Goal: Information Seeking & Learning: Learn about a topic

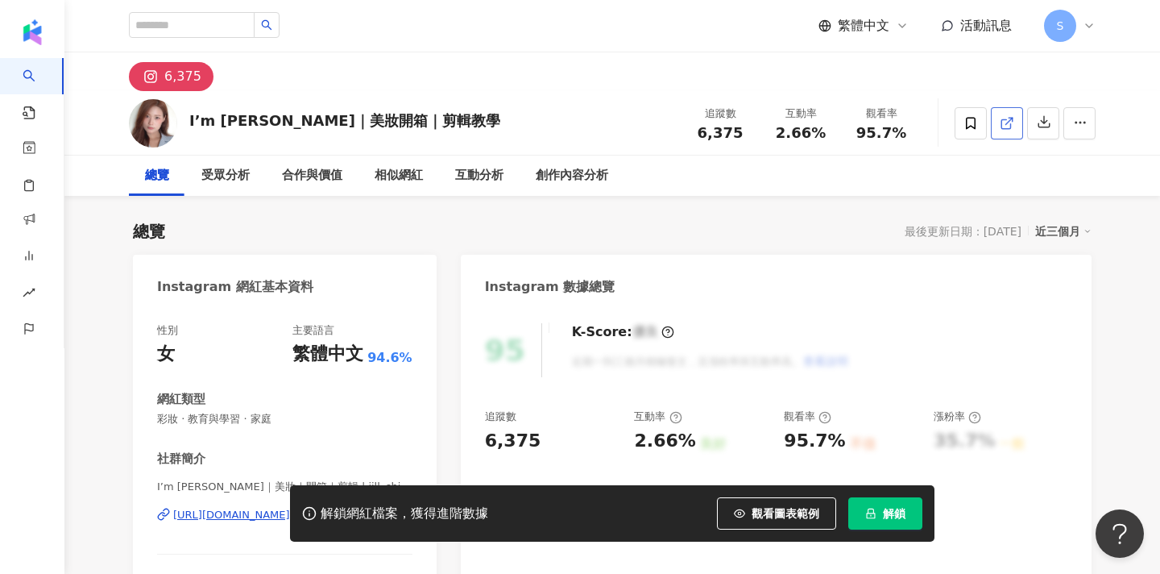
click at [1004, 116] on icon at bounding box center [1007, 123] width 14 height 14
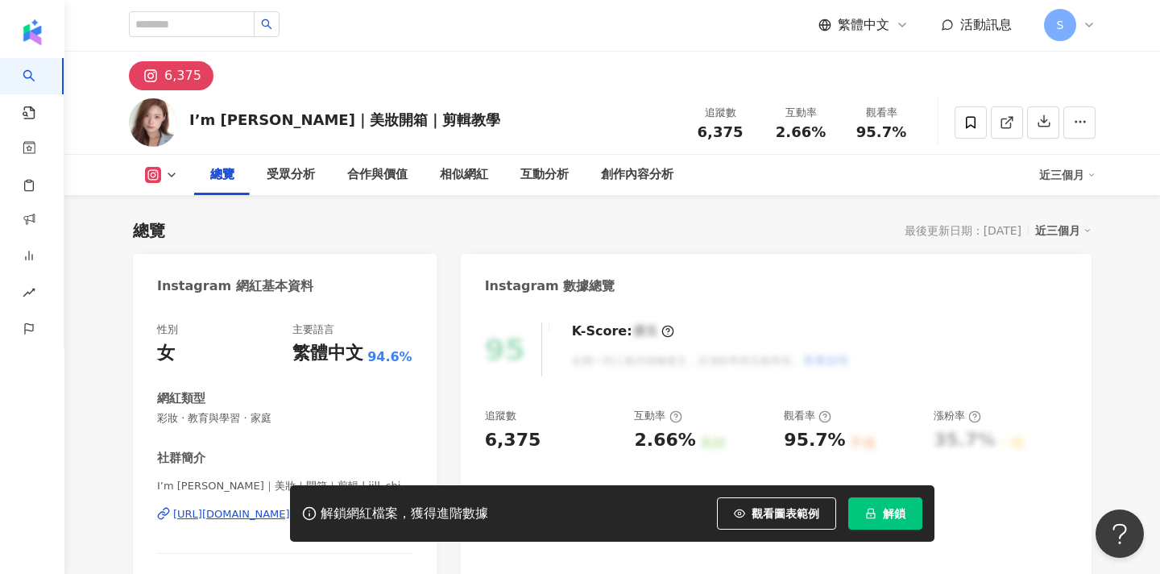
scroll to position [148, 0]
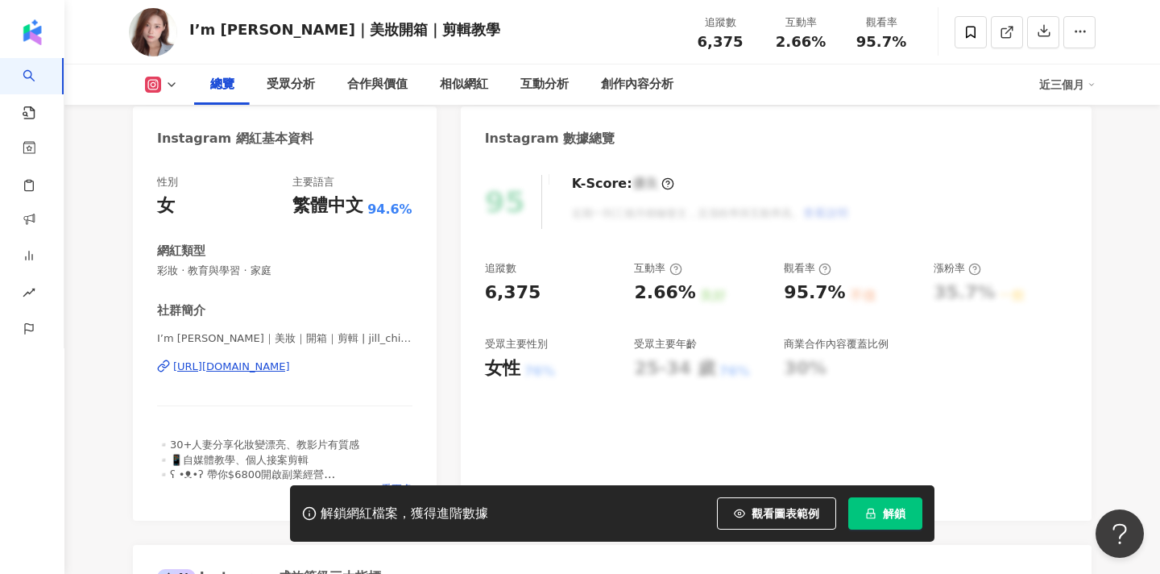
click at [884, 513] on span "解鎖" at bounding box center [894, 513] width 23 height 13
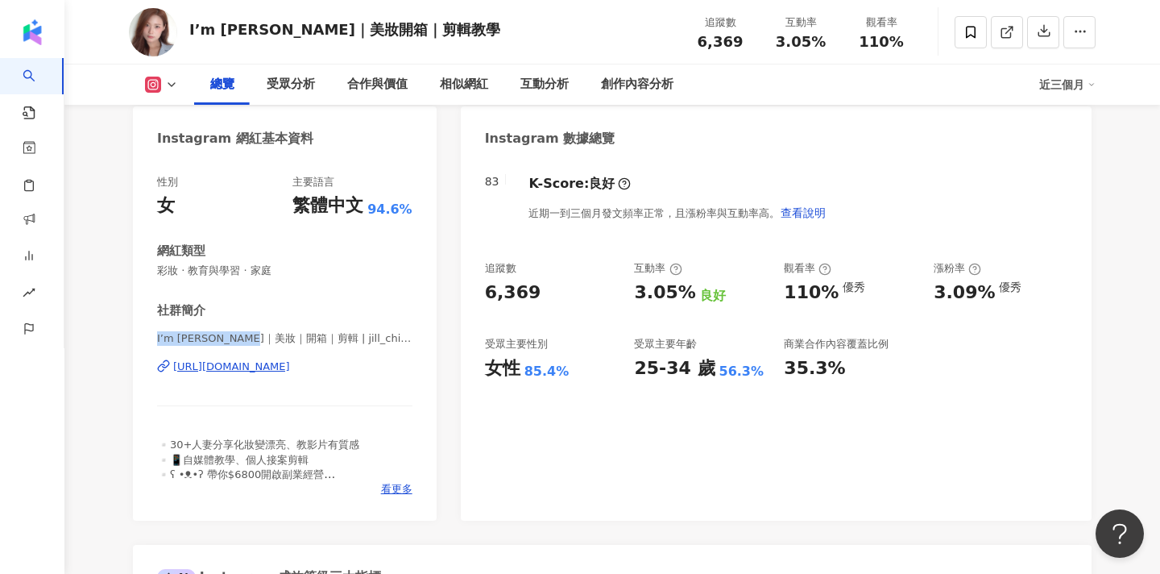
drag, startPoint x: 158, startPoint y: 339, endPoint x: 293, endPoint y: 341, distance: 135.3
click at [293, 341] on span "I’m 李南南｜美妝｜開箱｜剪輯 | jill_chiachia" at bounding box center [284, 338] width 255 height 14
copy span "I’m 李南南｜美妝｜開箱｜剪輯"
click at [974, 29] on icon at bounding box center [970, 32] width 14 height 14
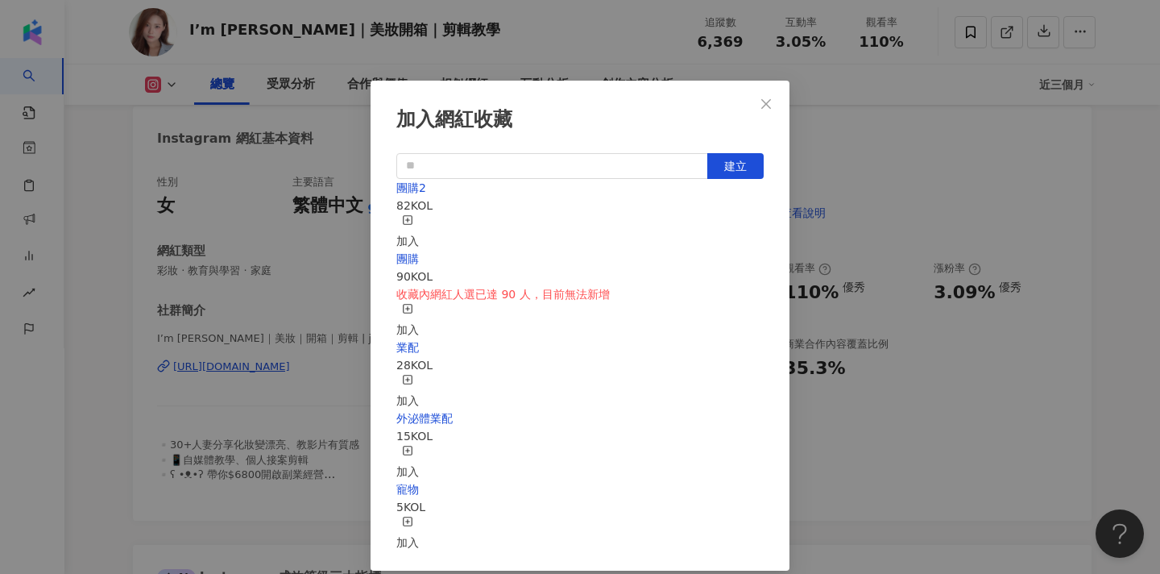
click at [419, 226] on div "加入" at bounding box center [407, 231] width 23 height 35
click at [777, 103] on span "Close" at bounding box center [766, 103] width 32 height 13
click at [536, 47] on div "加入網紅收藏 建立 團購2 83 KOL 已加入 團購 90 KOL 收藏內網紅人選已達 90 人，目前無法新增 加入 業配 28 KOL 加入 外泌體業配 …" at bounding box center [580, 287] width 1160 height 574
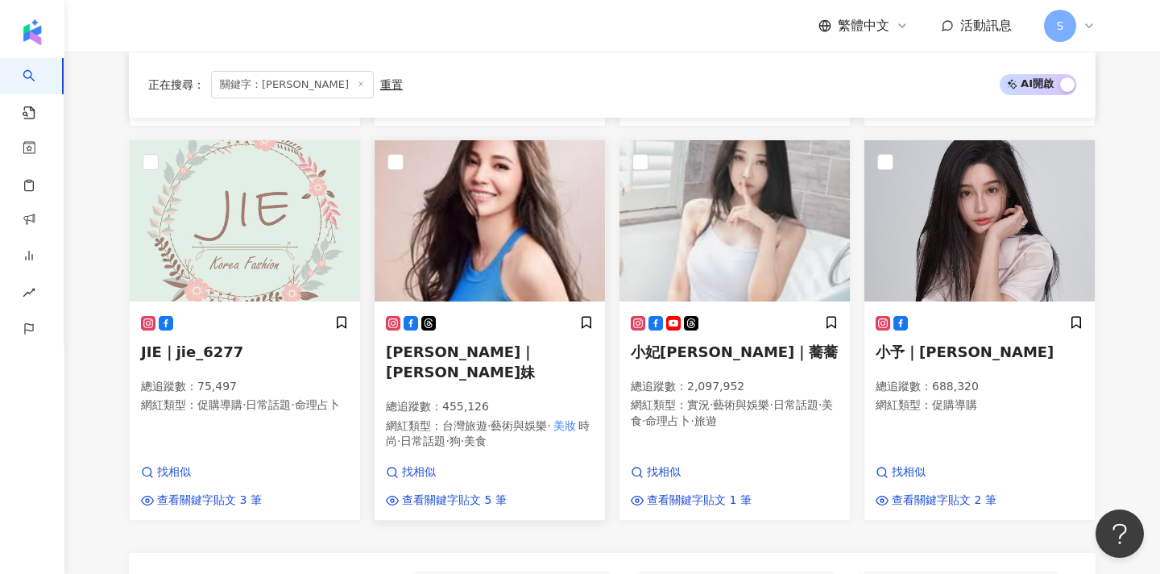
scroll to position [1075, 0]
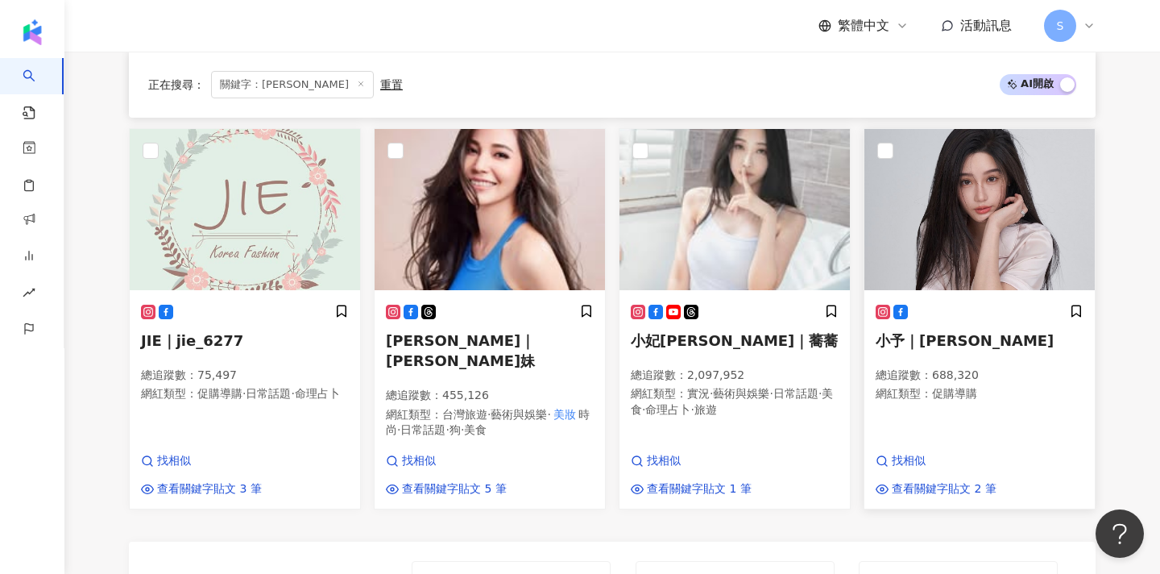
click at [1009, 375] on div "小予｜yuyu 總追蹤數 ： 688,320 網紅類型 ： 促購導購 找相似 查看關鍵字貼文 2 筆" at bounding box center [979, 400] width 230 height 216
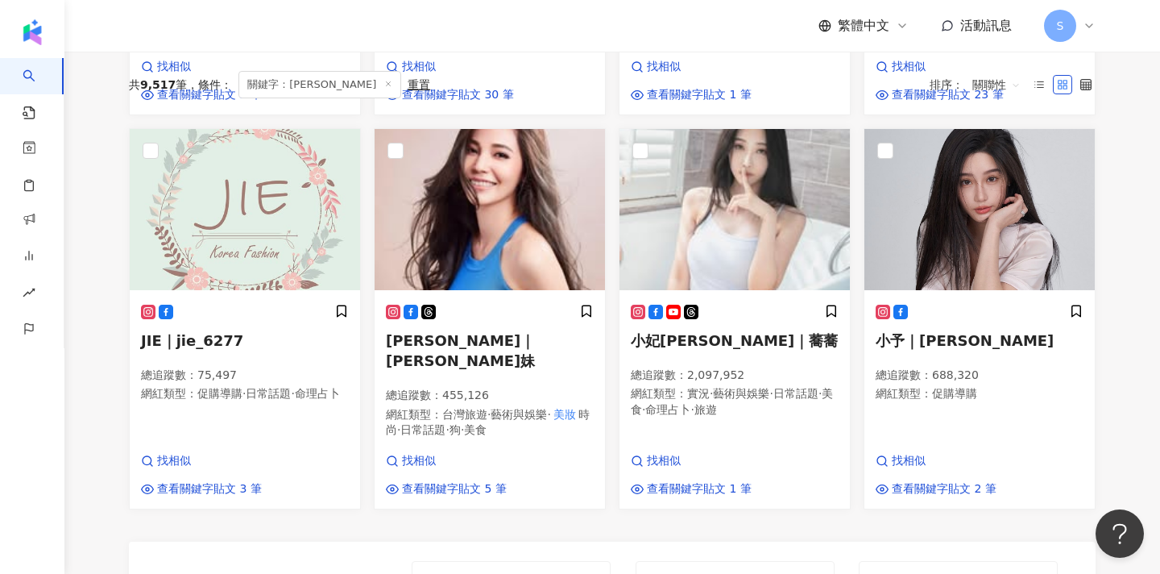
scroll to position [0, 0]
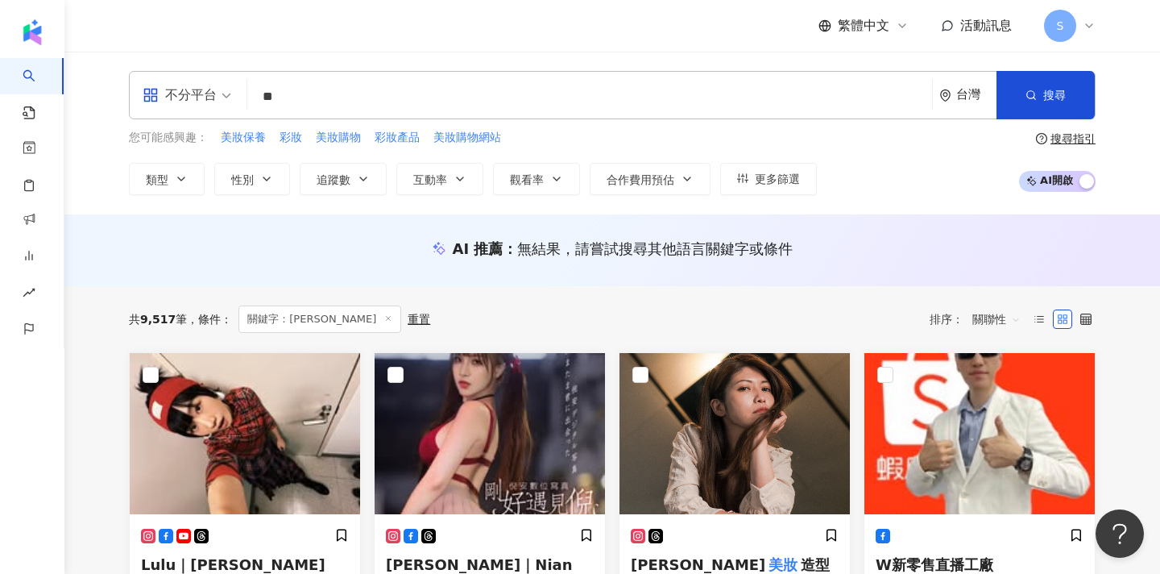
click at [304, 102] on input "**" at bounding box center [590, 96] width 672 height 31
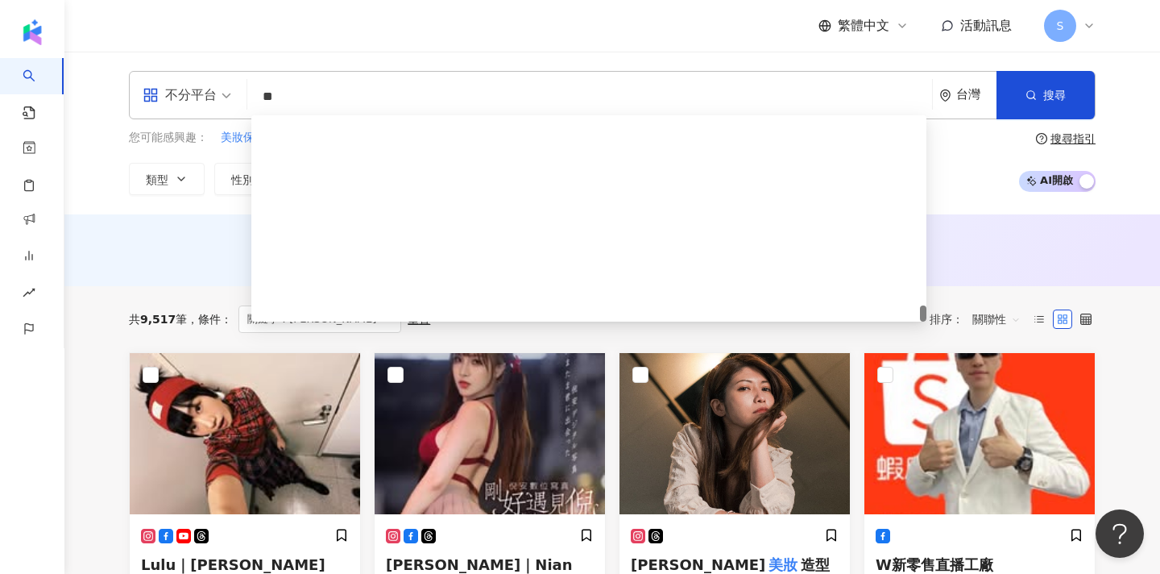
type input "*"
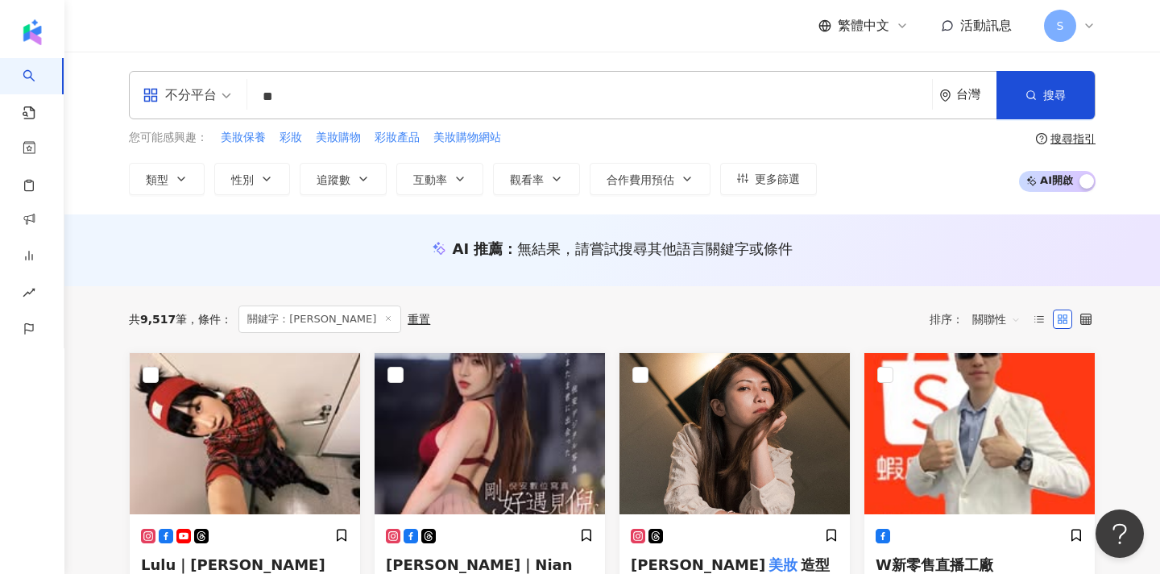
type input "*"
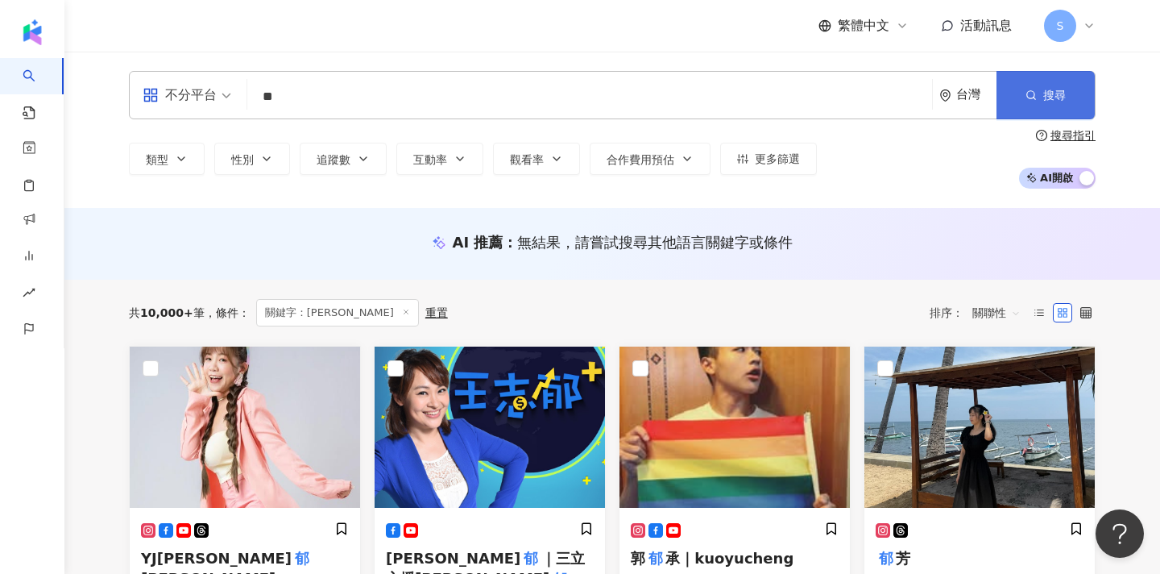
click at [1037, 102] on button "搜尋" at bounding box center [1045, 95] width 98 height 48
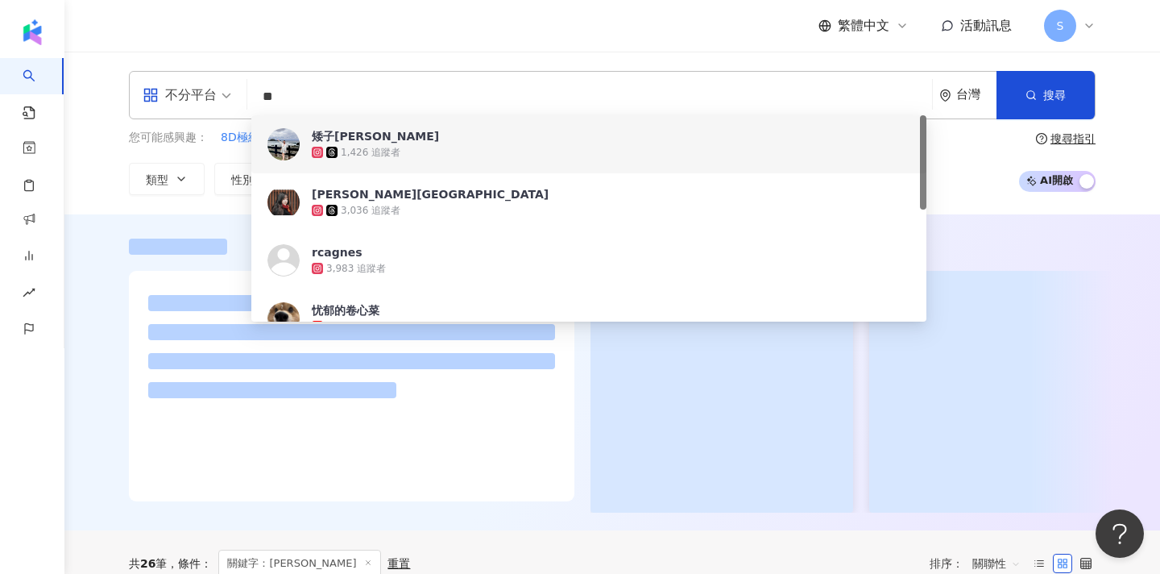
click at [411, 97] on input "**" at bounding box center [590, 96] width 672 height 31
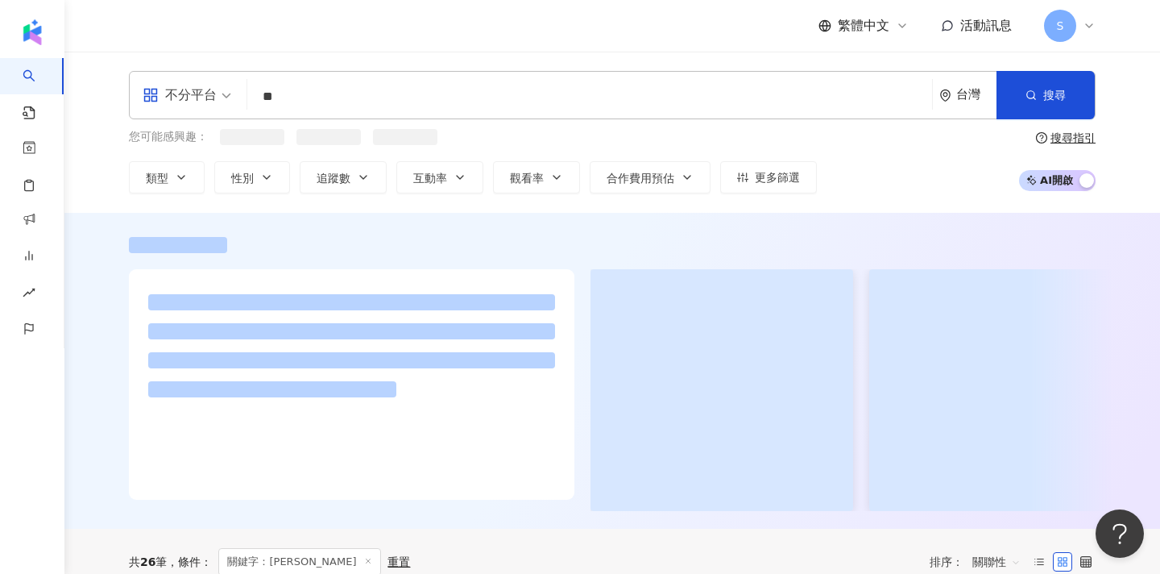
type input "**"
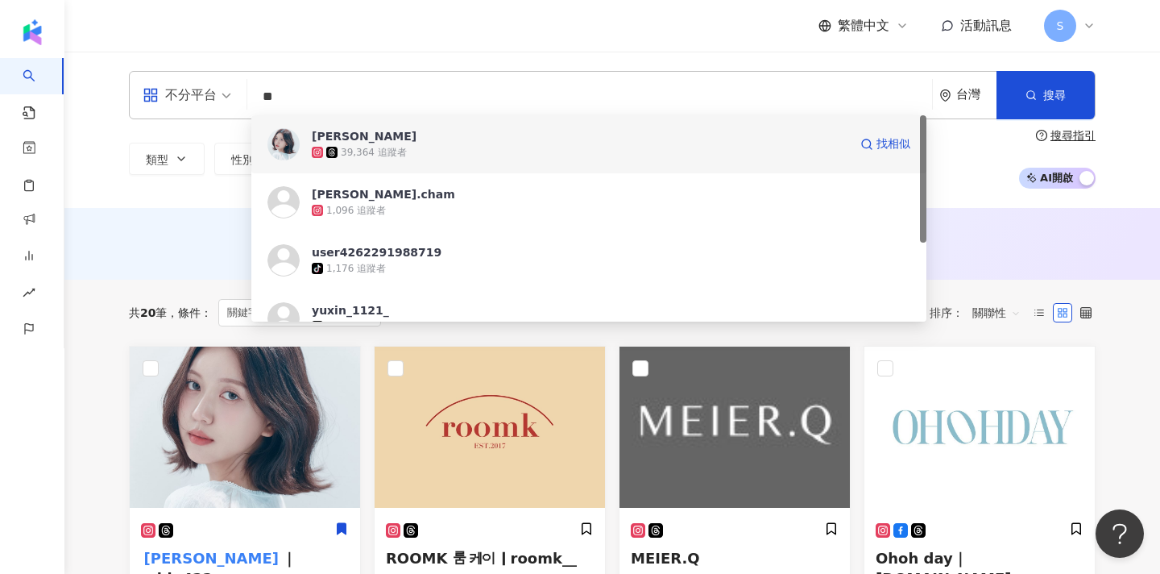
click at [473, 154] on div "39,364 追蹤者" at bounding box center [580, 152] width 536 height 16
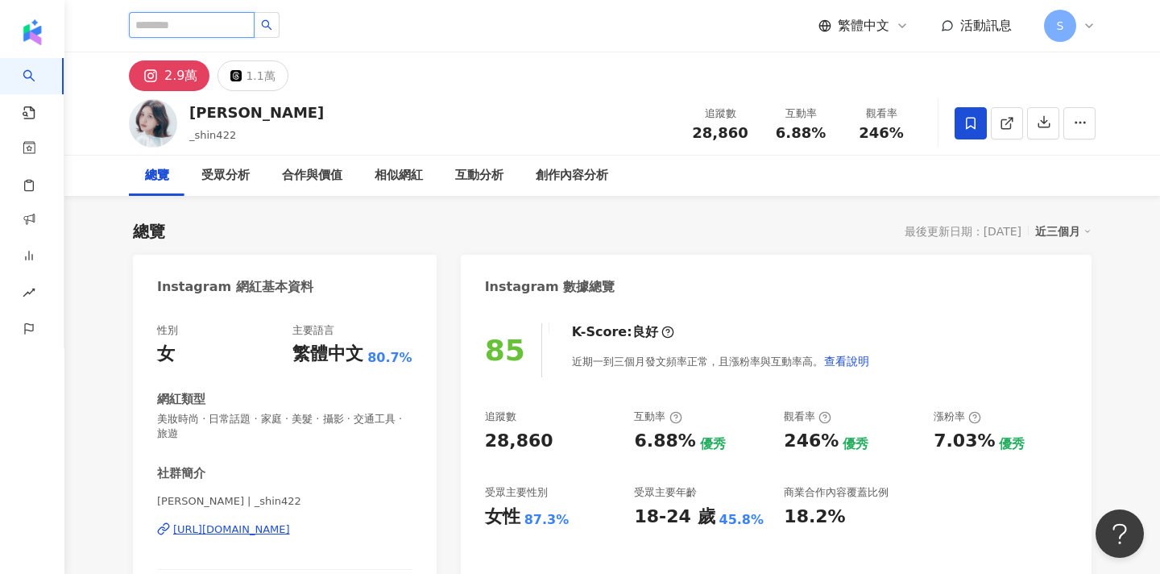
click at [230, 32] on input "search" at bounding box center [192, 25] width 126 height 26
click at [151, 22] on input "**" at bounding box center [192, 25] width 126 height 26
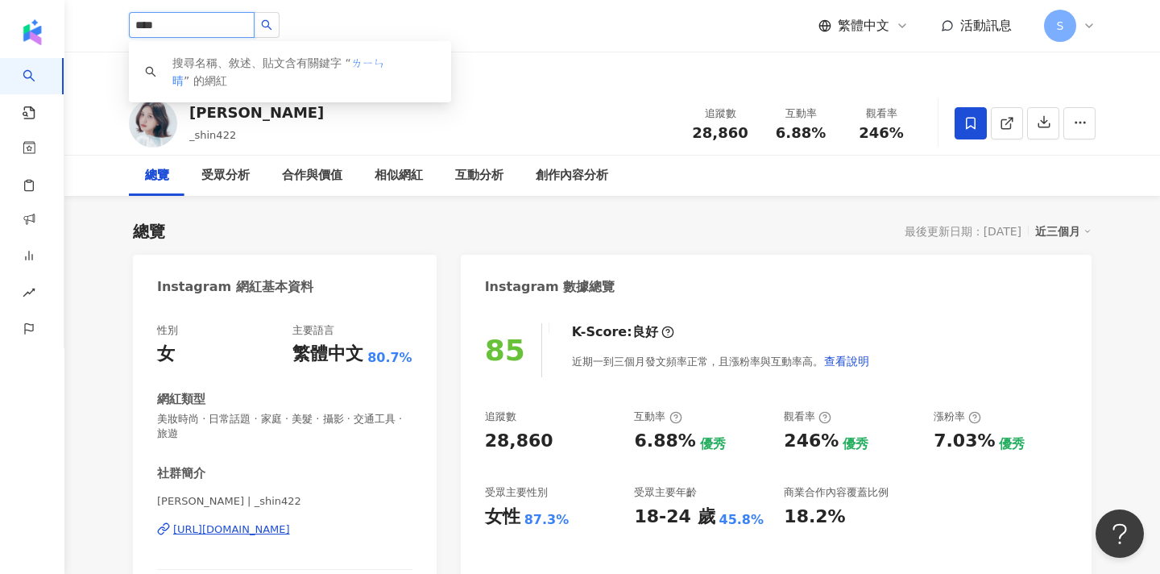
type input "**"
click at [280, 24] on button "button" at bounding box center [267, 25] width 26 height 26
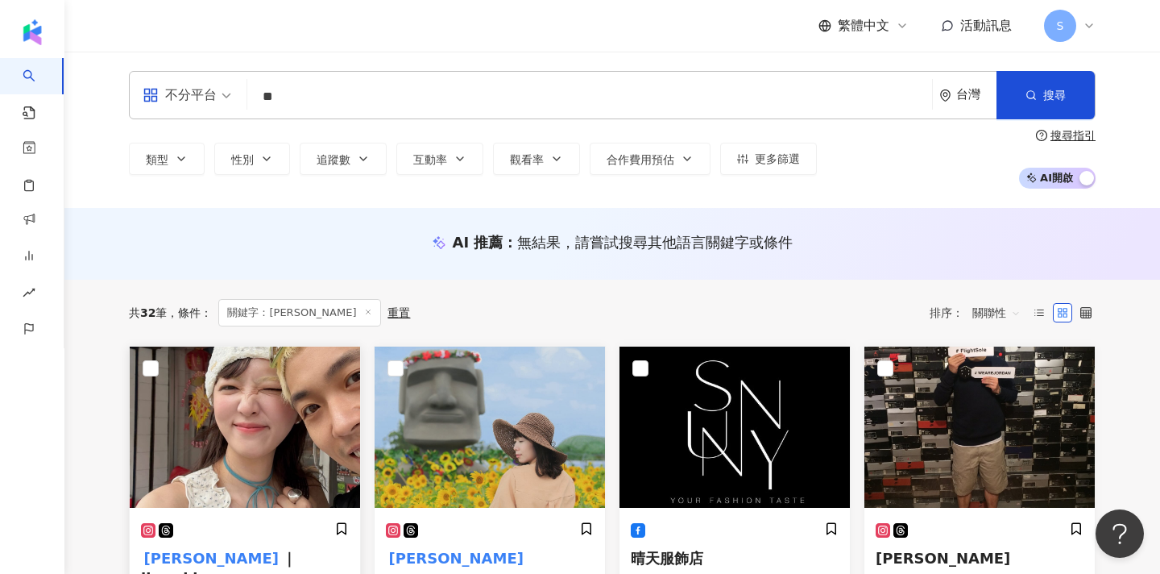
click at [256, 457] on img at bounding box center [245, 426] width 230 height 161
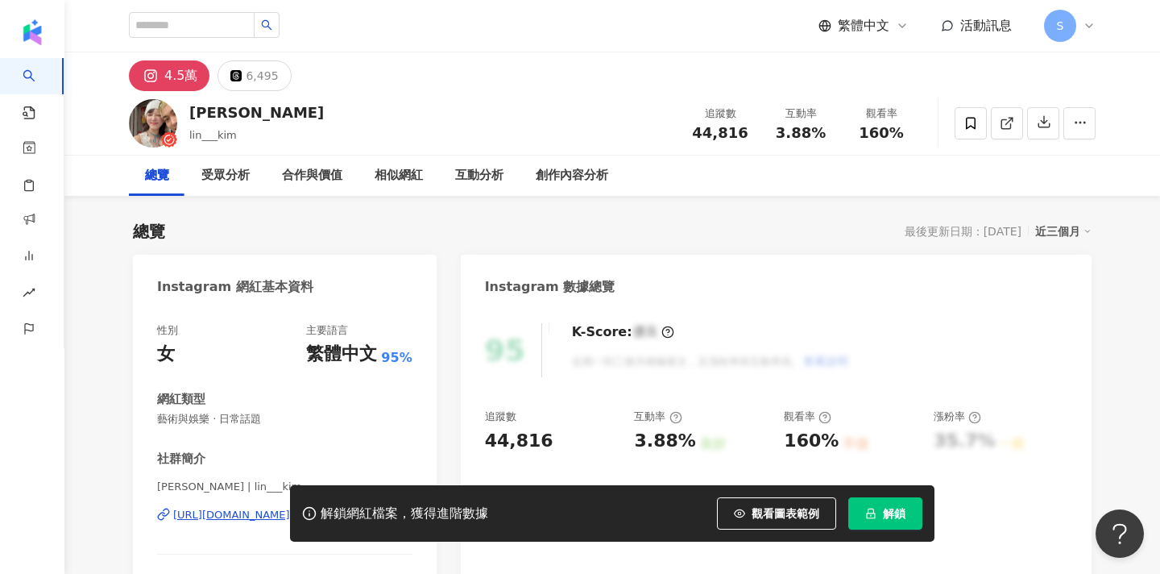
drag, startPoint x: 159, startPoint y: 486, endPoint x: 171, endPoint y: 486, distance: 11.3
click at [171, 486] on div "解鎖網紅檔案，獲得進階數據 觀看圖表範例 解鎖" at bounding box center [580, 513] width 1160 height 56
drag, startPoint x: 173, startPoint y: 485, endPoint x: 161, endPoint y: 486, distance: 12.1
click at [161, 486] on div "解鎖網紅檔案，獲得進階數據 觀看圖表範例 解鎖" at bounding box center [580, 513] width 1160 height 56
click at [902, 514] on span "解鎖" at bounding box center [894, 513] width 23 height 13
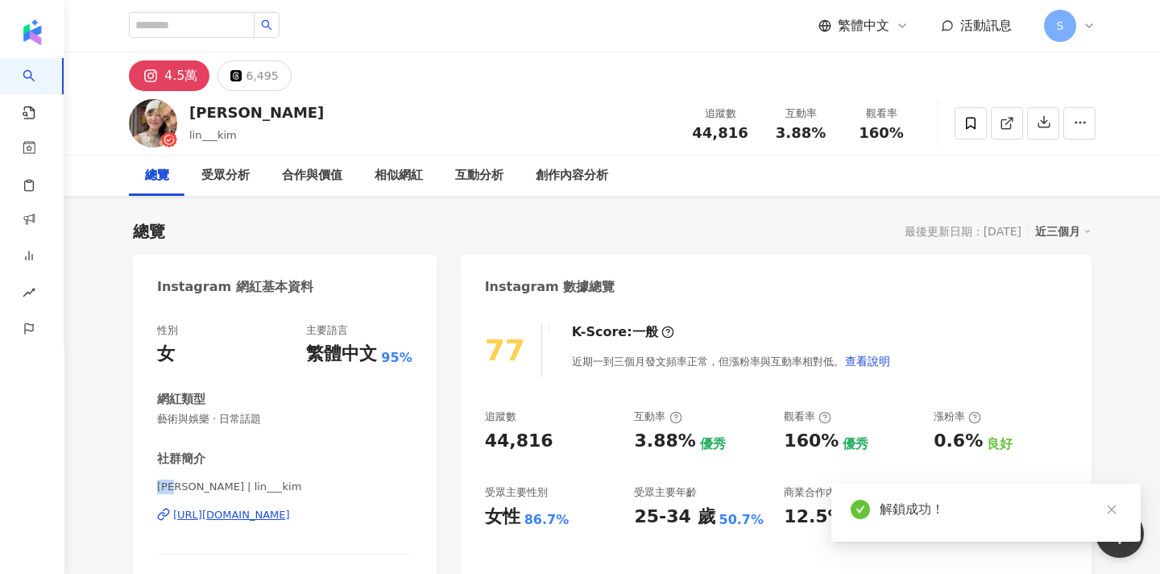
drag, startPoint x: 160, startPoint y: 487, endPoint x: 179, endPoint y: 487, distance: 18.5
click at [179, 487] on span "林晴 | lin___kim" at bounding box center [284, 486] width 255 height 14
copy span "林晴"
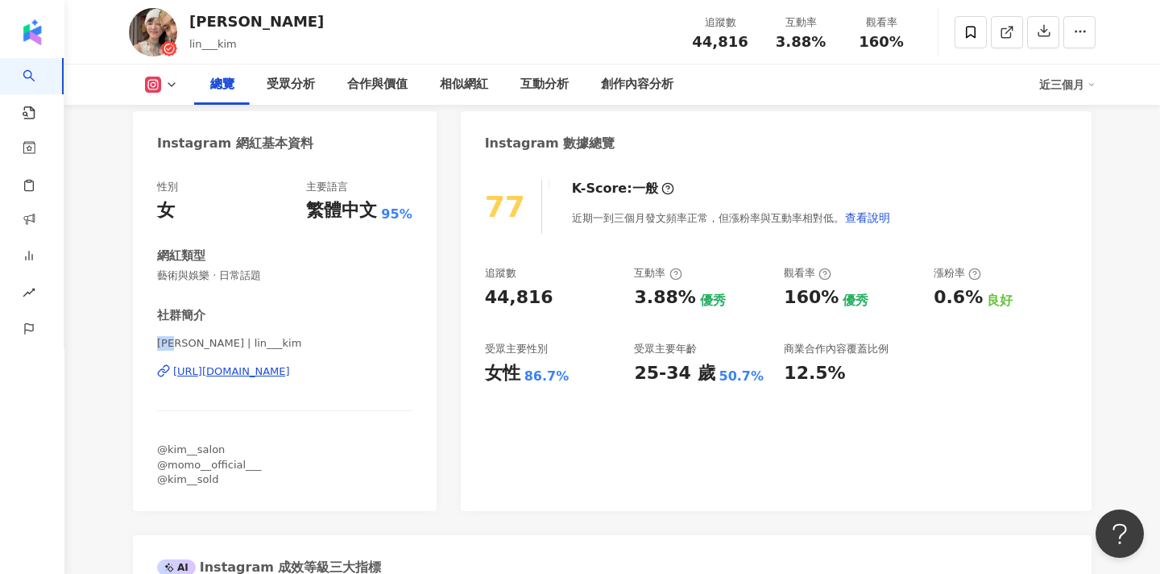
scroll to position [151, 0]
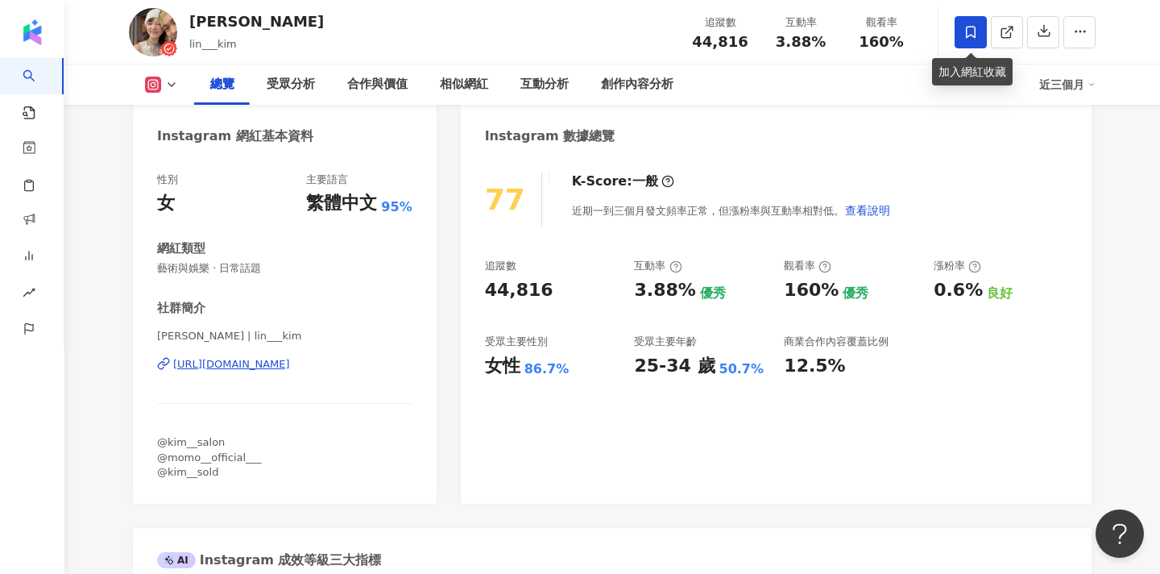
click at [976, 42] on span at bounding box center [971, 32] width 32 height 32
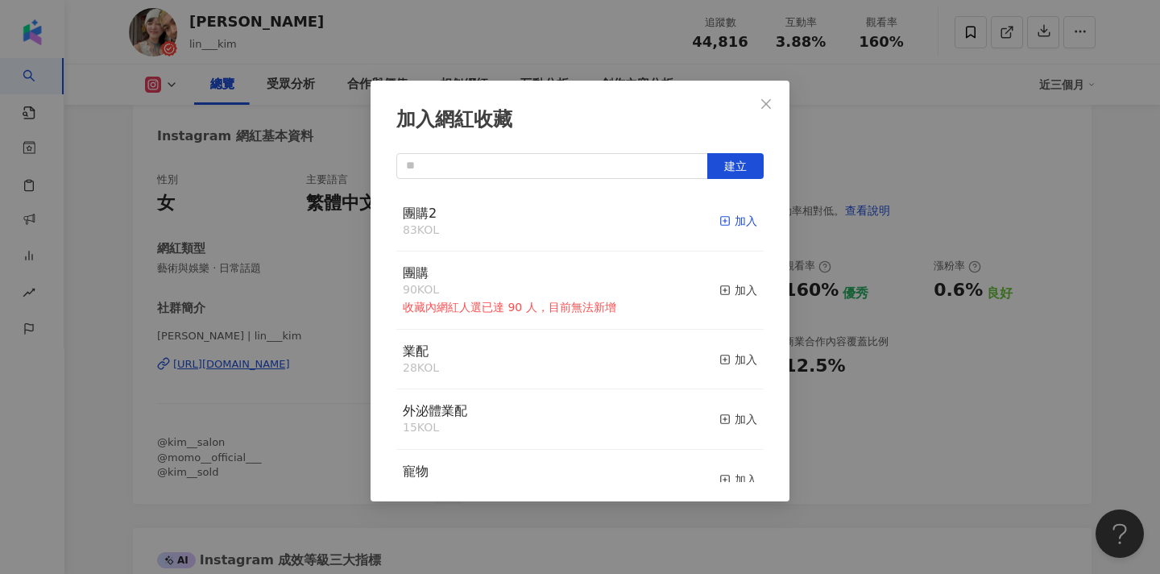
click at [736, 224] on div "加入" at bounding box center [738, 221] width 38 height 18
click at [776, 97] on span "Close" at bounding box center [766, 103] width 32 height 13
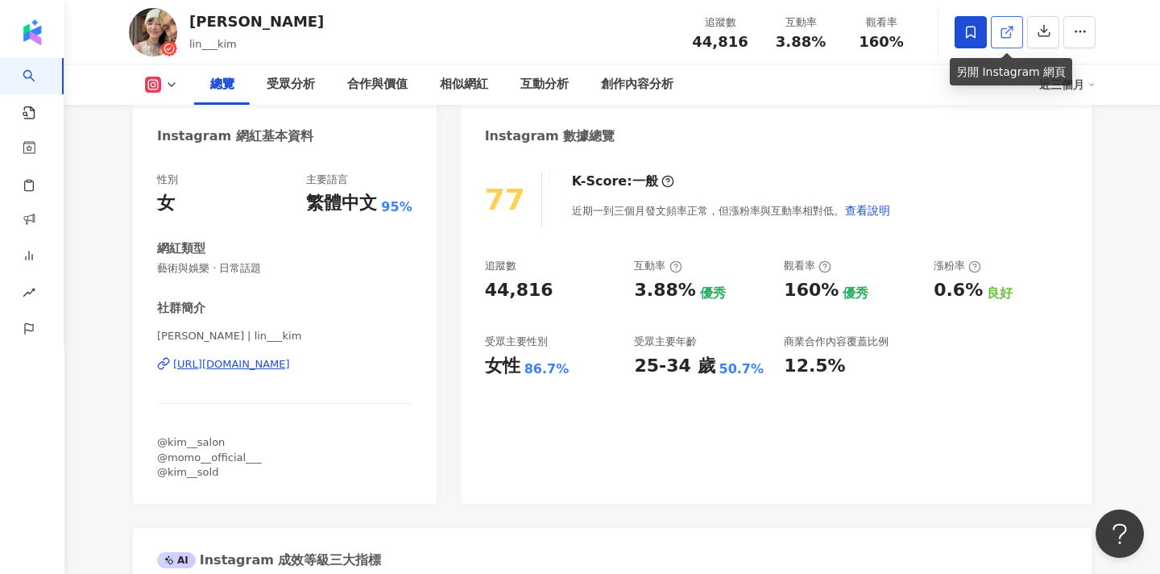
click at [1017, 43] on link at bounding box center [1007, 32] width 32 height 32
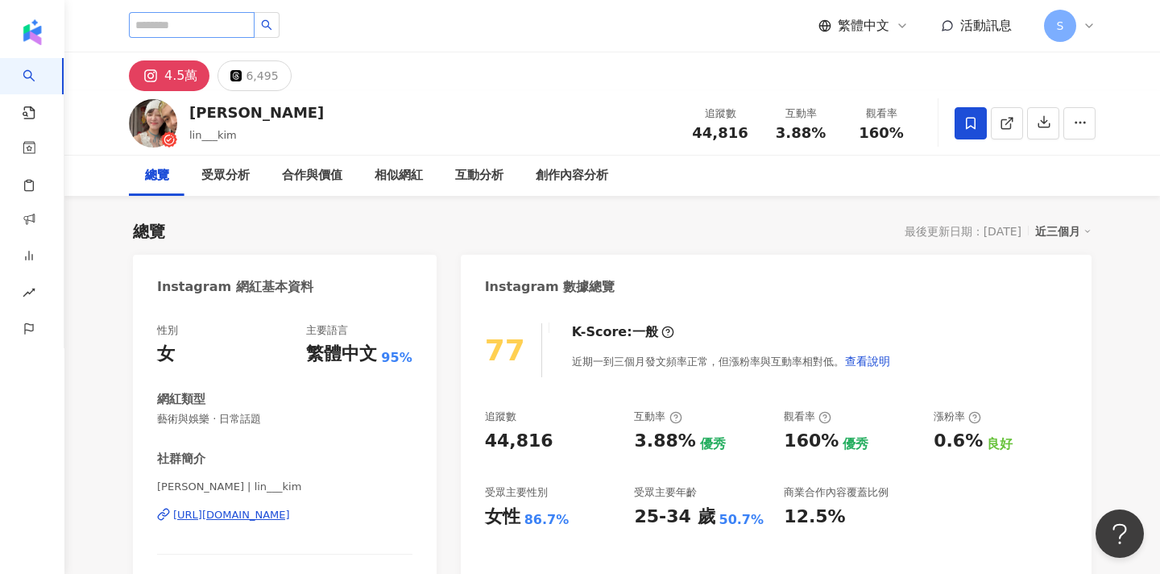
scroll to position [0, 0]
click at [251, 34] on input "search" at bounding box center [192, 25] width 126 height 26
type input "**"
click at [280, 23] on button "button" at bounding box center [267, 25] width 26 height 26
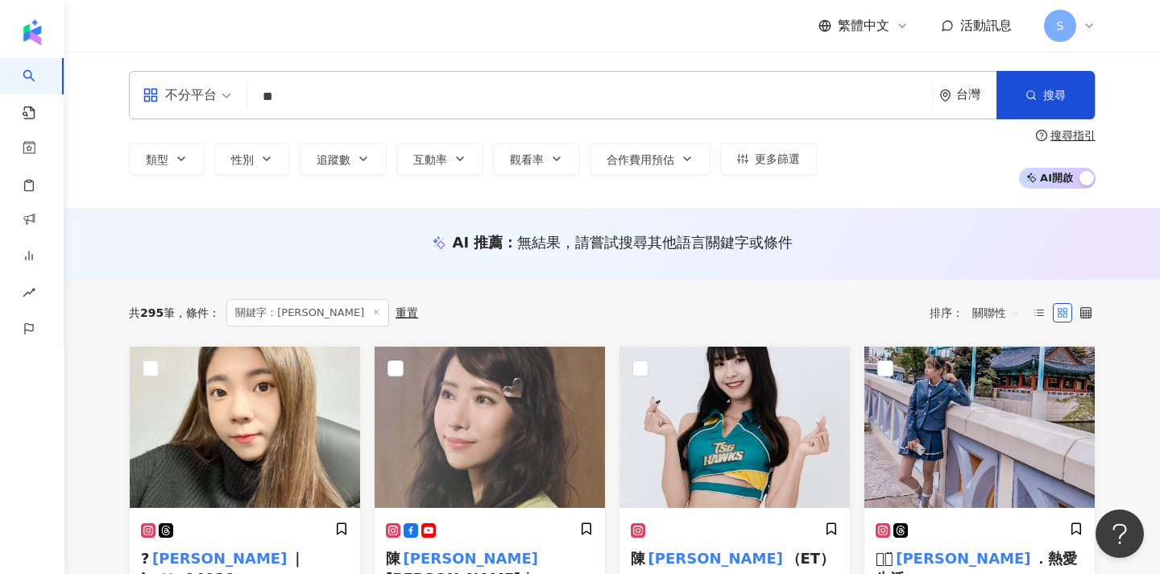
type input "*"
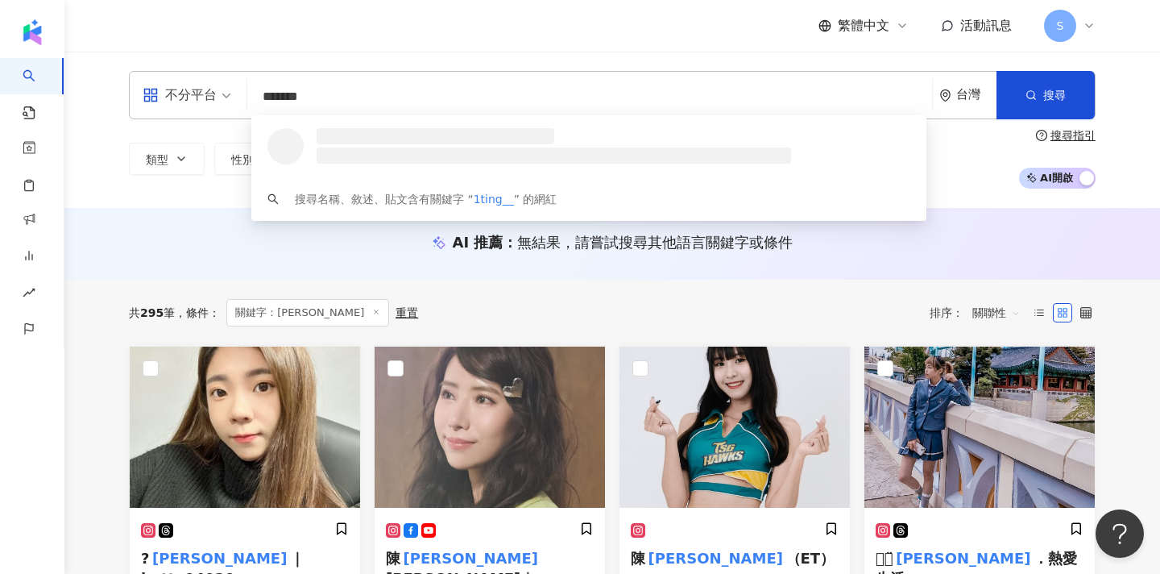
type input "********"
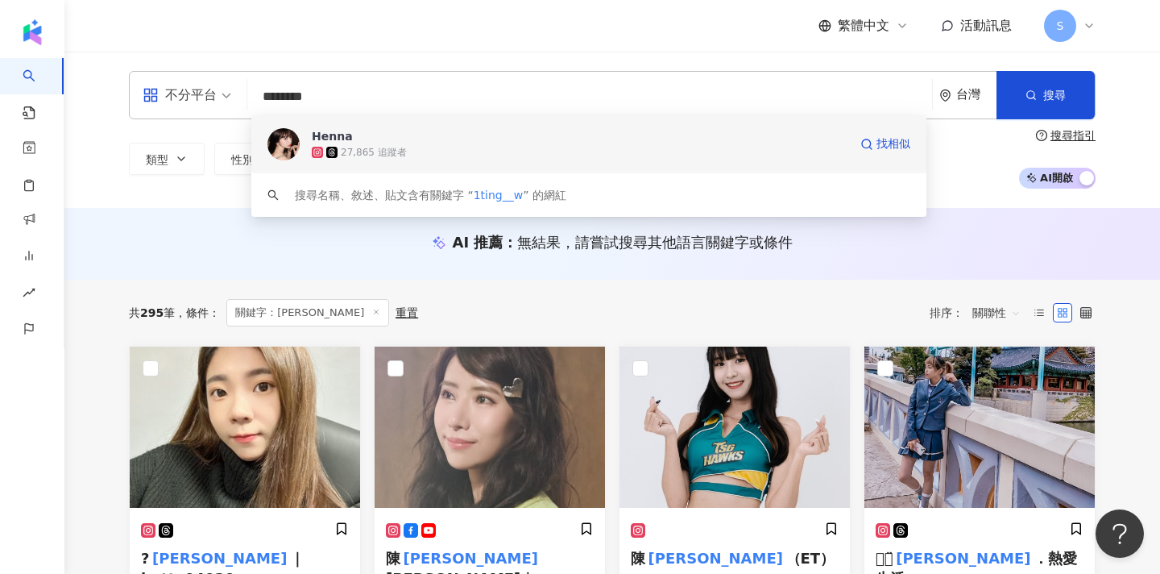
click at [540, 147] on div "27,865 追蹤者" at bounding box center [580, 152] width 536 height 16
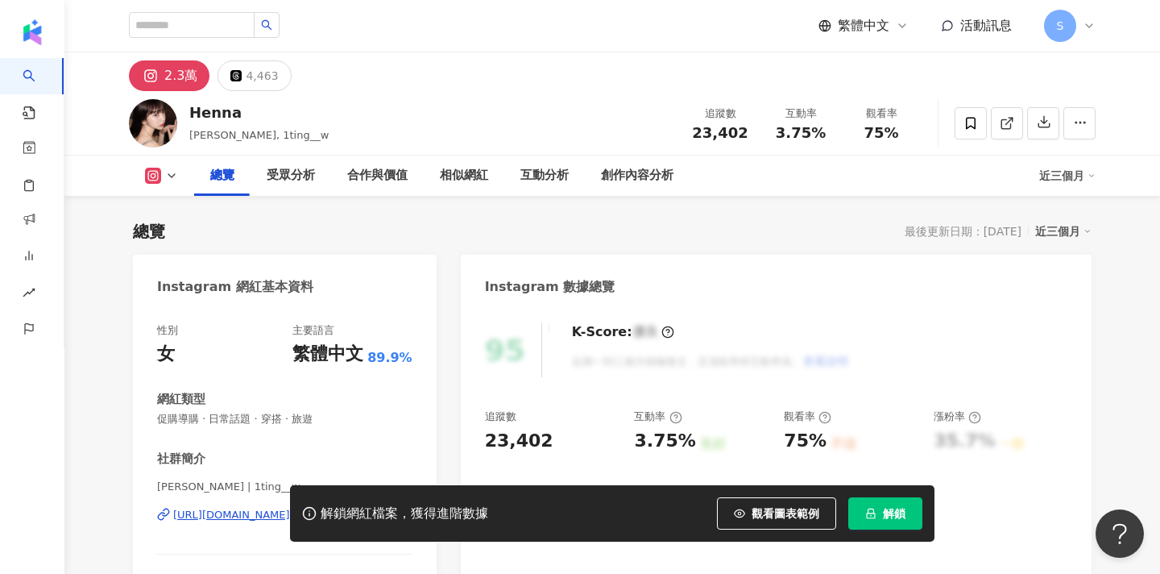
click at [896, 498] on button "解鎖" at bounding box center [885, 513] width 74 height 32
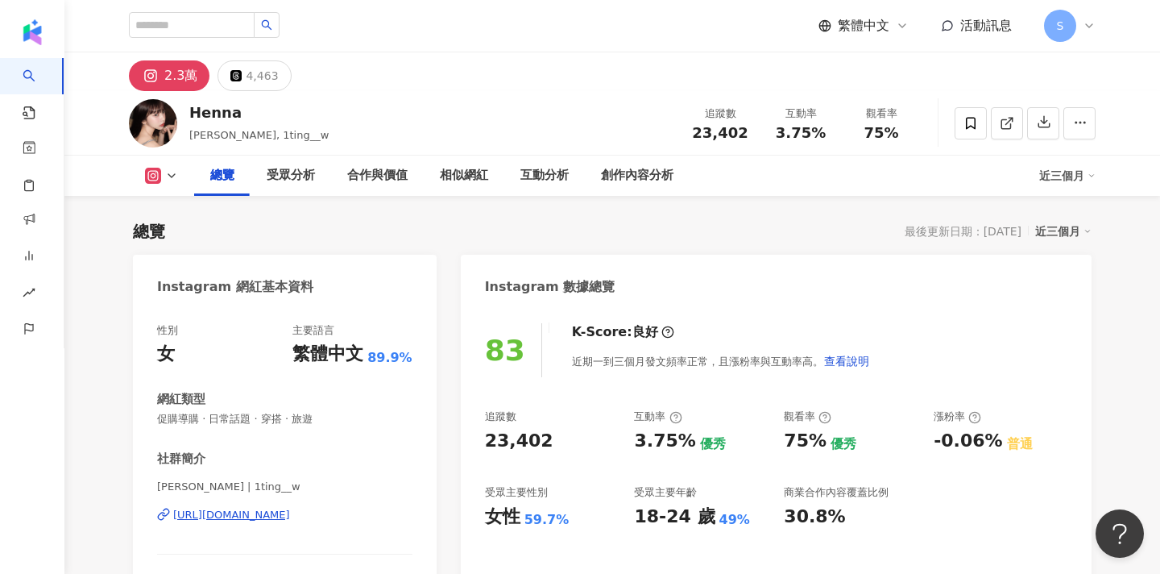
scroll to position [127, 0]
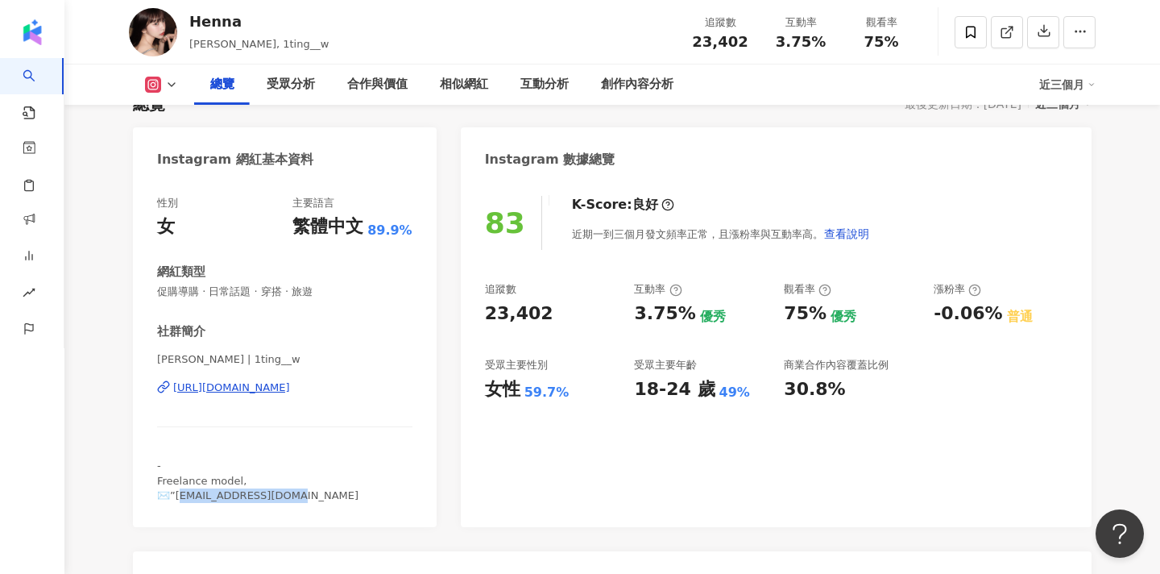
drag, startPoint x: 296, startPoint y: 495, endPoint x: 176, endPoint y: 494, distance: 120.8
click at [176, 494] on div "- Freelance model, ✉️”henna97113@gmail.com" at bounding box center [284, 480] width 255 height 44
drag, startPoint x: 159, startPoint y: 358, endPoint x: 174, endPoint y: 358, distance: 14.5
click at [174, 358] on span "怡婷 | 1ting__w" at bounding box center [284, 359] width 255 height 14
copy span "怡婷"
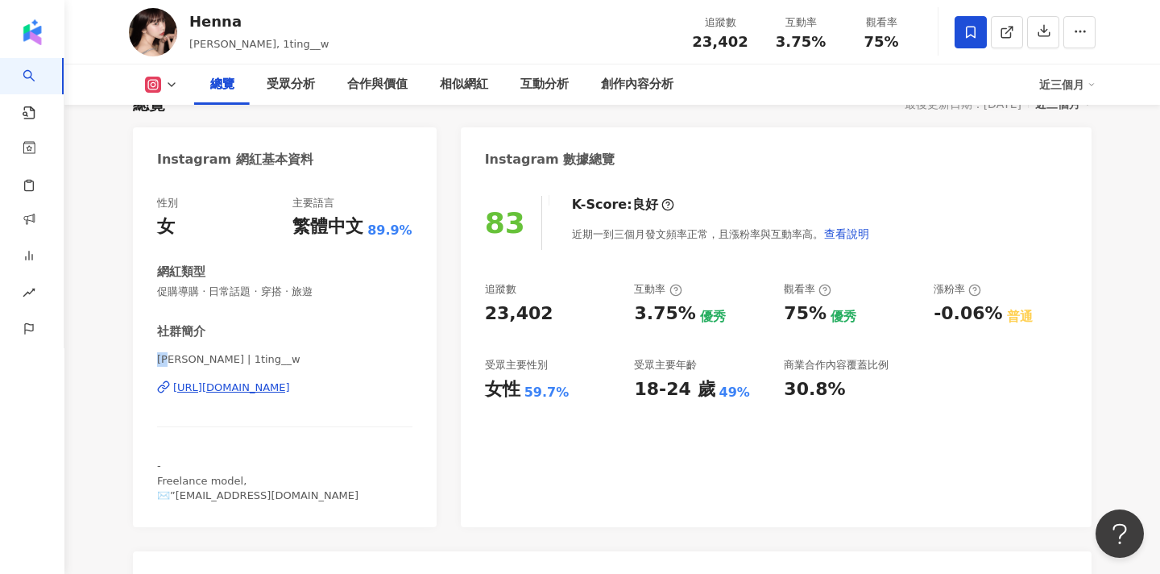
click at [959, 36] on span at bounding box center [971, 32] width 32 height 32
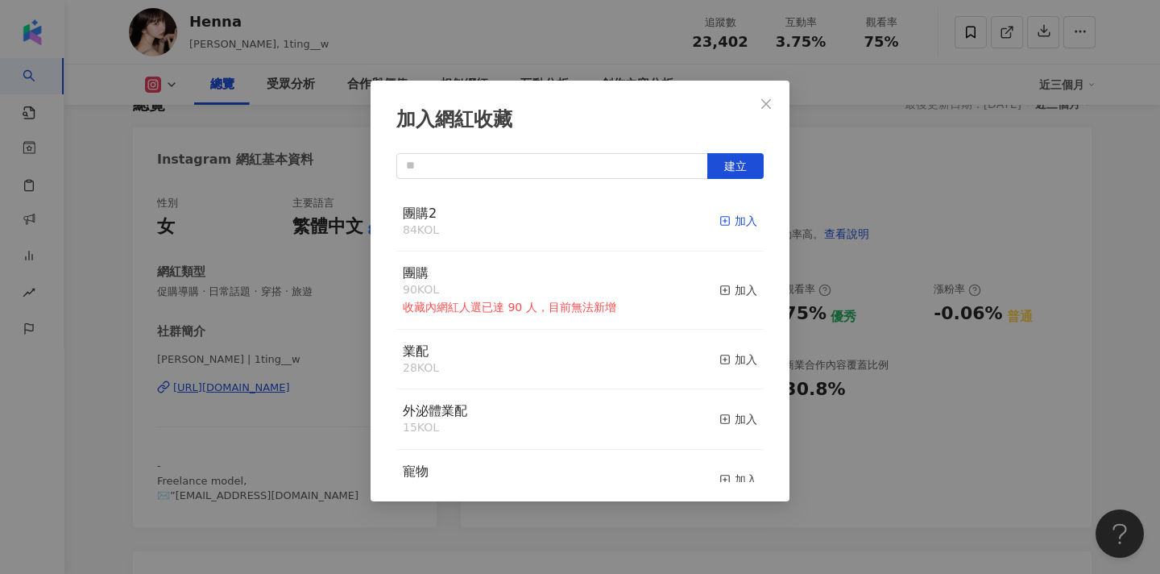
click at [725, 214] on span "button" at bounding box center [724, 220] width 11 height 13
click at [764, 103] on icon "close" at bounding box center [766, 103] width 13 height 13
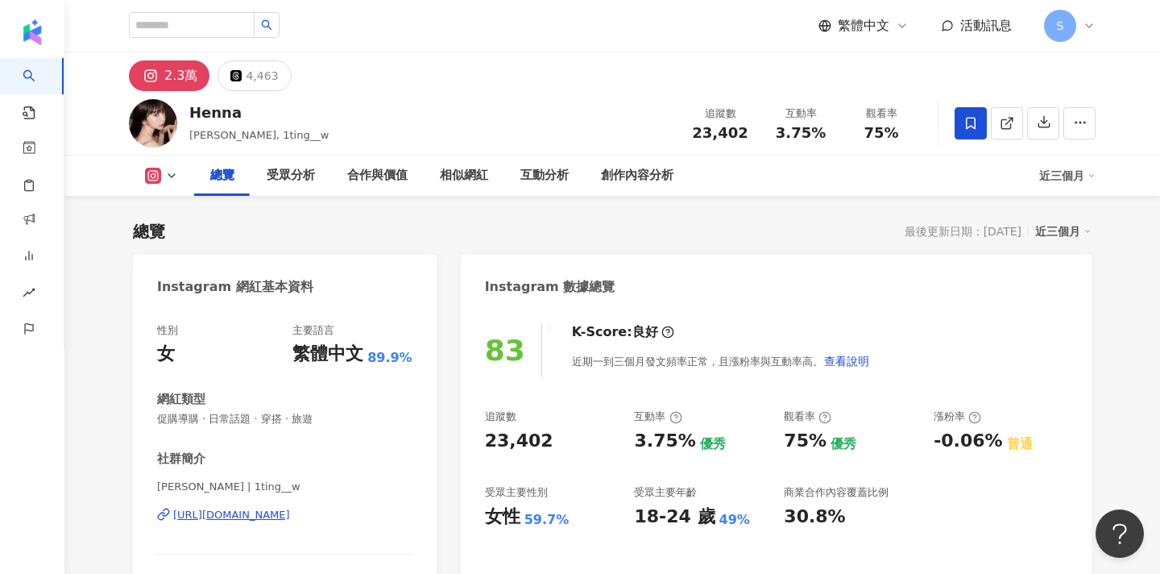
scroll to position [0, 0]
click at [226, 22] on input "search" at bounding box center [192, 25] width 126 height 26
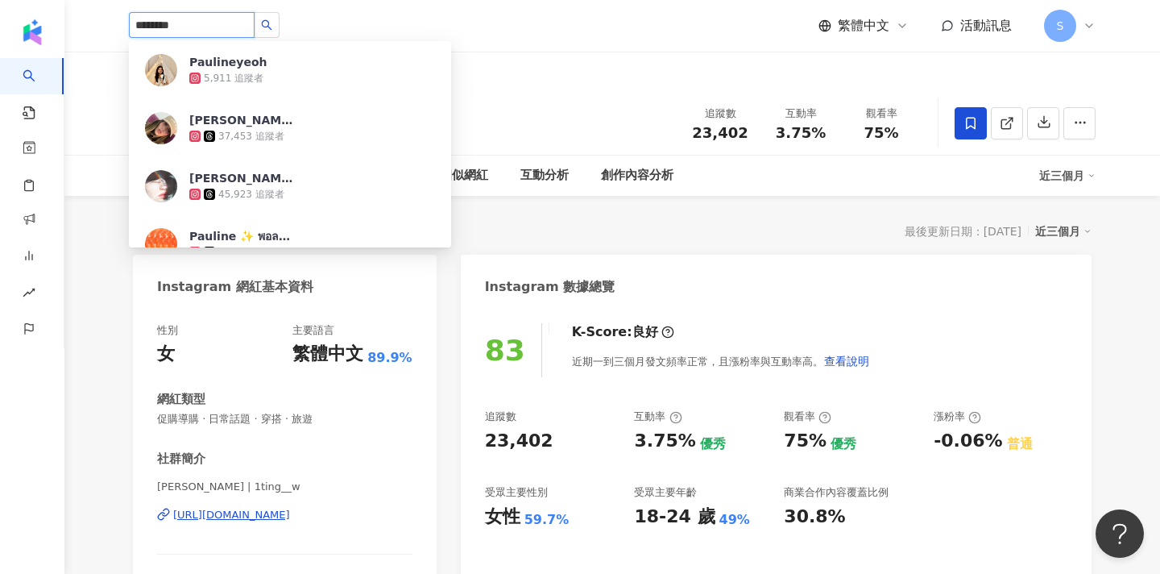
drag, startPoint x: 184, startPoint y: 19, endPoint x: 169, endPoint y: 19, distance: 14.5
click at [169, 19] on input "********" at bounding box center [192, 25] width 126 height 26
click at [180, 26] on input "********" at bounding box center [192, 25] width 126 height 26
click at [171, 26] on input "********" at bounding box center [192, 25] width 126 height 26
click at [168, 26] on input "********" at bounding box center [192, 25] width 126 height 26
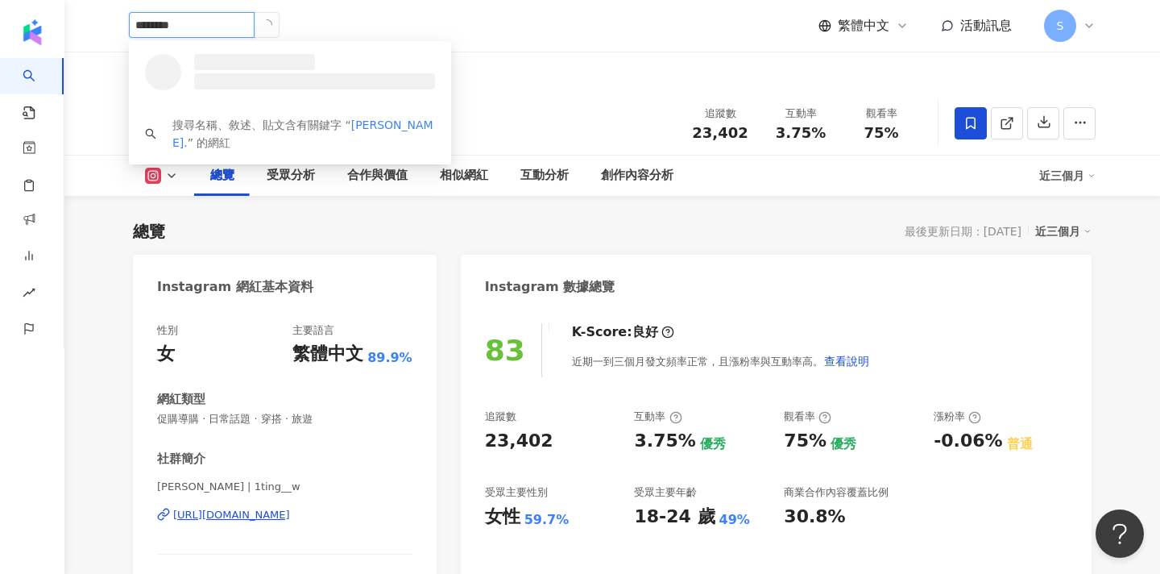
click at [175, 25] on input "********" at bounding box center [192, 25] width 126 height 26
click at [174, 25] on input "********" at bounding box center [192, 25] width 126 height 26
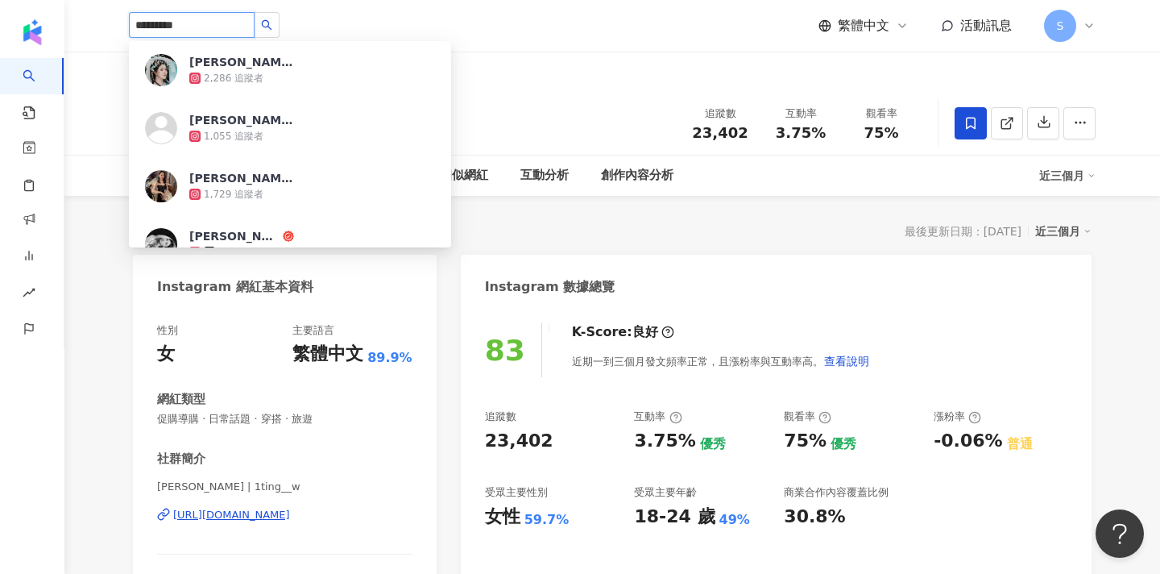
click at [210, 27] on input "*********" at bounding box center [192, 25] width 126 height 26
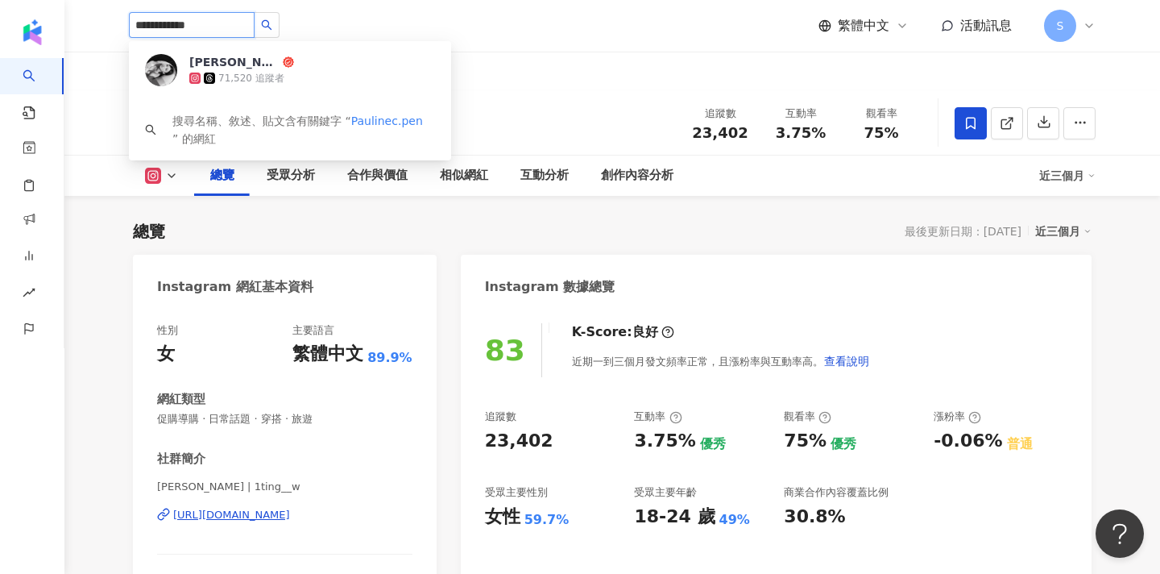
type input "**********"
click at [327, 66] on div "張芃 71,520 追蹤者" at bounding box center [281, 70] width 184 height 32
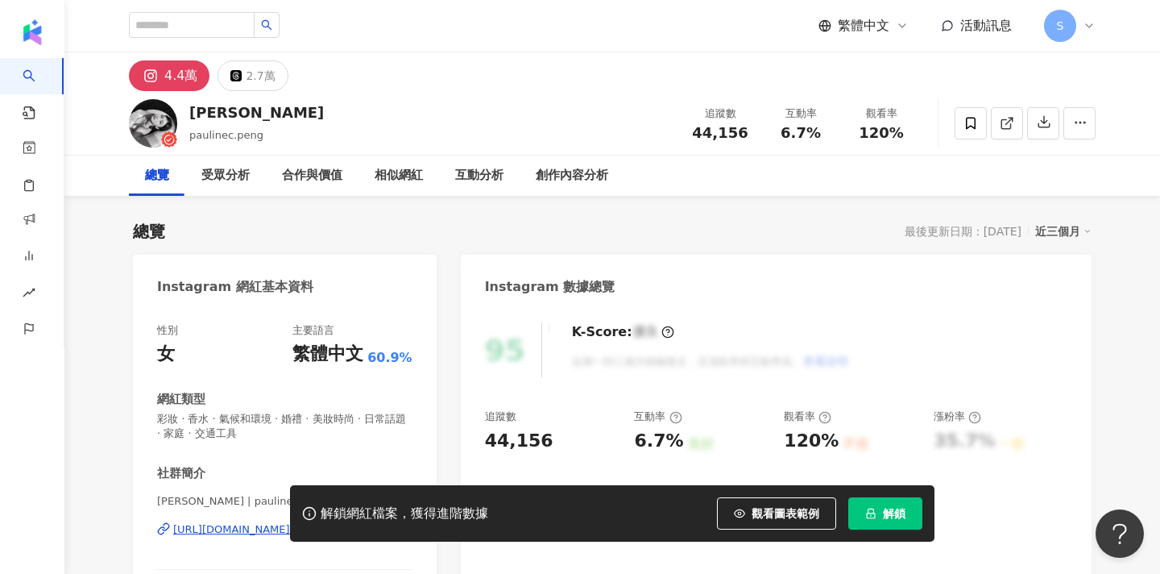
click at [880, 516] on button "解鎖" at bounding box center [885, 513] width 74 height 32
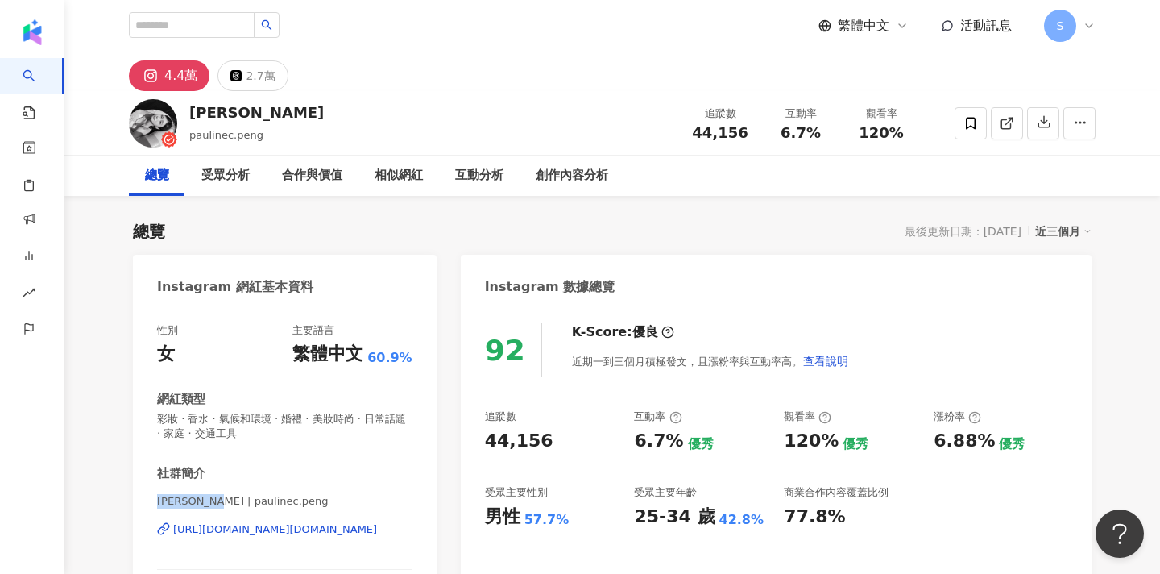
drag, startPoint x: 157, startPoint y: 499, endPoint x: 216, endPoint y: 501, distance: 58.8
click at [216, 501] on span "張芃Pauline | paulinec.peng" at bounding box center [284, 501] width 255 height 14
copy span "張芃Pauline"
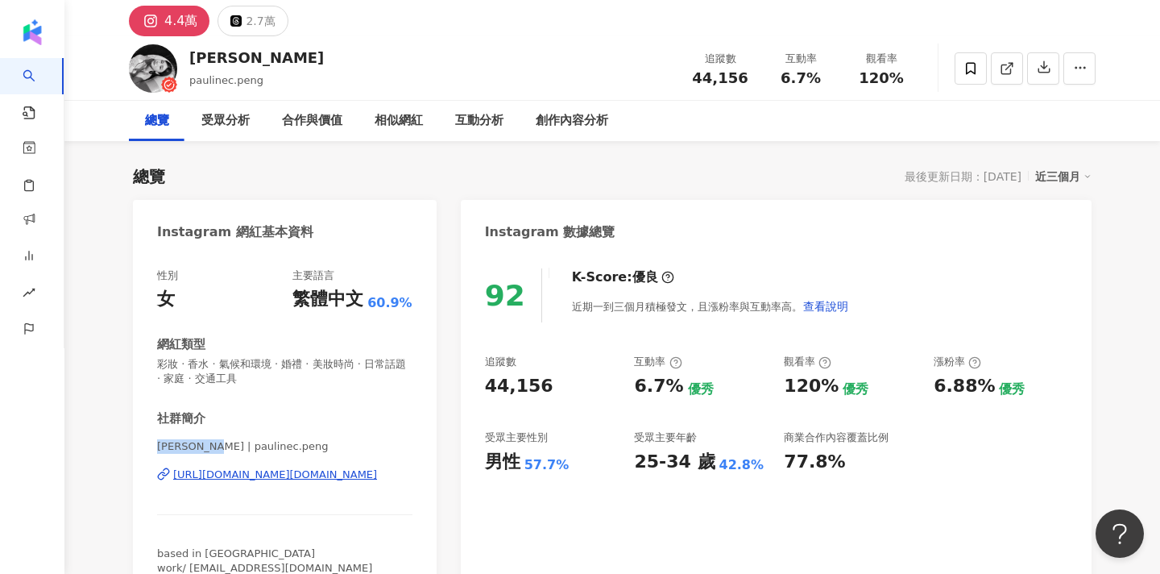
scroll to position [105, 0]
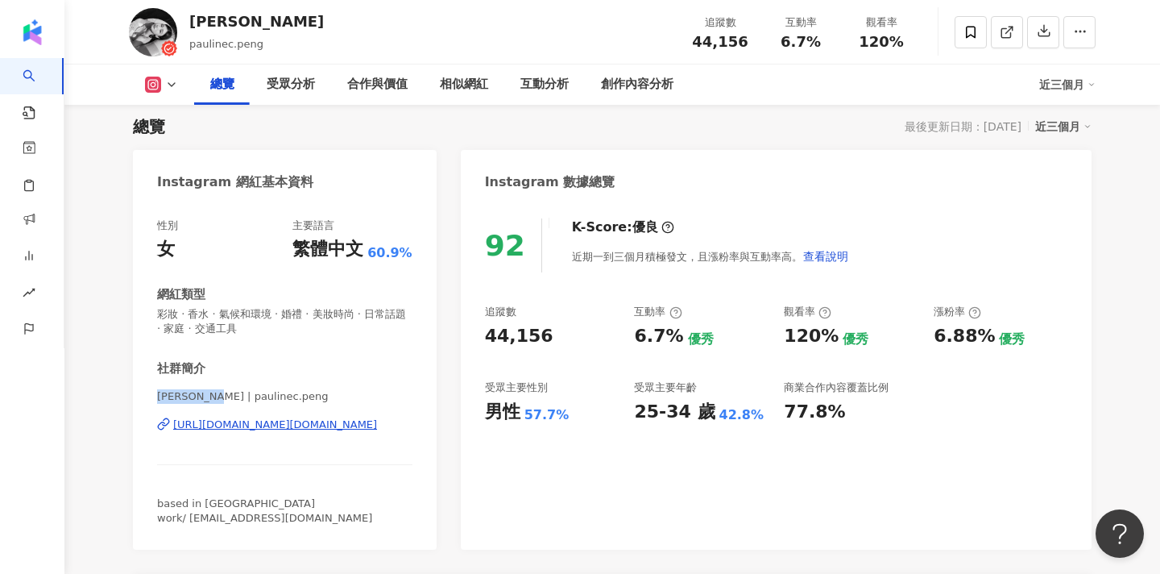
click at [324, 453] on div "張芃Pauline | paulinec.peng https://www.instagram.com/paulinec.peng/" at bounding box center [284, 436] width 255 height 94
drag, startPoint x: 317, startPoint y: 520, endPoint x: 190, endPoint y: 520, distance: 127.3
click at [189, 520] on div "based in Taipei. work/ paulinec.peng@gmail.com" at bounding box center [284, 510] width 255 height 29
copy span "paulinec.peng@gmail.com"
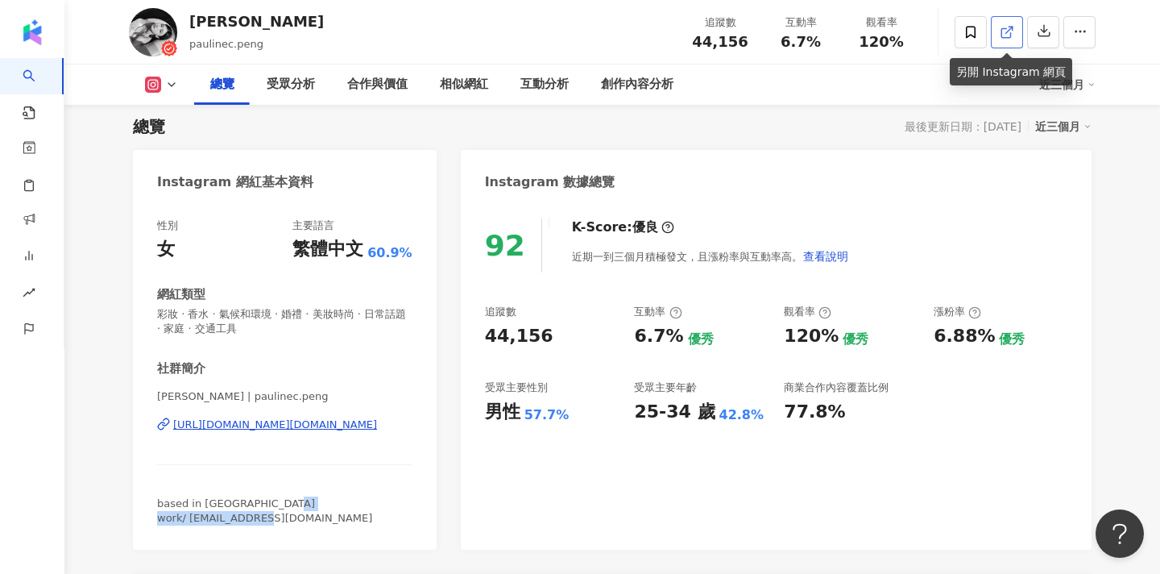
click at [999, 32] on link at bounding box center [1007, 32] width 32 height 32
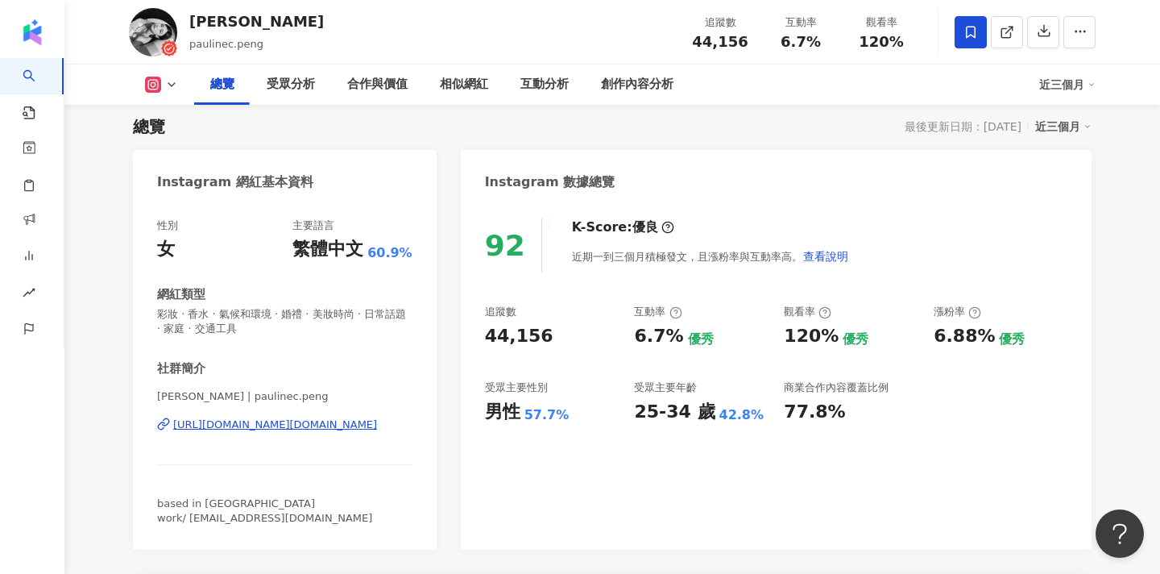
click at [979, 41] on span at bounding box center [971, 32] width 32 height 32
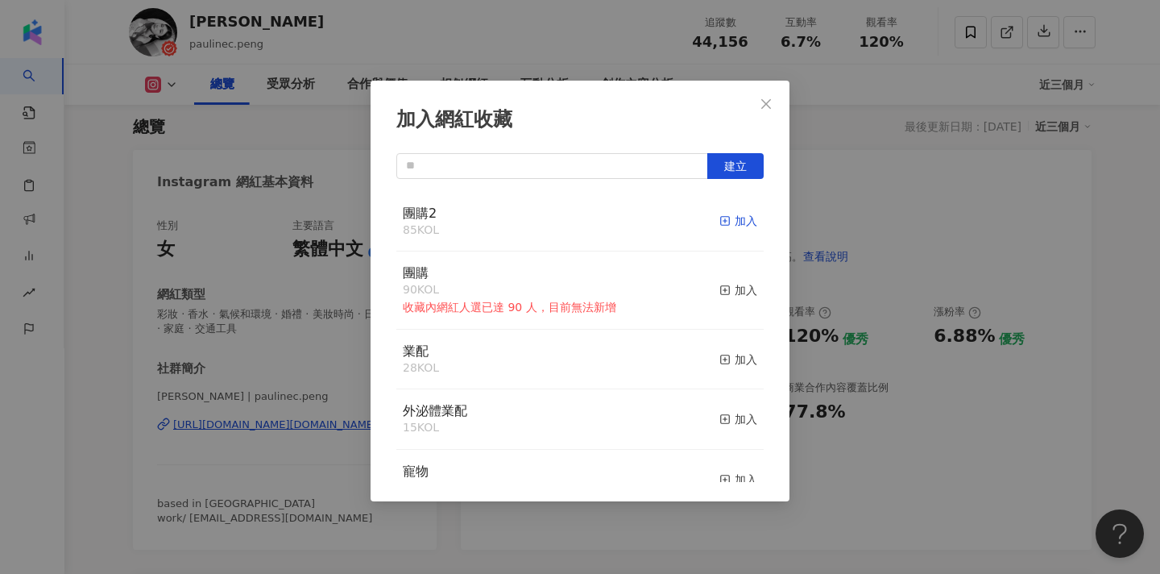
click at [727, 225] on rect "button" at bounding box center [725, 221] width 9 height 9
click at [764, 110] on button "Close" at bounding box center [766, 104] width 32 height 32
click at [881, 93] on div "加入網紅收藏 建立 團購2 86 KOL 已加入 團購 90 KOL 收藏內網紅人選已達 90 人，目前無法新增 加入 業配 28 KOL 加入 外泌體業配 …" at bounding box center [580, 287] width 1160 height 574
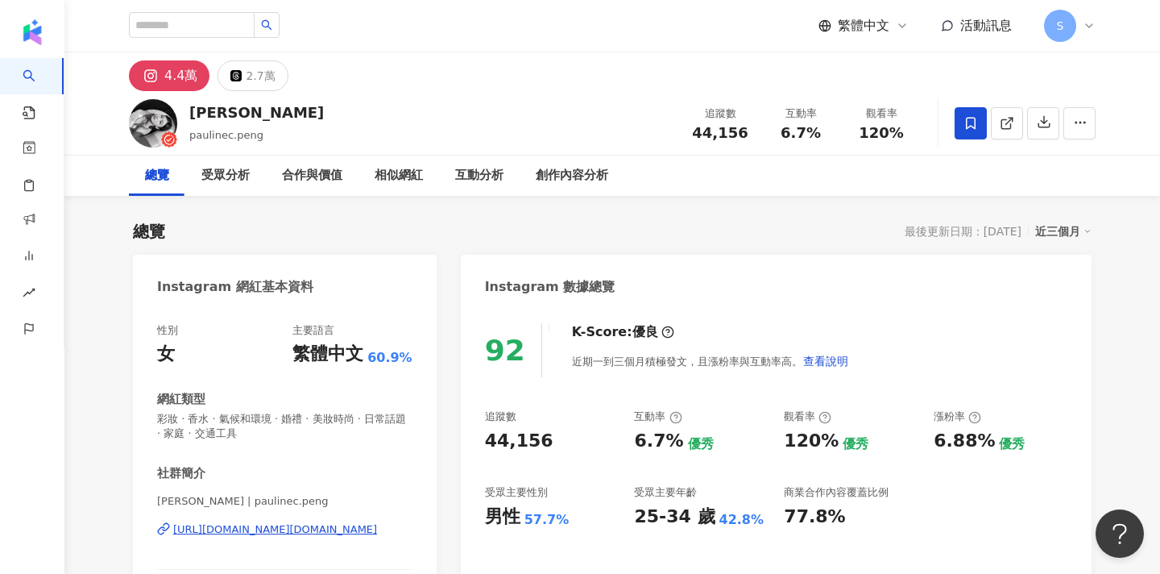
scroll to position [0, 0]
click at [236, 22] on input "search" at bounding box center [192, 25] width 126 height 26
type input "*"
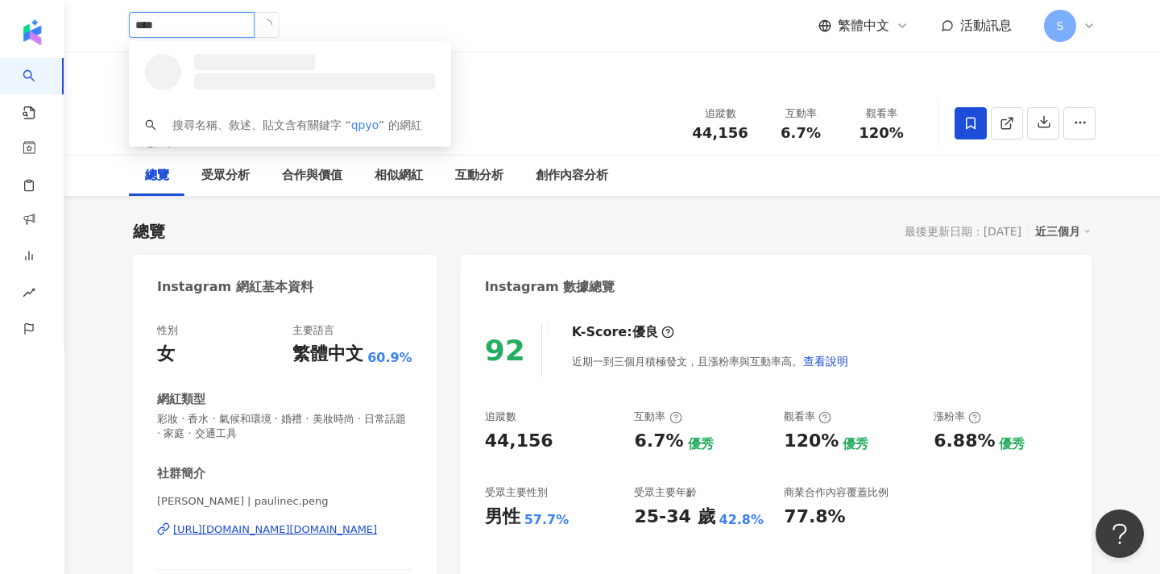
type input "*****"
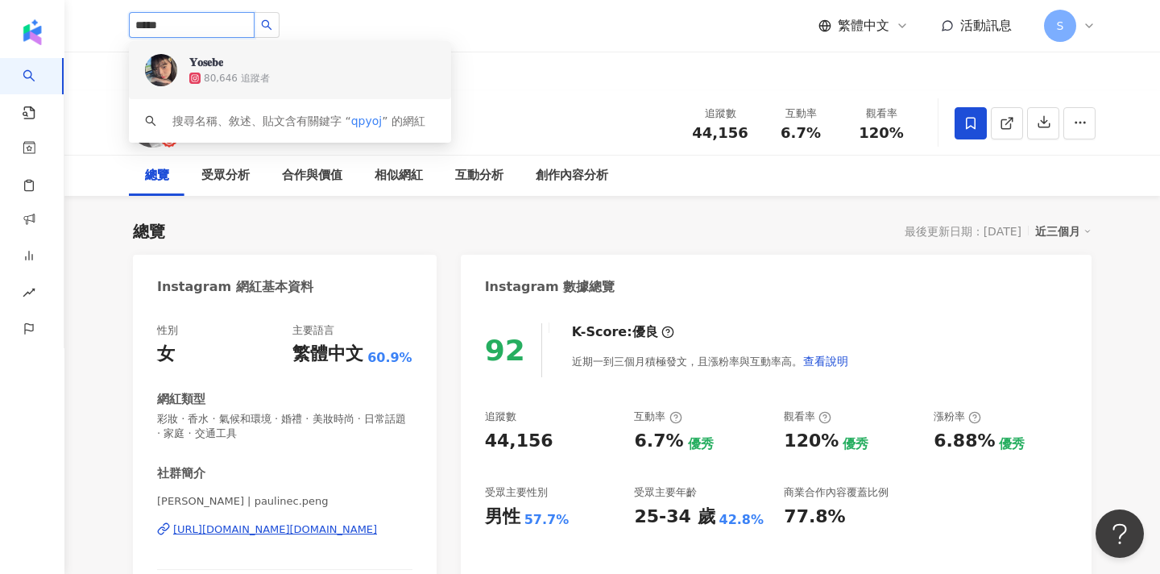
click at [284, 64] on span "𝐘𝐨𝐬𝐞𝐛𝐞" at bounding box center [241, 62] width 105 height 16
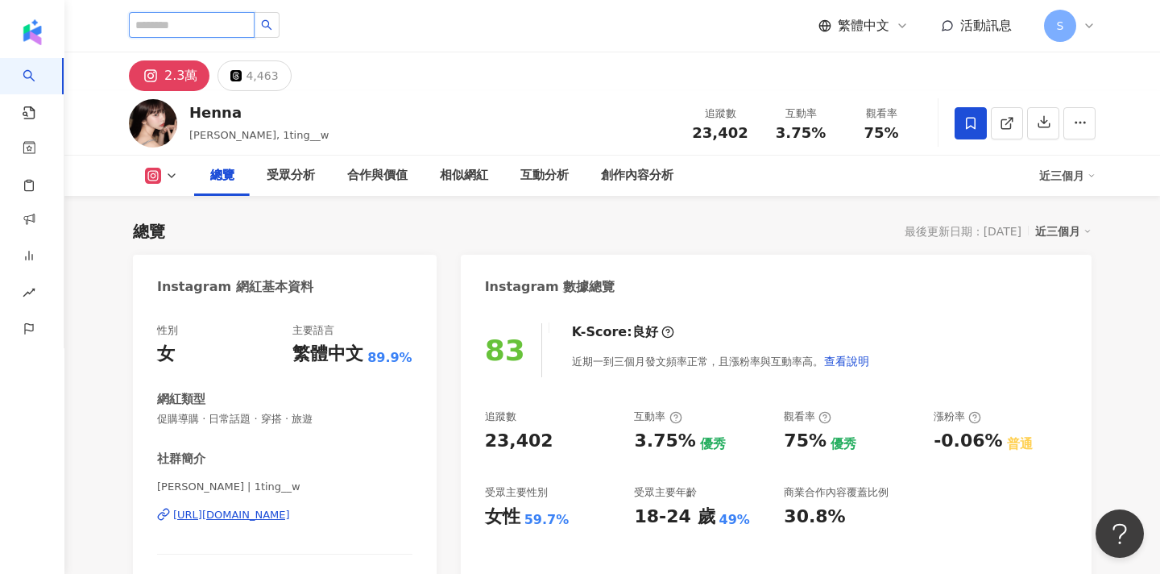
scroll to position [46, 0]
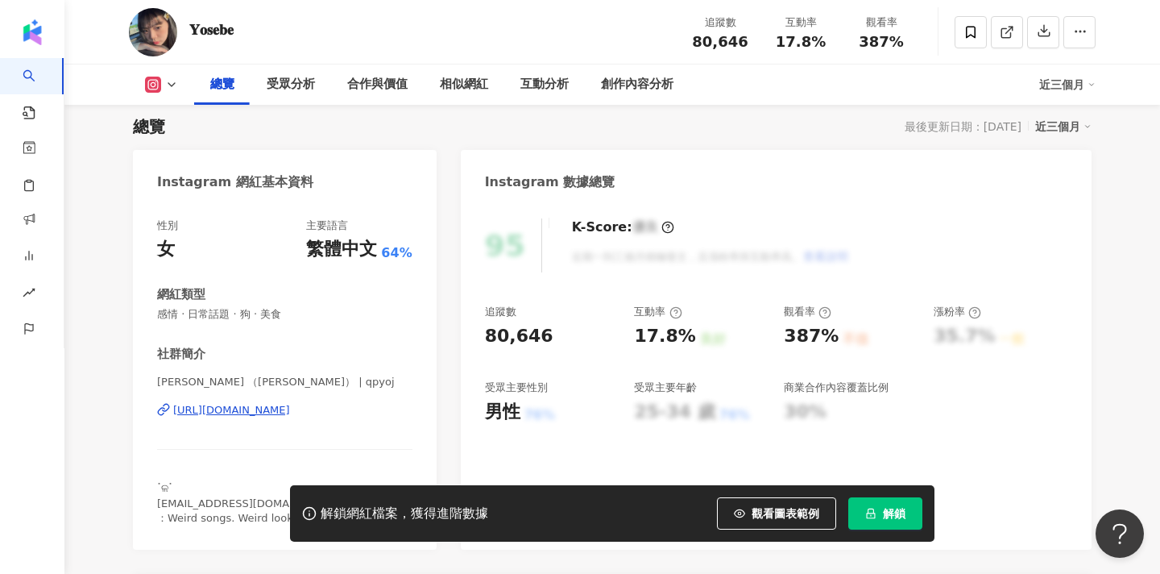
click at [893, 520] on button "解鎖" at bounding box center [885, 513] width 74 height 32
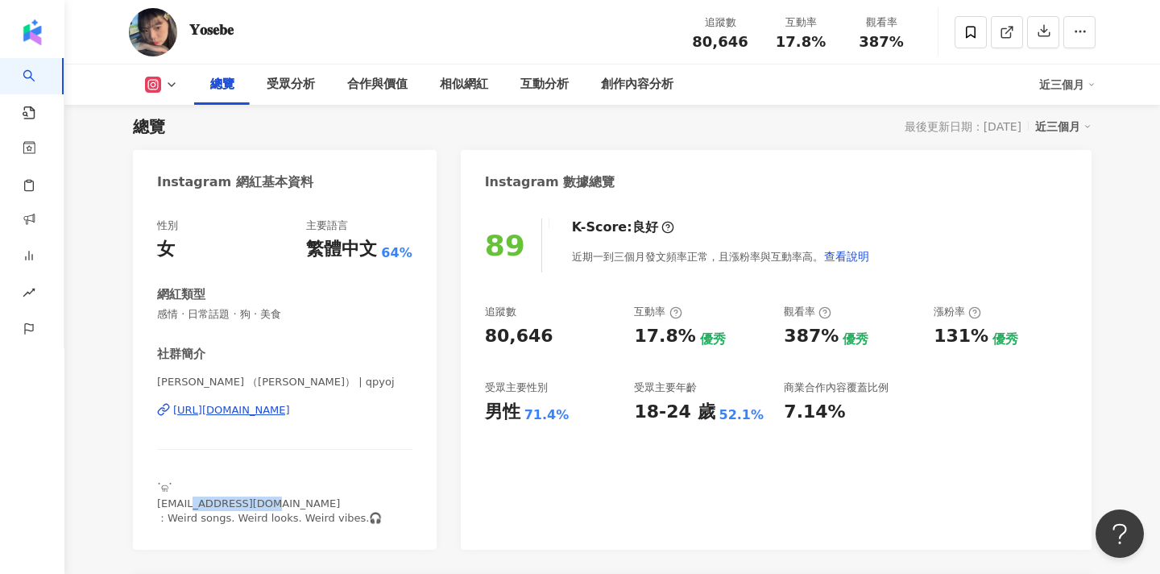
drag, startPoint x: 274, startPoint y: 498, endPoint x: 161, endPoint y: 503, distance: 112.9
click at [161, 503] on div "ॱଳॱ yshuhan81@gmail.com ：Weird songs. Weird looks. Weird vibes.🎧" at bounding box center [284, 503] width 255 height 44
click at [161, 504] on span "ॱଳॱ yshuhan81@gmail.com ：Weird songs. Weird looks. Weird vibes.🎧" at bounding box center [269, 502] width 225 height 41
drag, startPoint x: 160, startPoint y: 502, endPoint x: 215, endPoint y: 499, distance: 54.8
click at [215, 499] on span "ॱଳॱ yshuhan81@gmail.com ：Weird songs. Weird looks. Weird vibes.🎧" at bounding box center [269, 502] width 225 height 41
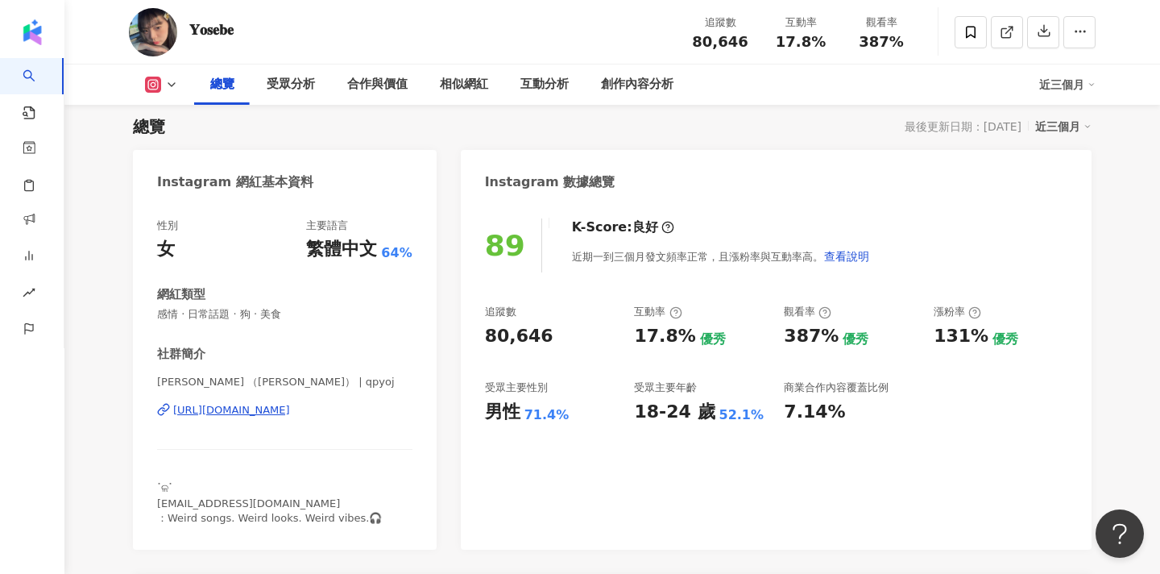
click at [278, 496] on div "ॱଳॱ yshuhan81@gmail.com ：Weird songs. Weird looks. Weird vibes.🎧" at bounding box center [284, 503] width 255 height 44
drag, startPoint x: 270, startPoint y: 502, endPoint x: 152, endPoint y: 499, distance: 117.6
click at [152, 499] on div "性別 女 主要語言 繁體中文 64% 網紅類型 感情 · 日常話題 · 狗 · 美食 社群簡介 Yosebe 悠希比 （葉書涵） | qpyoj https:…" at bounding box center [285, 375] width 304 height 347
copy span "yshuhan81@gmail.com"
click at [967, 34] on icon at bounding box center [971, 32] width 10 height 12
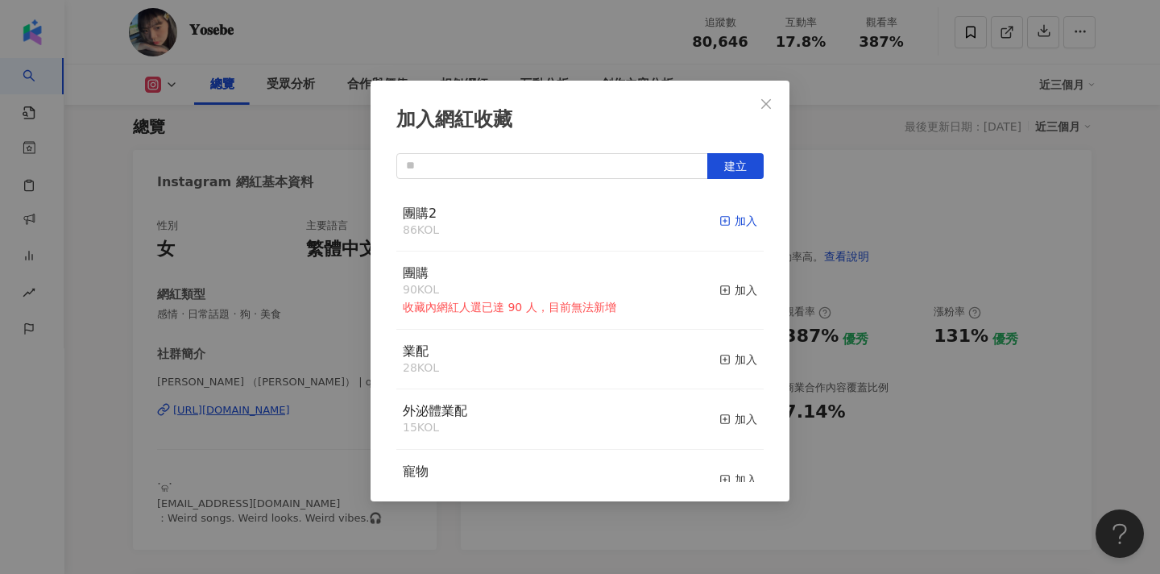
click at [723, 214] on span "button" at bounding box center [724, 220] width 11 height 13
click at [768, 103] on icon "close" at bounding box center [766, 103] width 10 height 10
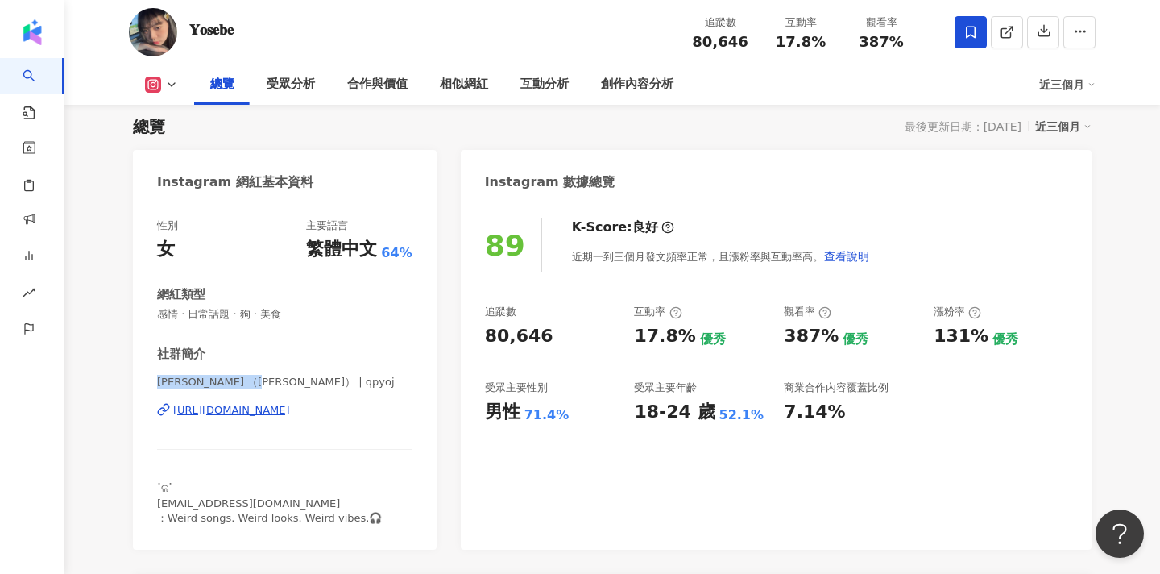
drag, startPoint x: 158, startPoint y: 382, endPoint x: 277, endPoint y: 385, distance: 119.3
click at [277, 385] on span "Yosebe 悠希比 （葉書涵） | qpyoj" at bounding box center [284, 382] width 255 height 14
copy span "Yosebe 悠希比 （葉書涵）"
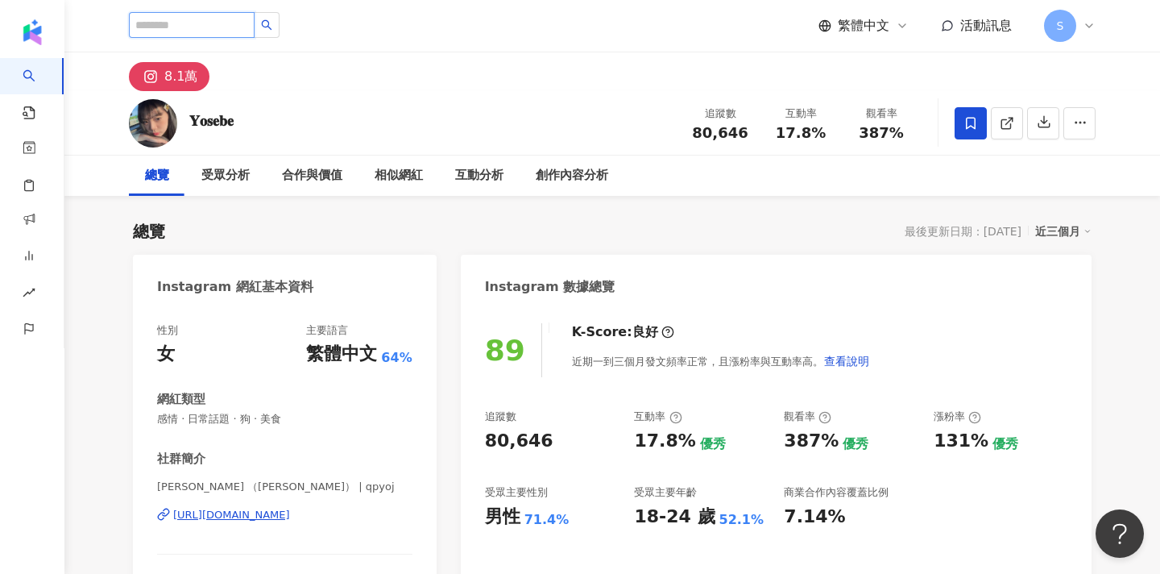
click at [176, 30] on input "search" at bounding box center [192, 25] width 126 height 26
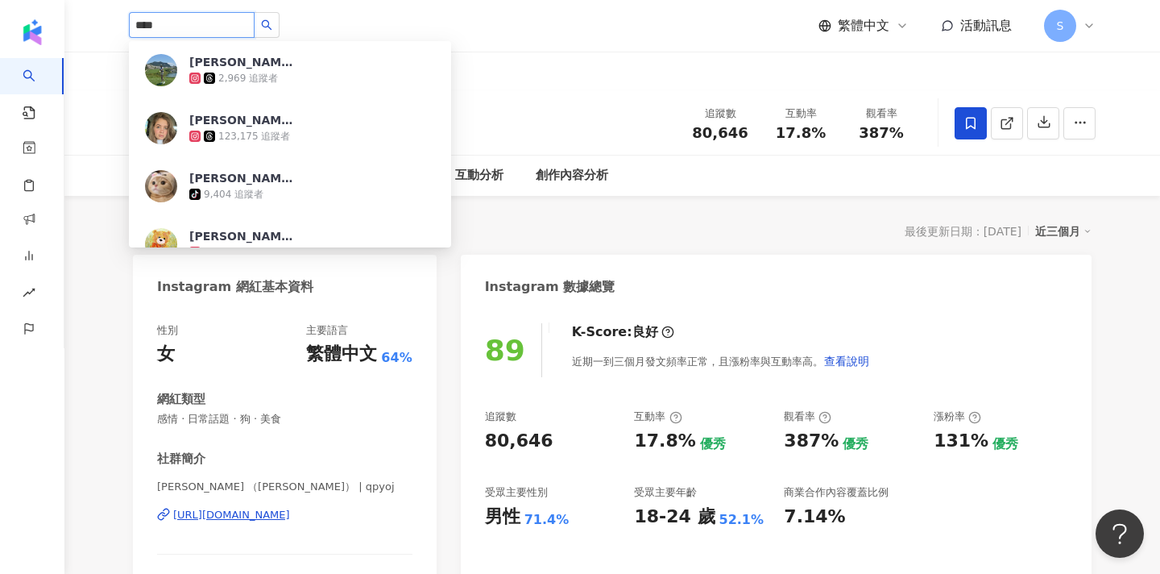
click at [176, 30] on input "****" at bounding box center [192, 25] width 126 height 26
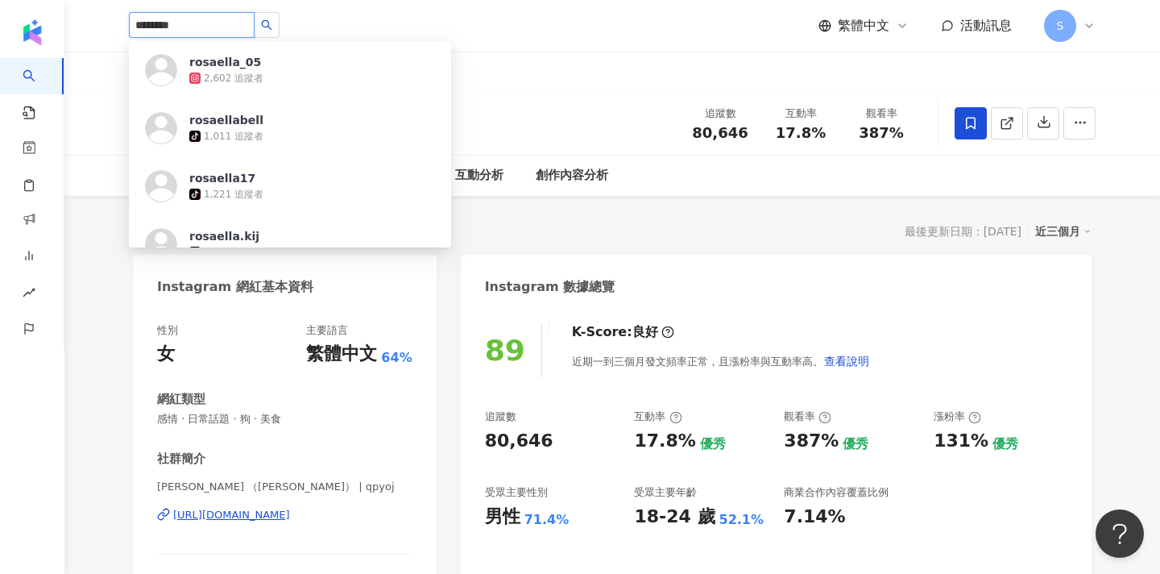
click at [162, 30] on input "********" at bounding box center [192, 25] width 126 height 26
type input "*********"
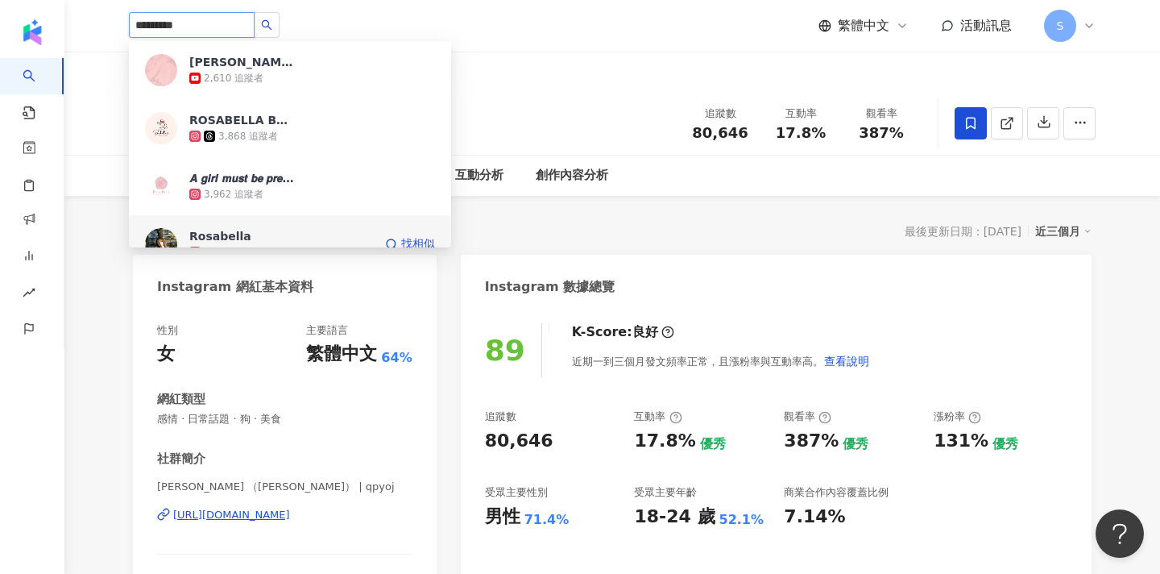
click at [255, 230] on span "Rosabella" at bounding box center [241, 236] width 105 height 16
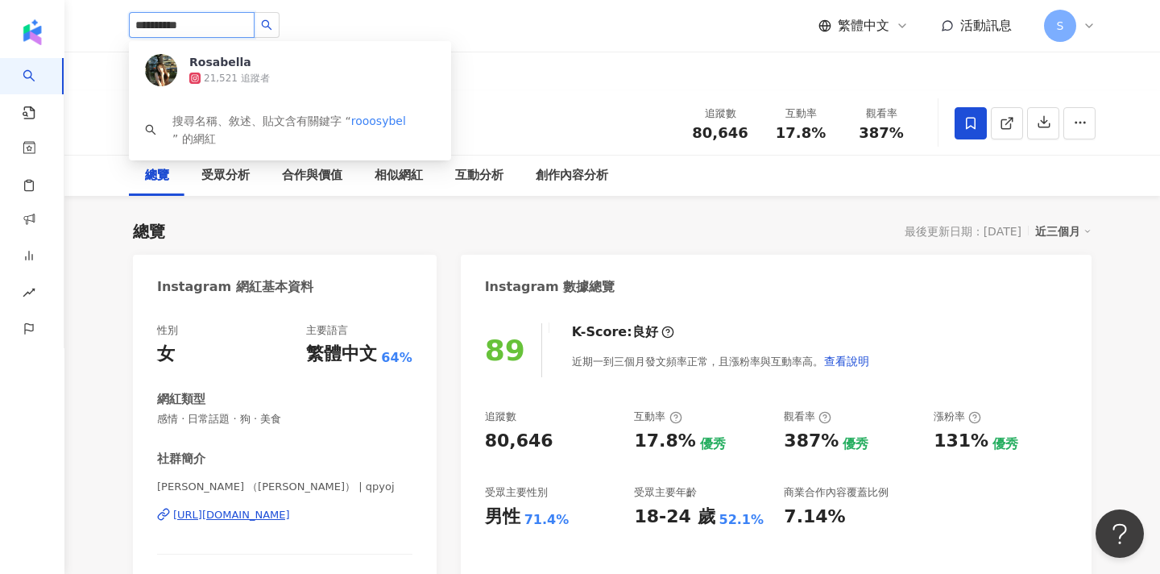
type input "**********"
click at [188, 73] on div at bounding box center [169, 72] width 49 height 36
click at [188, 73] on div "Rosabella 21,521 追蹤者" at bounding box center [290, 70] width 322 height 58
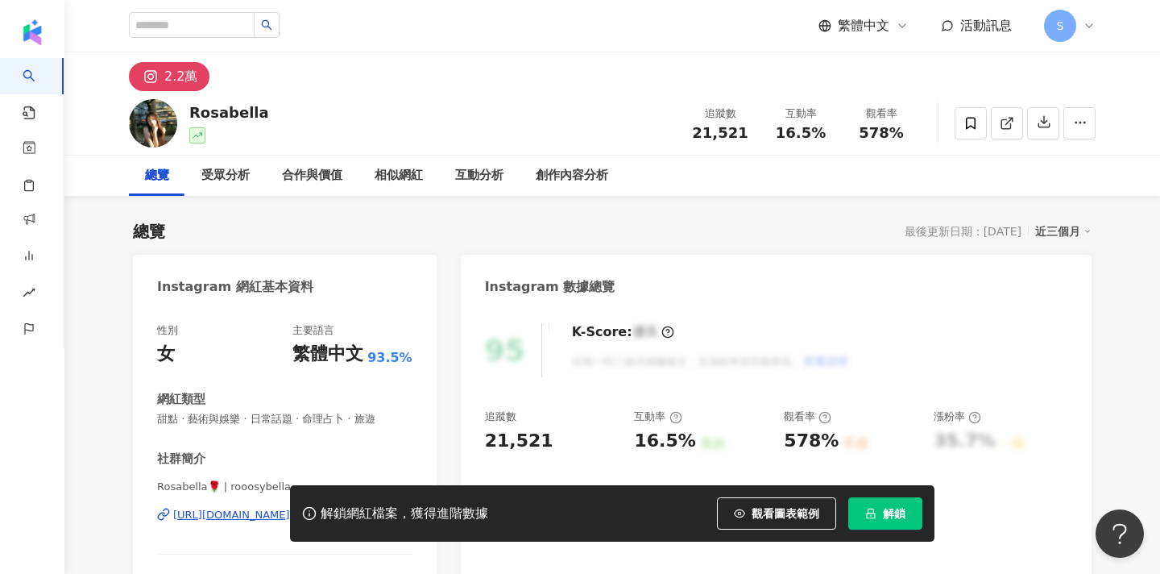
click at [909, 515] on button "解鎖" at bounding box center [885, 513] width 74 height 32
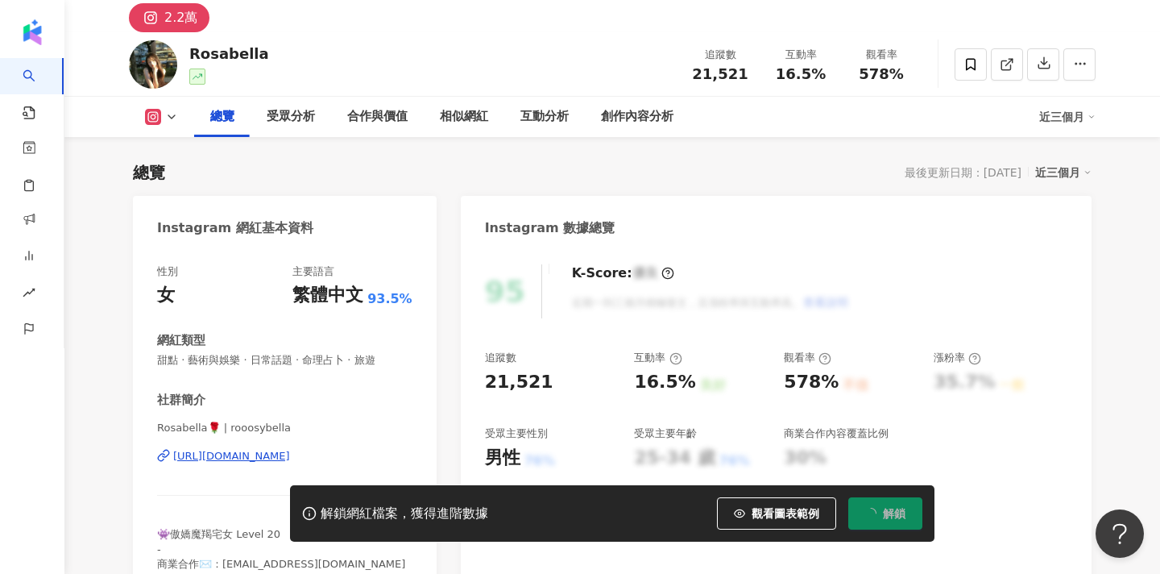
scroll to position [64, 0]
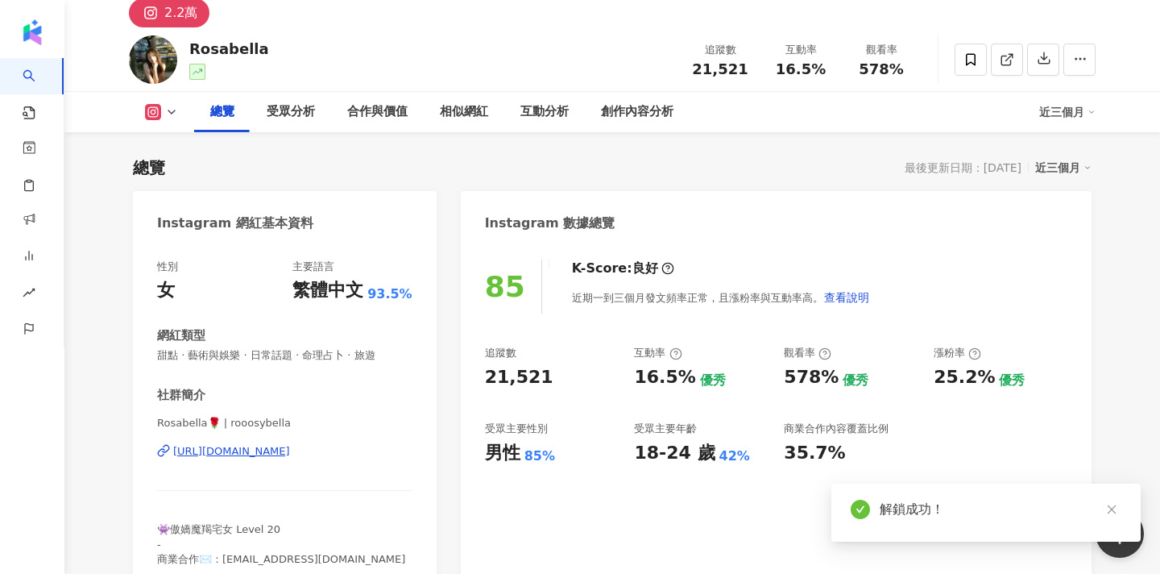
scroll to position [101, 0]
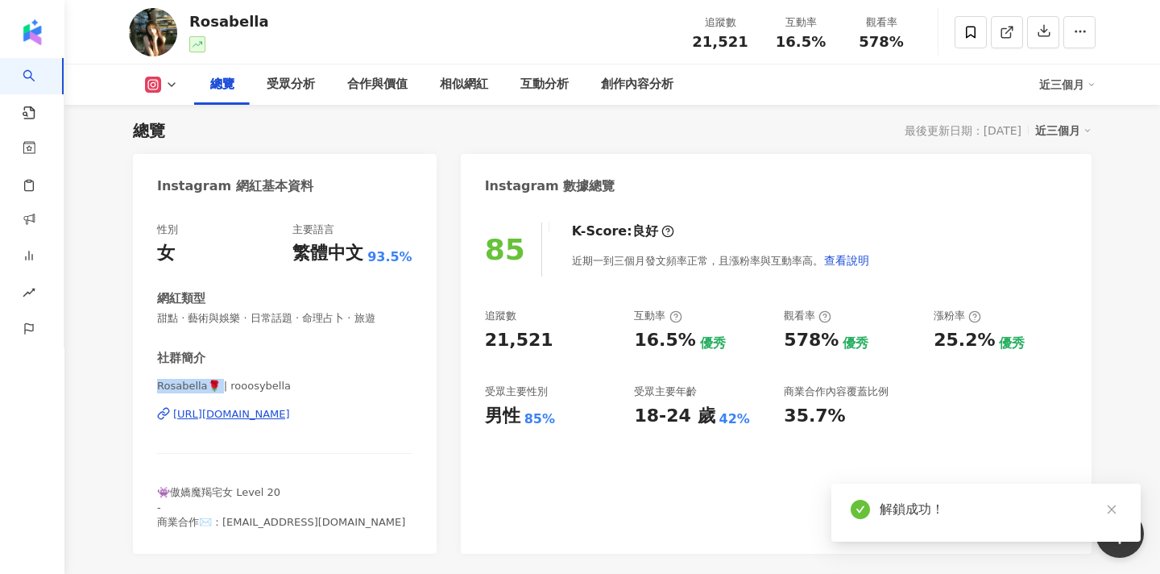
drag, startPoint x: 159, startPoint y: 380, endPoint x: 222, endPoint y: 379, distance: 63.6
click at [222, 379] on span "Rosabella🌹 | rooosybella" at bounding box center [284, 386] width 255 height 14
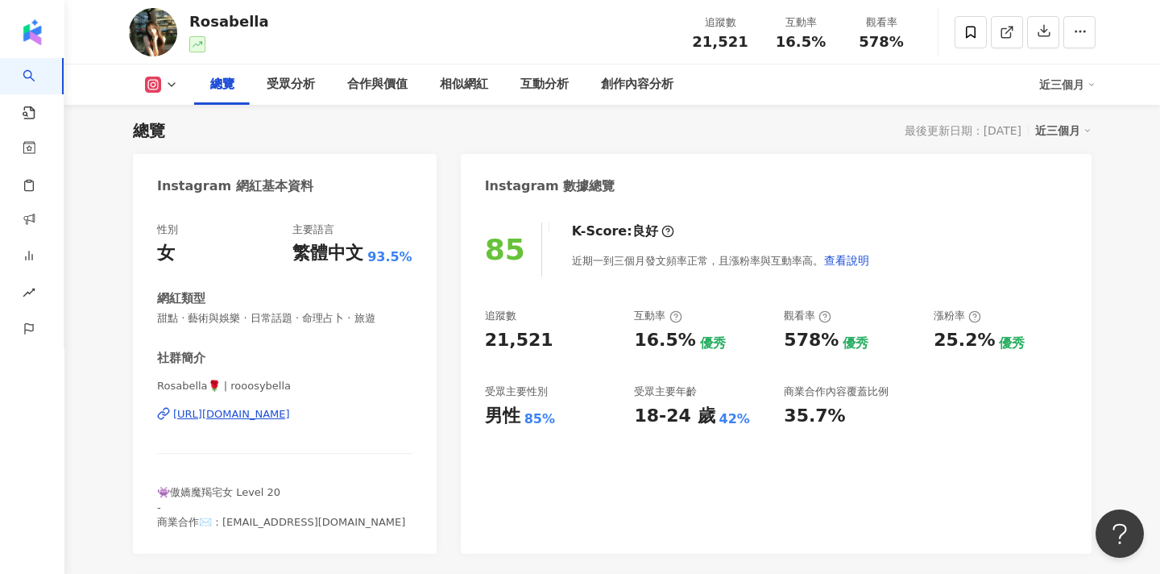
click at [569, 2] on div "[PERSON_NAME] 追蹤數 21,521 互動率 16.5% 觀看率 578%" at bounding box center [612, 32] width 1031 height 64
drag, startPoint x: 344, startPoint y: 521, endPoint x: 222, endPoint y: 522, distance: 122.4
click at [222, 522] on div "👾傲嬌魔羯宅女 Level 20 - 商業合作✉️：[EMAIL_ADDRESS][DOMAIN_NAME]" at bounding box center [284, 507] width 255 height 44
click at [222, 522] on span "👾傲嬌魔羯宅女 Level 20 - 商業合作✉️：[EMAIL_ADDRESS][DOMAIN_NAME]" at bounding box center [281, 506] width 248 height 41
drag, startPoint x: 344, startPoint y: 520, endPoint x: 226, endPoint y: 524, distance: 118.5
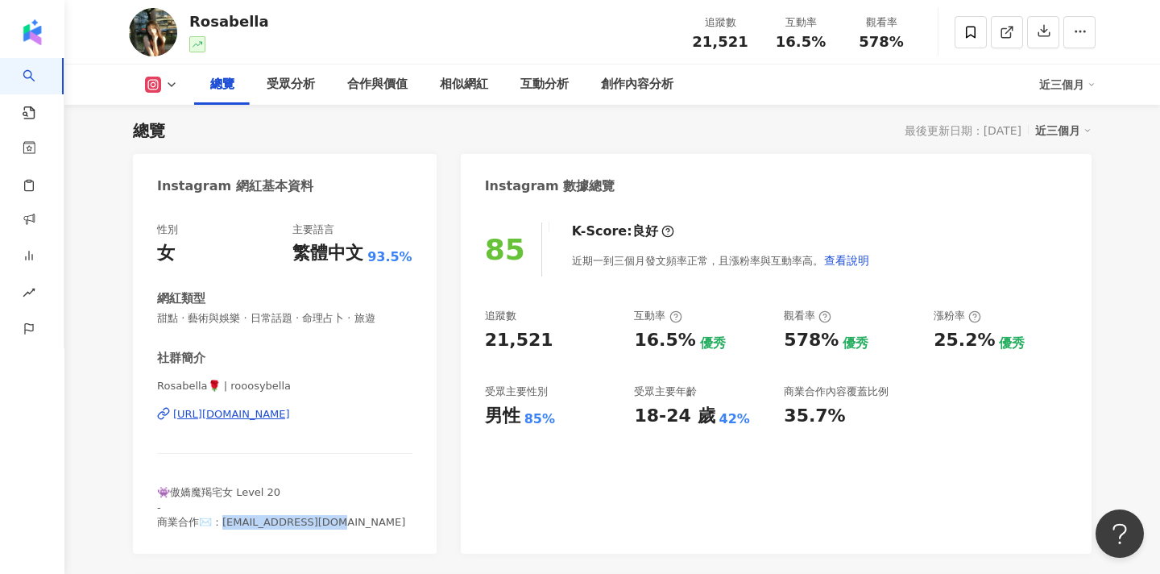
click at [226, 524] on div "👾傲嬌魔羯宅女 Level 20 - 商業合作✉️：[EMAIL_ADDRESS][DOMAIN_NAME]" at bounding box center [284, 507] width 255 height 44
copy span "[EMAIL_ADDRESS][DOMAIN_NAME]"
click at [976, 26] on icon at bounding box center [970, 32] width 14 height 14
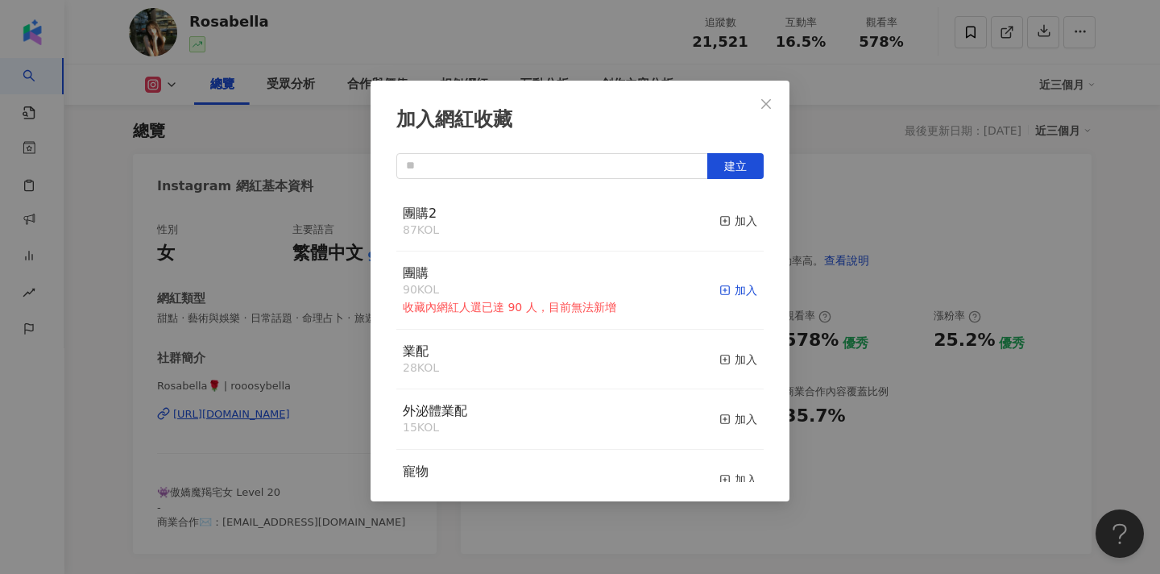
click at [735, 288] on div "加入" at bounding box center [738, 290] width 38 height 18
click at [723, 216] on icon "button" at bounding box center [724, 220] width 11 height 11
click at [964, 213] on div "加入網紅收藏 建立 團購2 88 KOL 已加入 團購 90 KOL 收藏內網紅人選已達 90 人，目前無法新增 加入 業配 28 KOL 加入 外泌體業配 …" at bounding box center [580, 287] width 1160 height 574
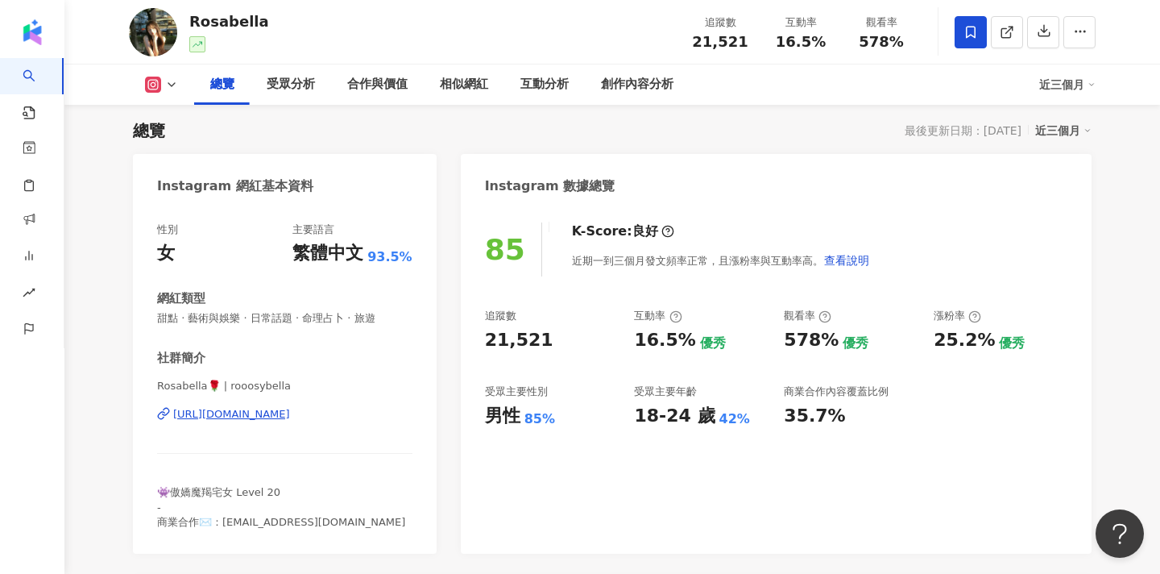
click at [765, 106] on div "加入網紅收藏 建立 團購2 88 KOL 已加入 團購 90 KOL 收藏內網紅人選已達 90 人，目前無法新增 加入 業配 28 KOL 加入 外泌體業配 …" at bounding box center [580, 287] width 1160 height 574
click at [765, 99] on div "加入網紅收藏 建立 團購2 88 KOL 已加入 團購 90 KOL 收藏內網紅人選已達 90 人，目前無法新增 加入 業配 28 KOL 加入 外泌體業配 …" at bounding box center [580, 287] width 1160 height 574
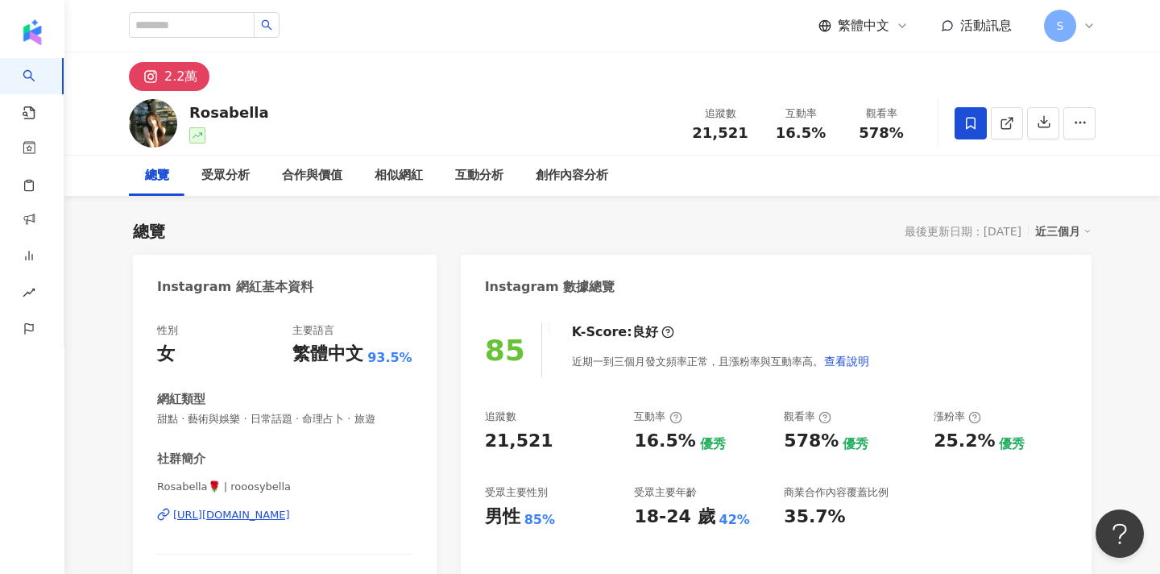
scroll to position [0, 0]
click at [251, 32] on input "search" at bounding box center [192, 25] width 126 height 26
type input "**"
click at [272, 24] on icon "search" at bounding box center [266, 24] width 11 height 11
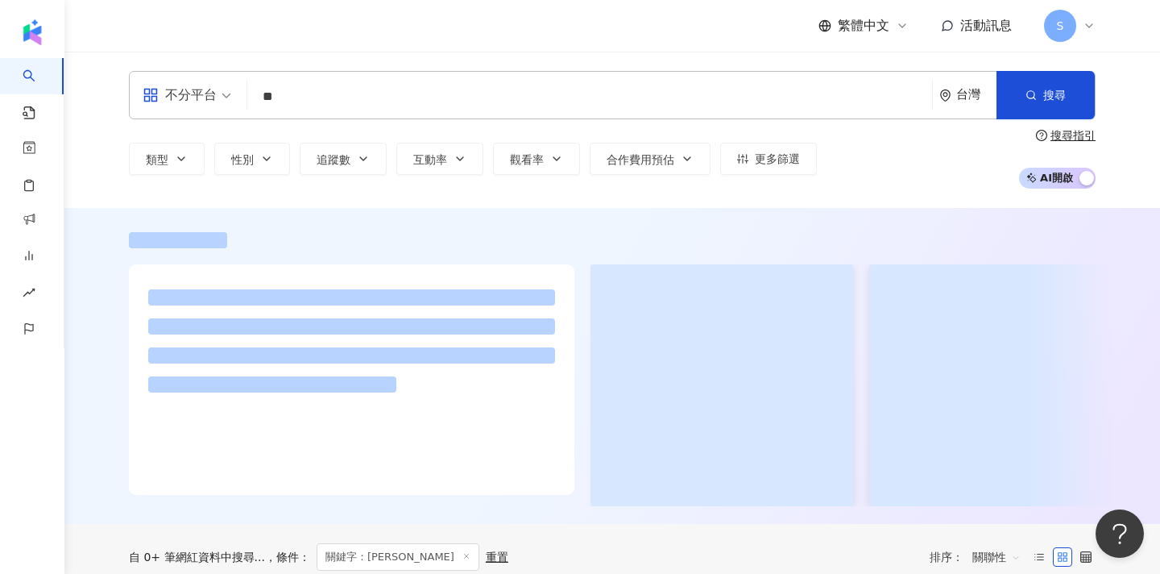
click at [296, 30] on div "繁體中文 活動訊息 S" at bounding box center [612, 26] width 967 height 52
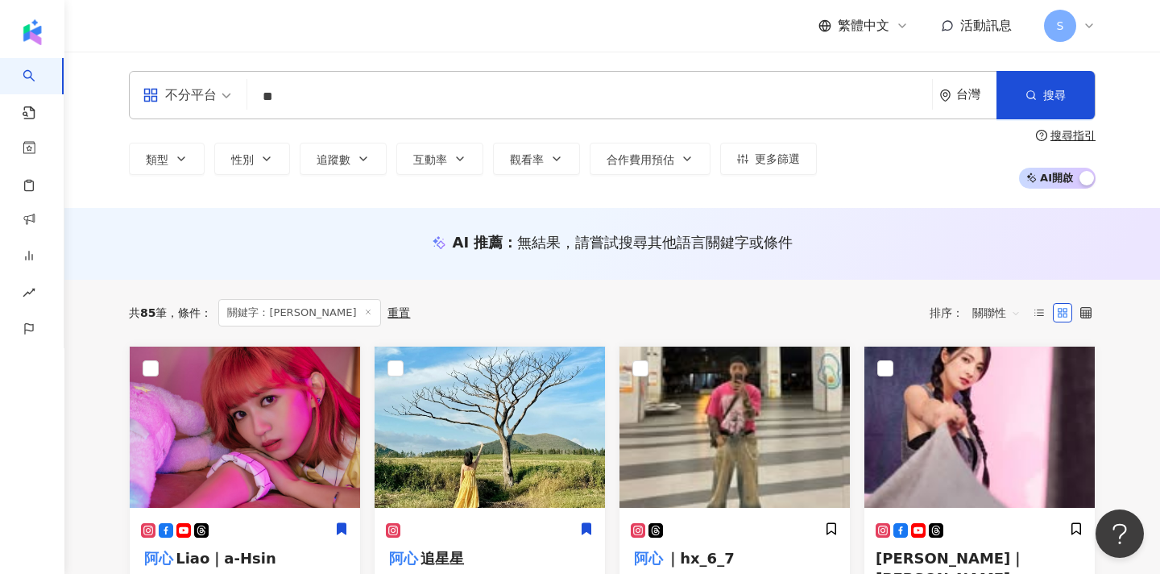
click at [411, 97] on input "**" at bounding box center [590, 96] width 672 height 31
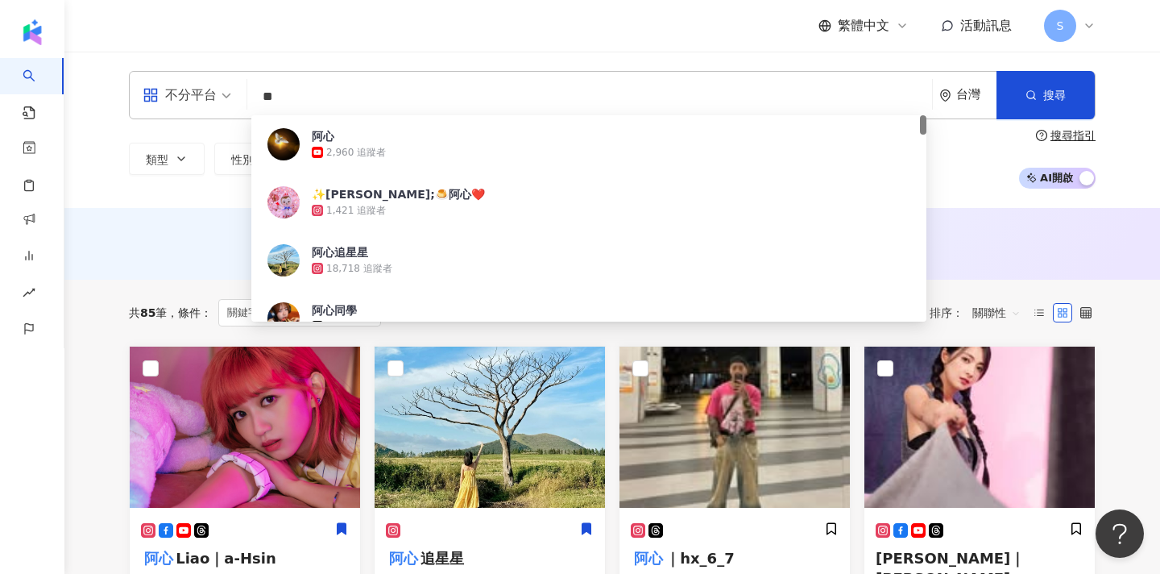
type input "*"
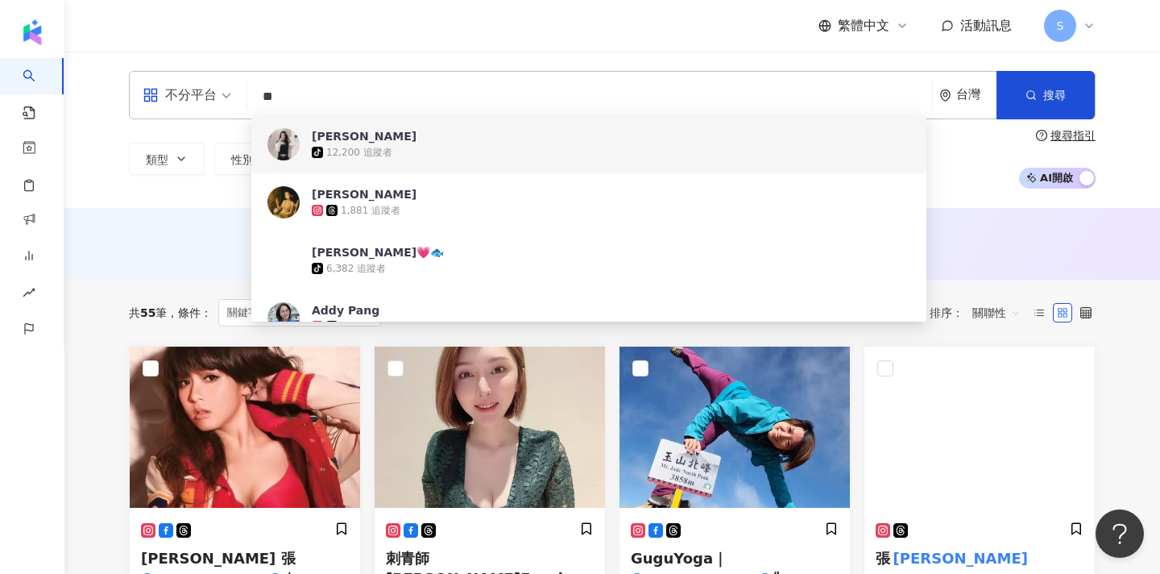
type input "*"
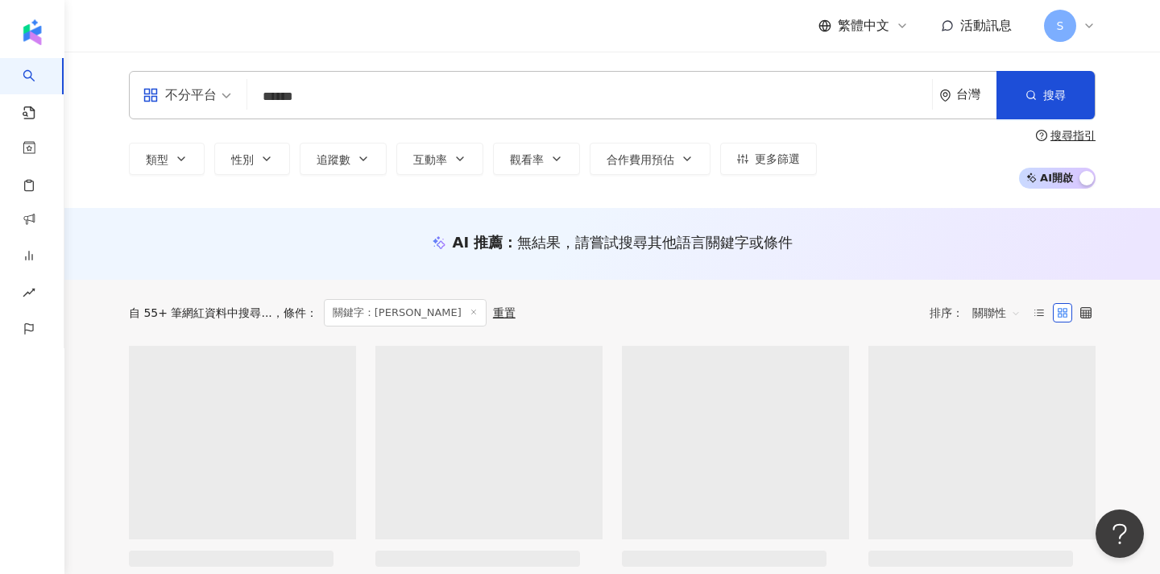
type input "****"
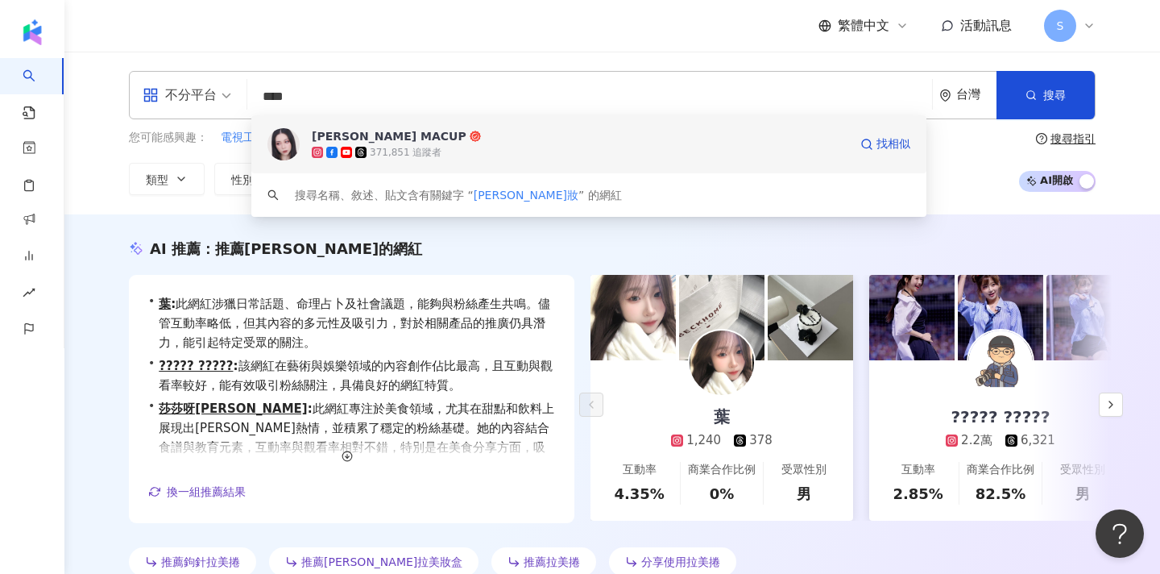
click at [538, 121] on div "[PERSON_NAME] MACUP 371,851 追蹤者 找相似" at bounding box center [588, 144] width 675 height 58
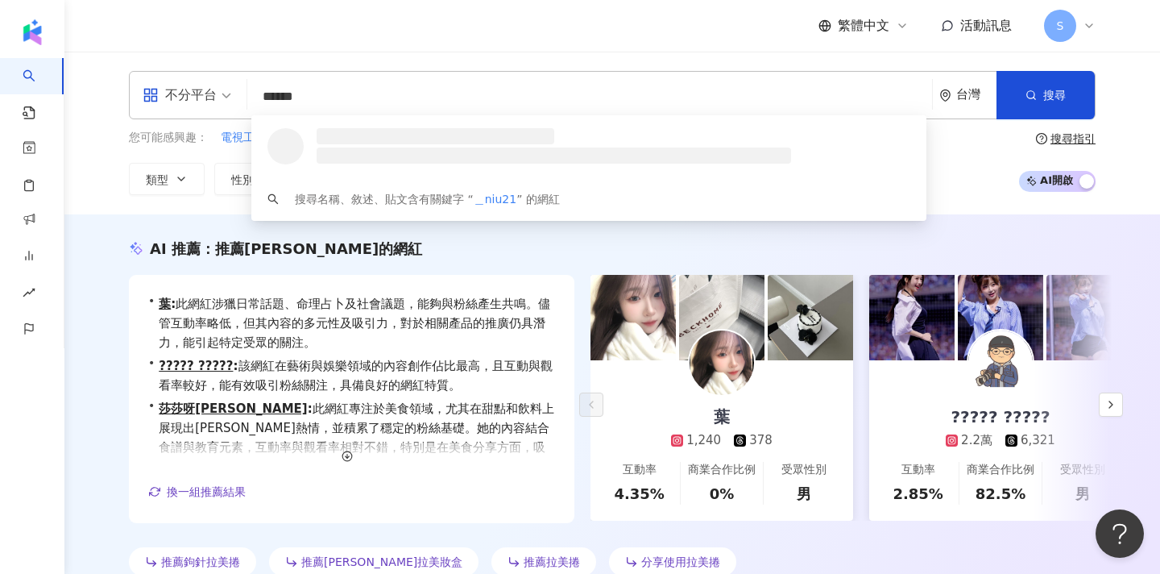
type input "*******"
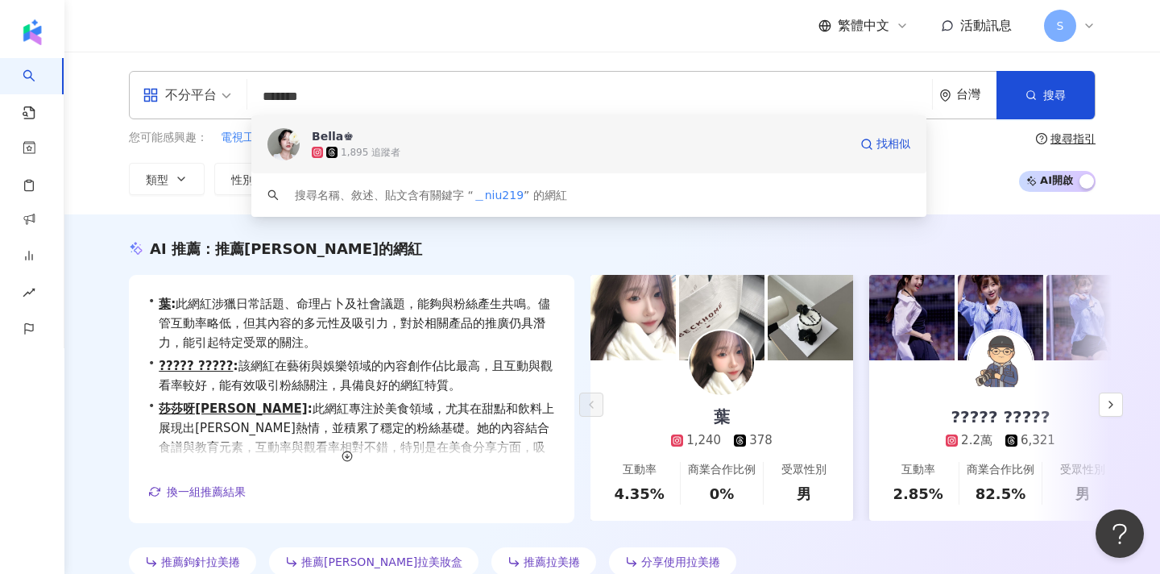
click at [536, 139] on span "Bella♚" at bounding box center [580, 136] width 536 height 16
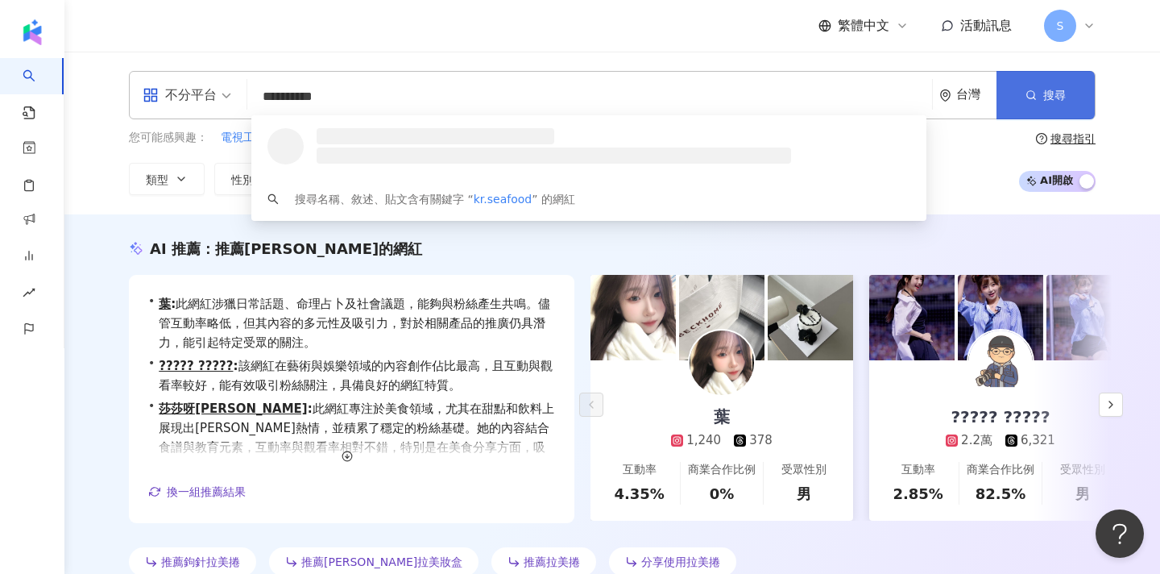
type input "**********"
click at [1033, 89] on icon "button" at bounding box center [1030, 94] width 11 height 11
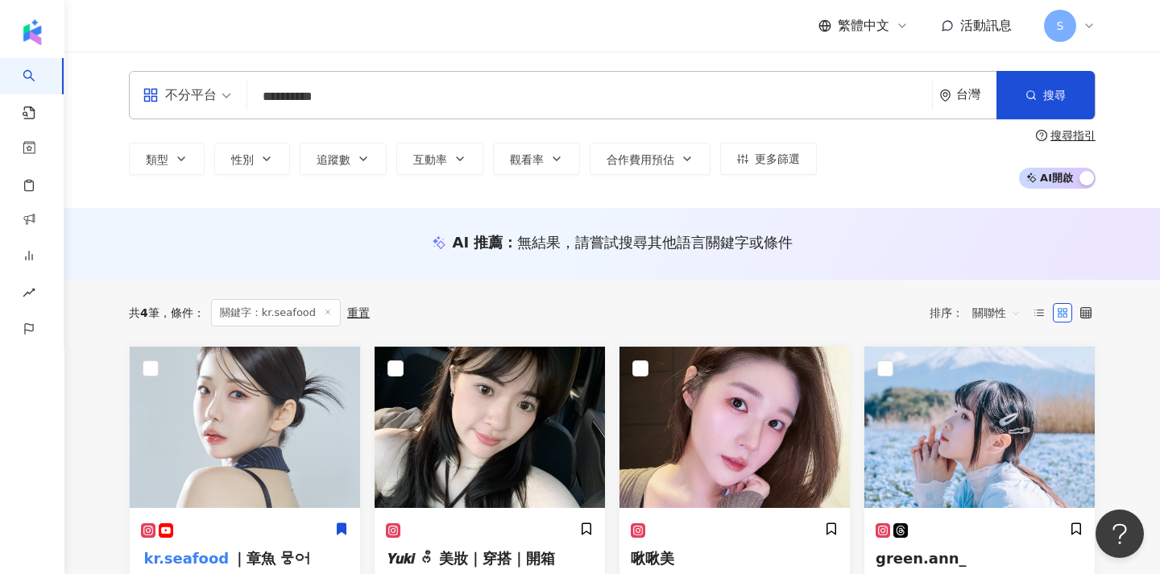
click at [412, 100] on input "**********" at bounding box center [590, 96] width 672 height 31
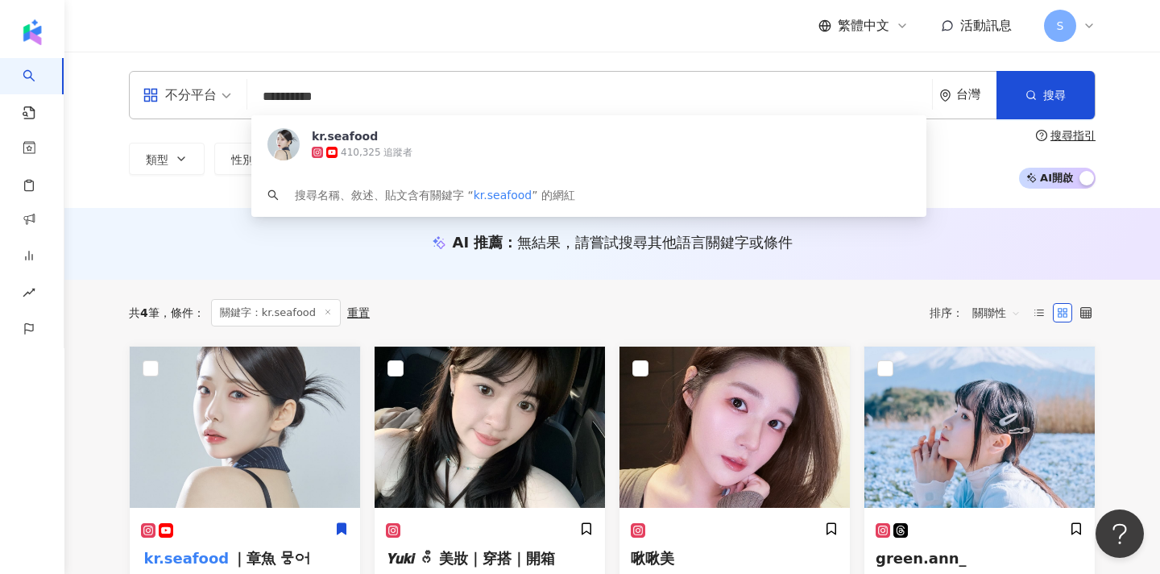
drag, startPoint x: 399, startPoint y: 100, endPoint x: 251, endPoint y: 89, distance: 147.8
click at [254, 89] on input "**********" at bounding box center [590, 96] width 672 height 31
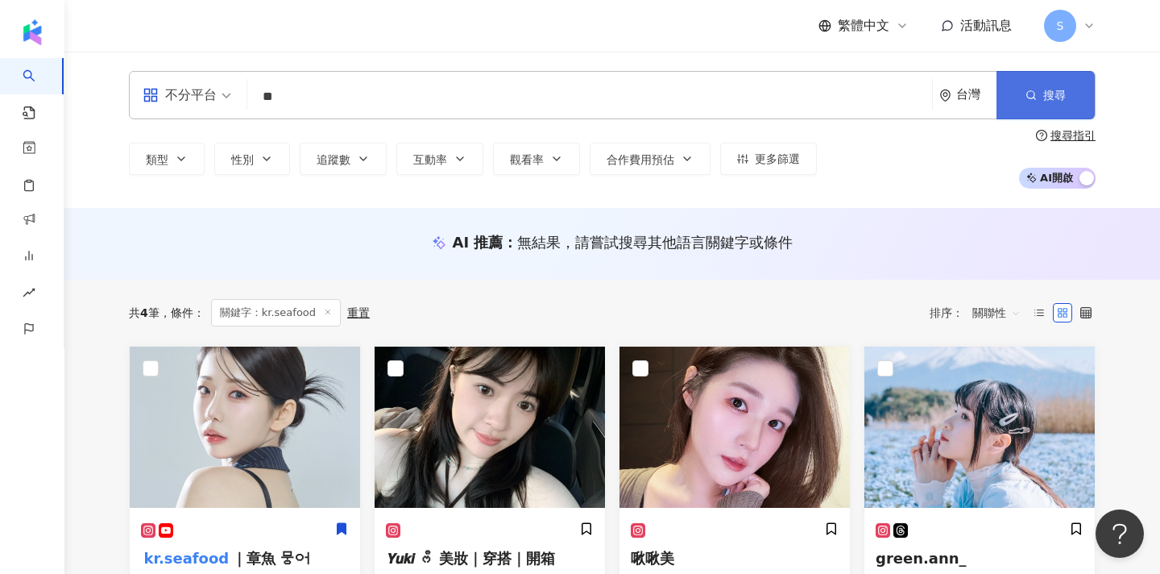
click at [1011, 97] on button "搜尋" at bounding box center [1045, 95] width 98 height 48
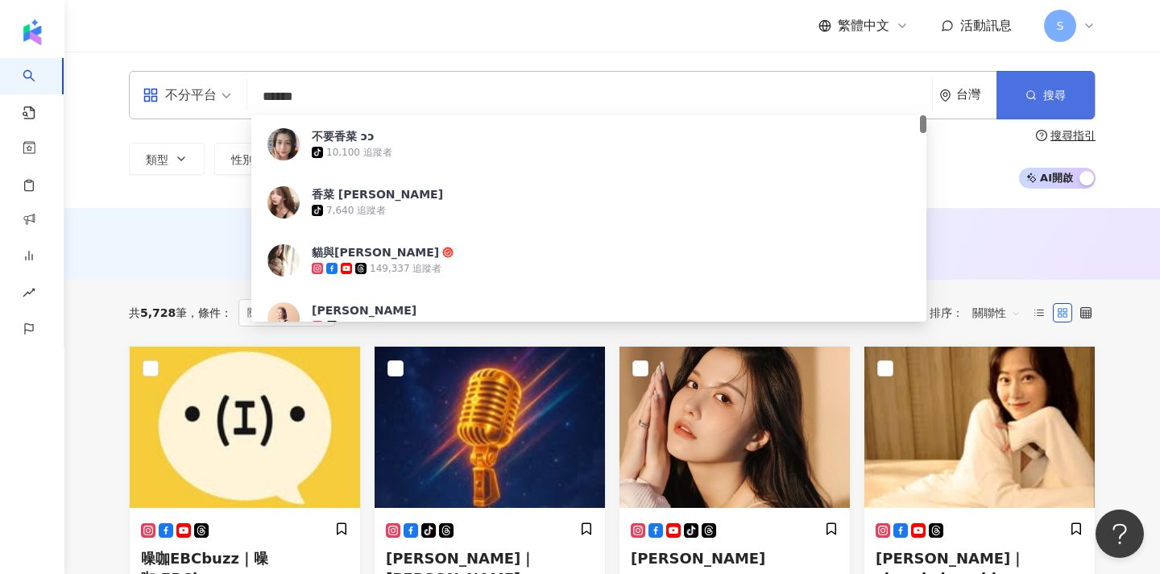
type input "****"
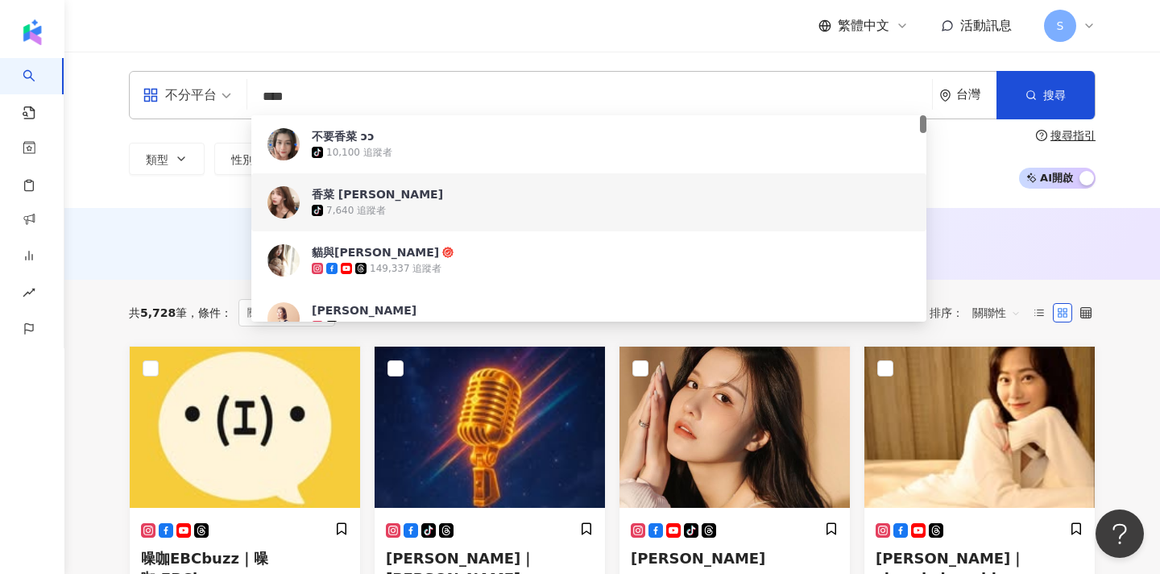
click at [633, 209] on div "tiktok-icon 7,640 追蹤者" at bounding box center [611, 210] width 598 height 16
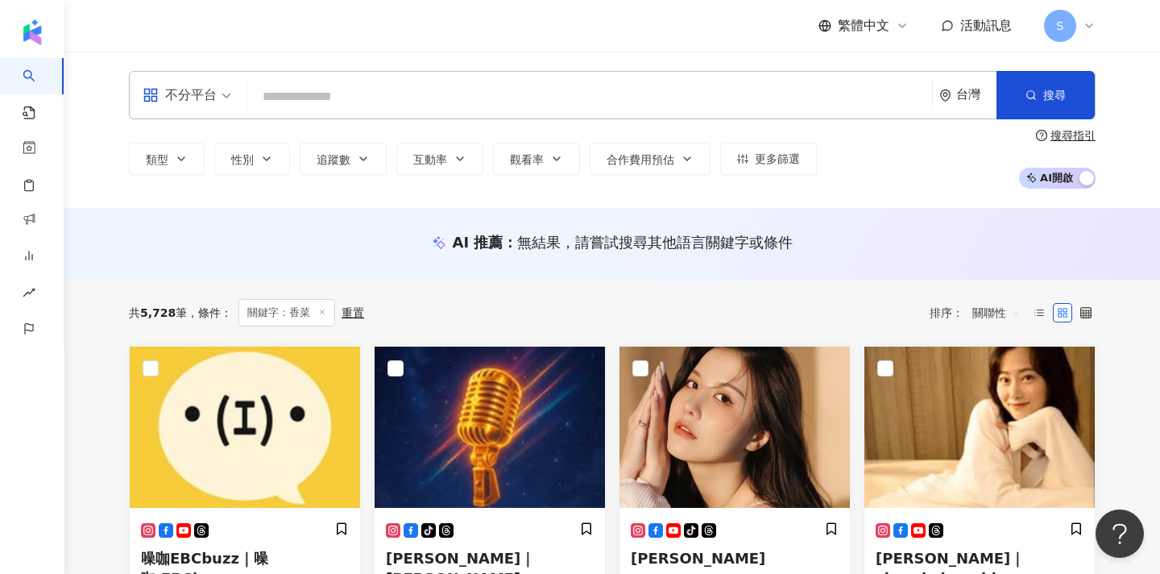
type input "*"
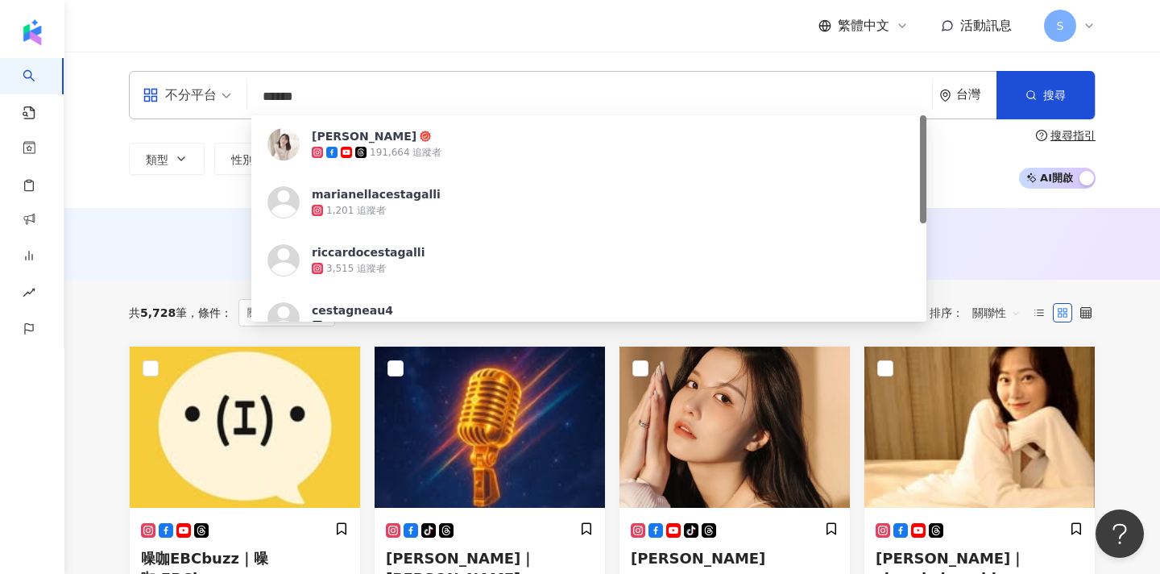
type input "******"
drag, startPoint x: 364, startPoint y: 95, endPoint x: 445, endPoint y: 157, distance: 102.3
click at [445, 157] on div "191,664 追蹤者" at bounding box center [611, 152] width 598 height 16
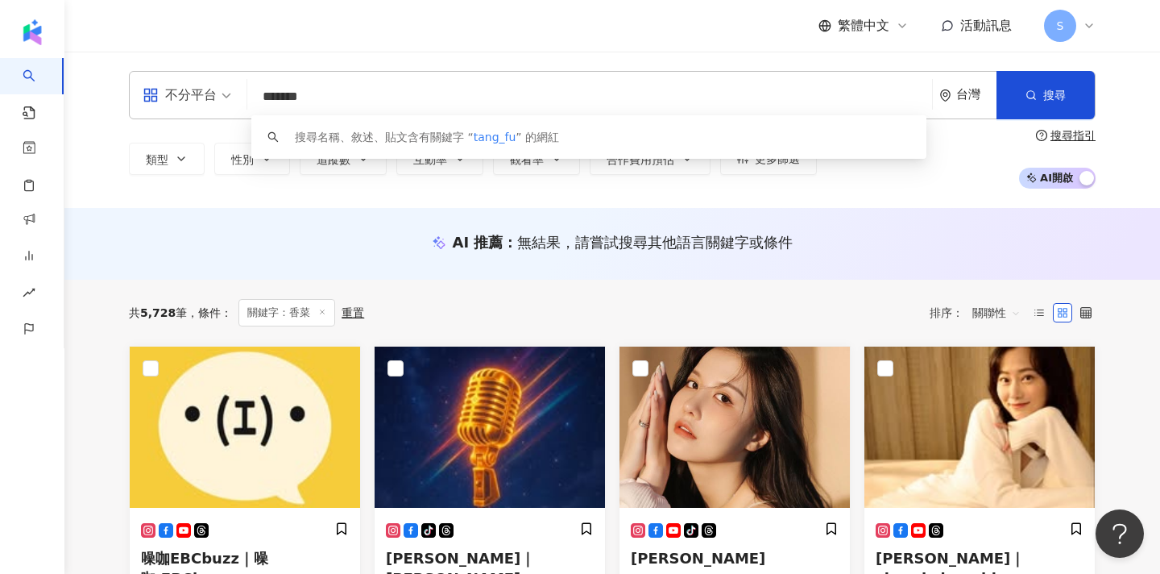
type input "********"
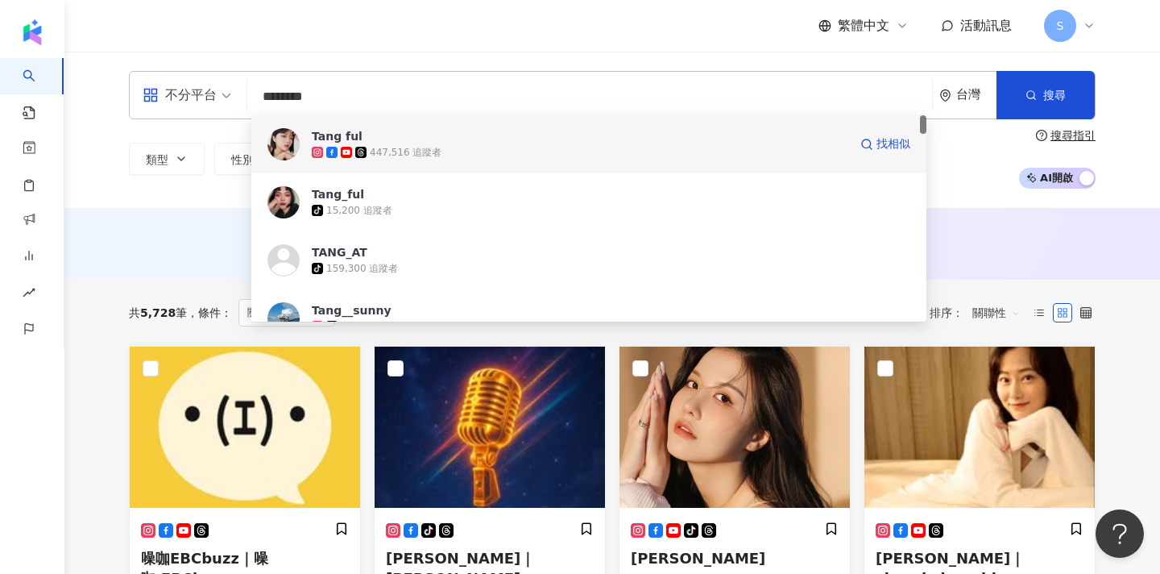
click at [687, 159] on div "447,516 追蹤者" at bounding box center [580, 152] width 536 height 16
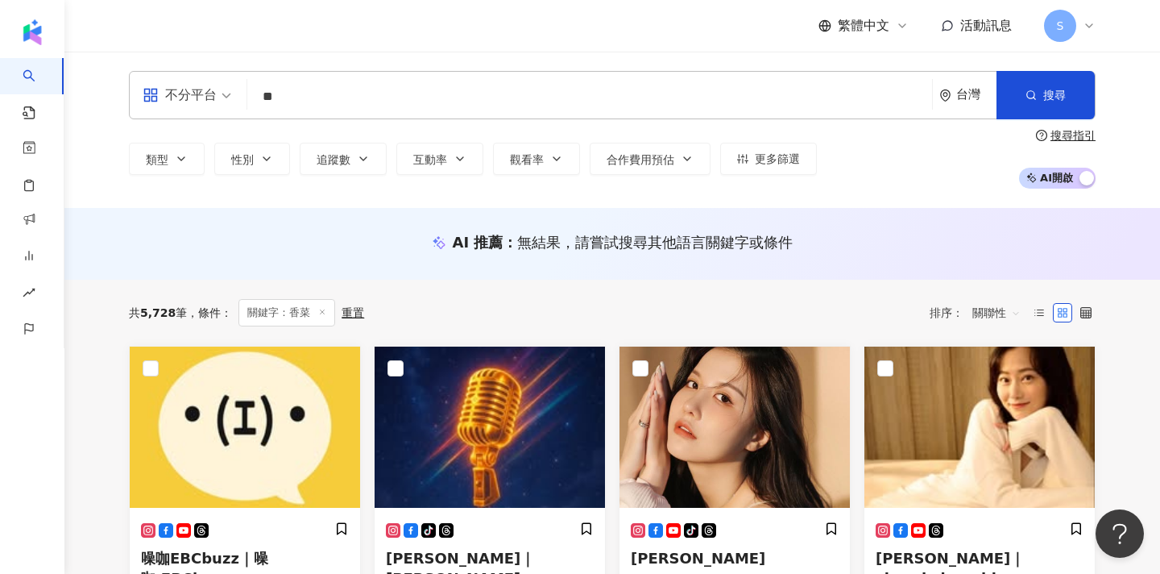
type input "*"
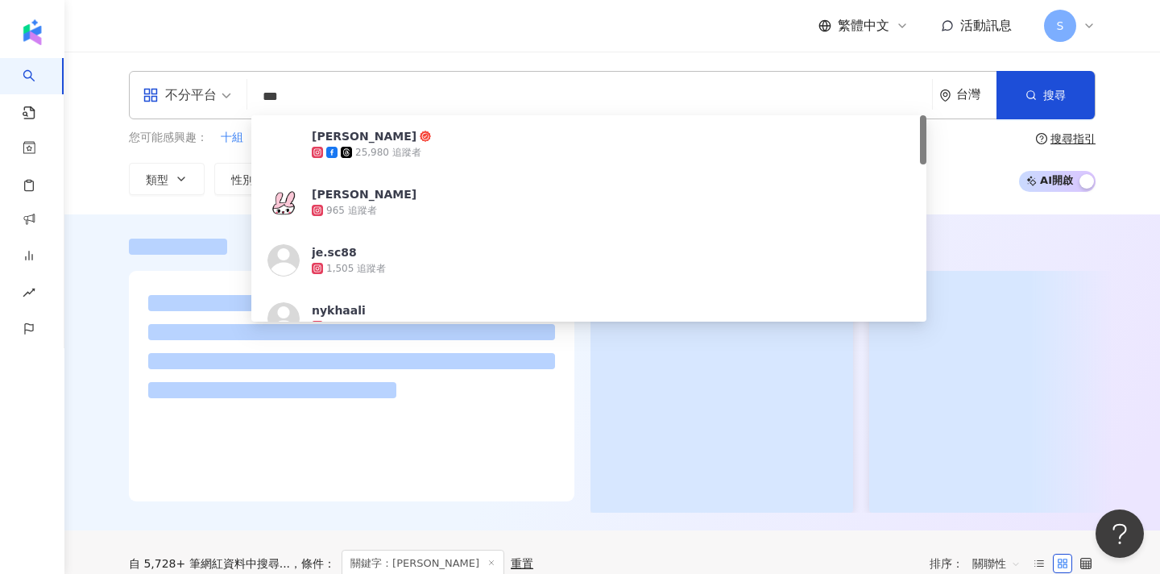
type input "***"
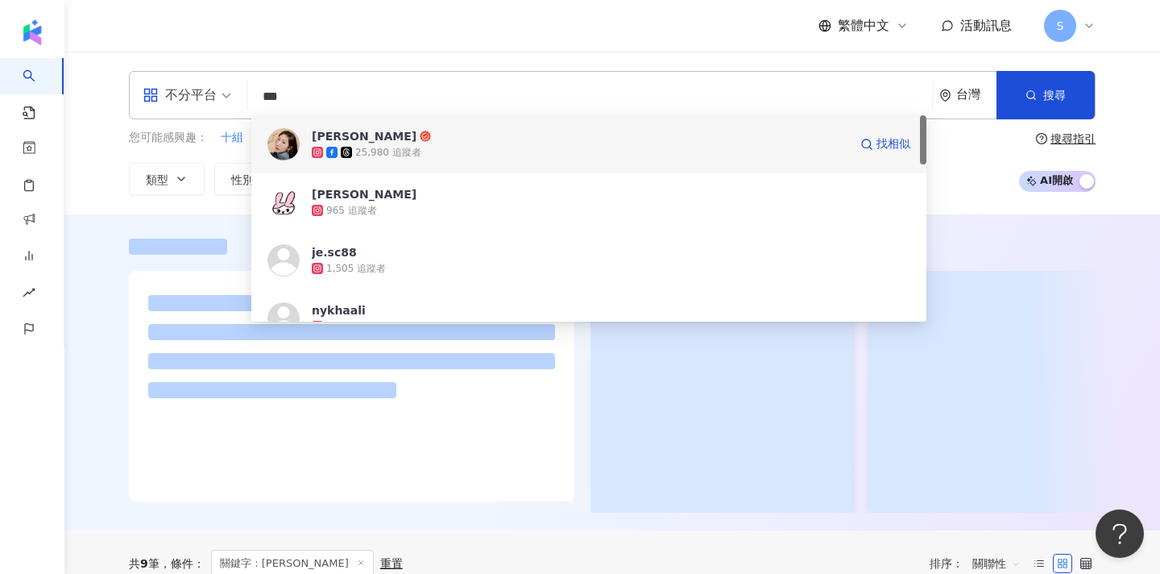
click at [421, 136] on span "[PERSON_NAME]" at bounding box center [580, 136] width 536 height 16
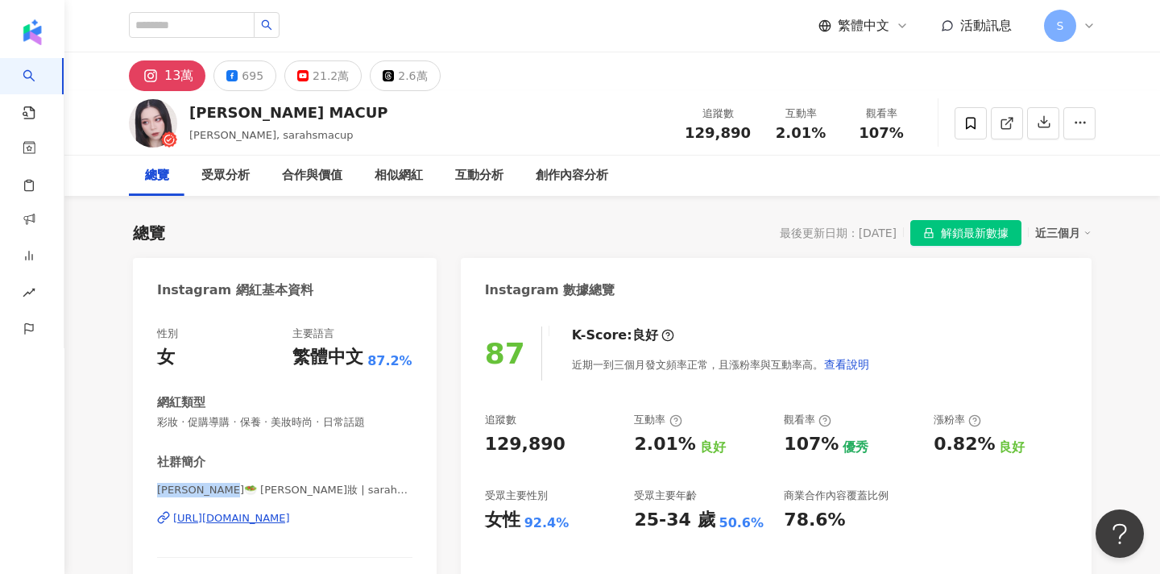
drag, startPoint x: 159, startPoint y: 482, endPoint x: 263, endPoint y: 493, distance: 105.3
click at [263, 493] on span "Ｓａｒａｈ🥗 莎拉美妝 | sarahsmacup" at bounding box center [284, 489] width 255 height 14
click at [1014, 119] on link at bounding box center [1007, 123] width 32 height 32
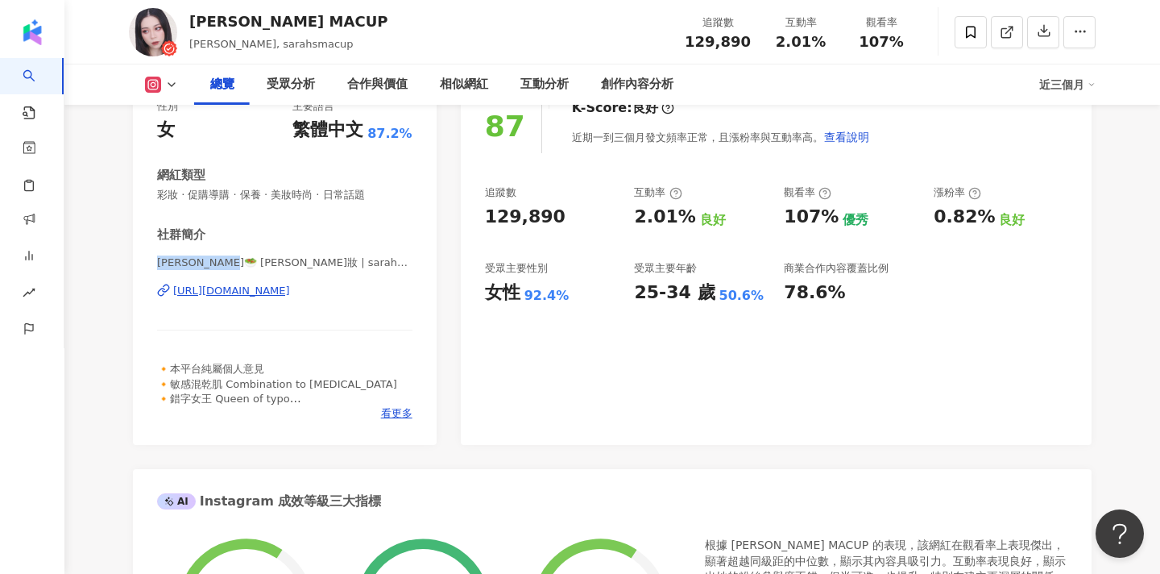
scroll to position [243, 0]
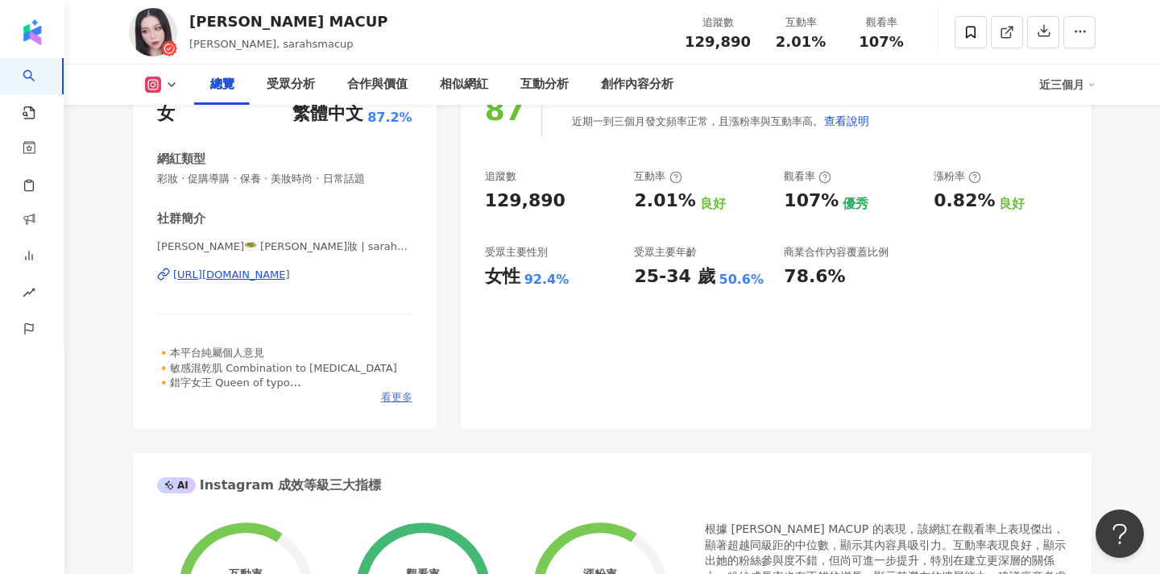
click at [397, 400] on span "看更多" at bounding box center [396, 397] width 31 height 14
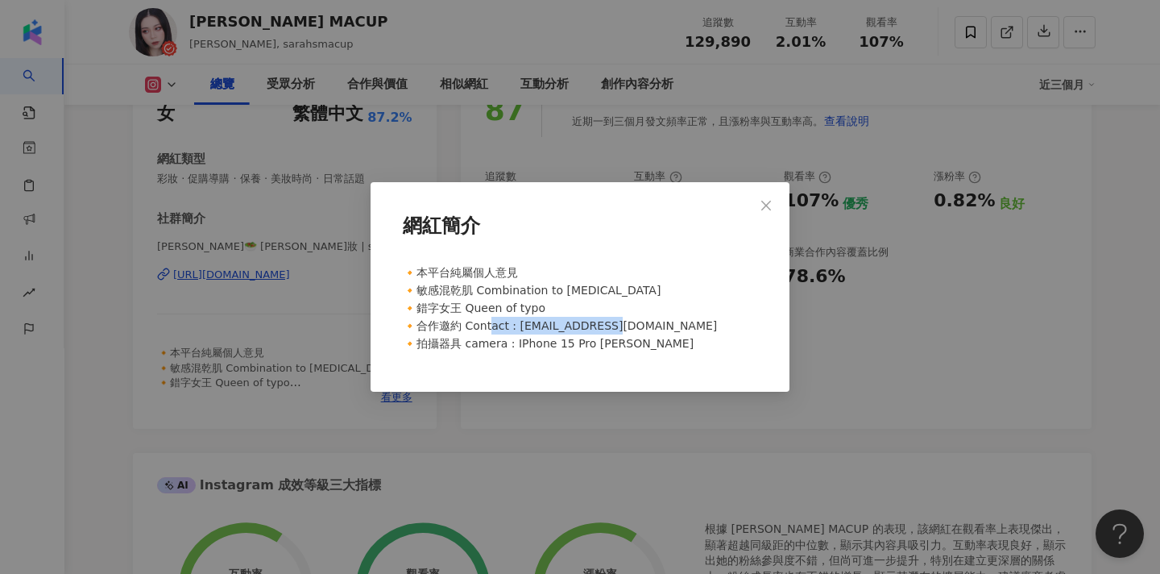
drag, startPoint x: 651, startPoint y: 323, endPoint x: 518, endPoint y: 324, distance: 132.9
click at [518, 324] on div "🔸本平台純屬個人意見 🔸敏感混乾肌 Combination to dry skin 🔸錯字女王 Queen of typo 🔸合作邀約 Contact : s…" at bounding box center [579, 314] width 367 height 115
copy span "hsmacup@gmail.com 🔸拍攝"
click at [773, 203] on span "Close" at bounding box center [766, 205] width 32 height 13
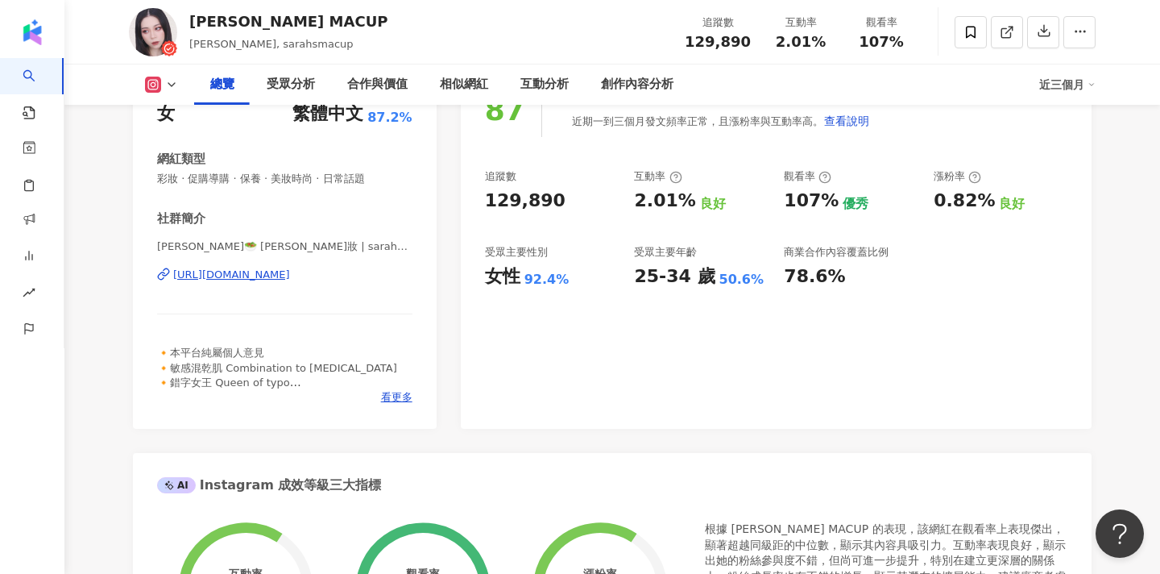
click at [769, 203] on div "網紅簡介 🔸本平台純屬個人意見 🔸敏感混乾肌 Combination to dry skin 🔸錯字女王 Queen of typo 🔸合作邀約 Contac…" at bounding box center [580, 287] width 1160 height 574
click at [974, 28] on icon at bounding box center [970, 32] width 14 height 14
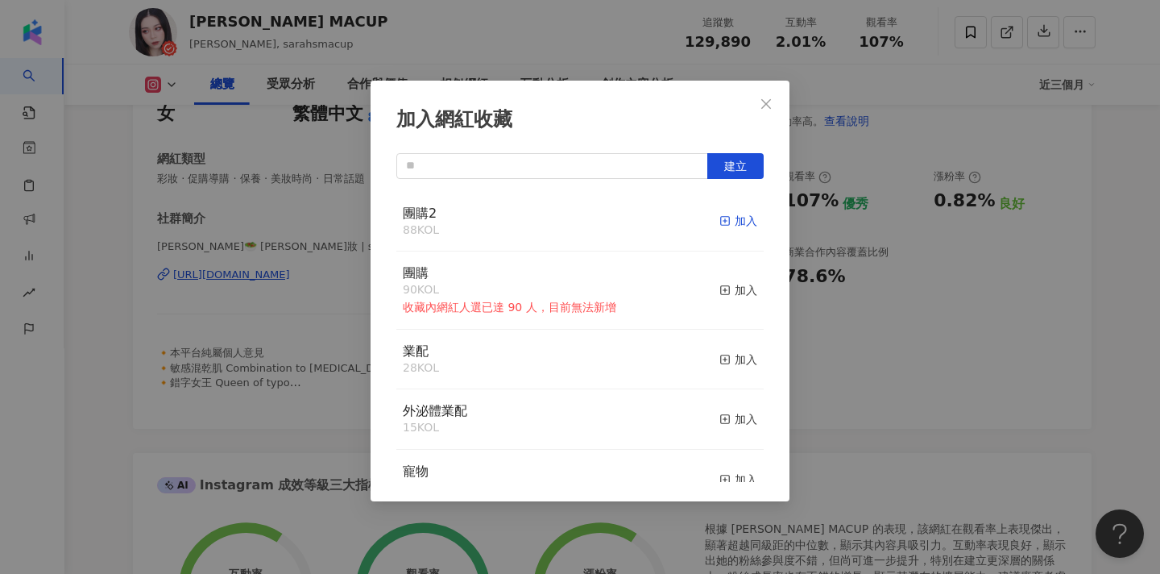
click at [752, 217] on div "加入" at bounding box center [738, 221] width 38 height 18
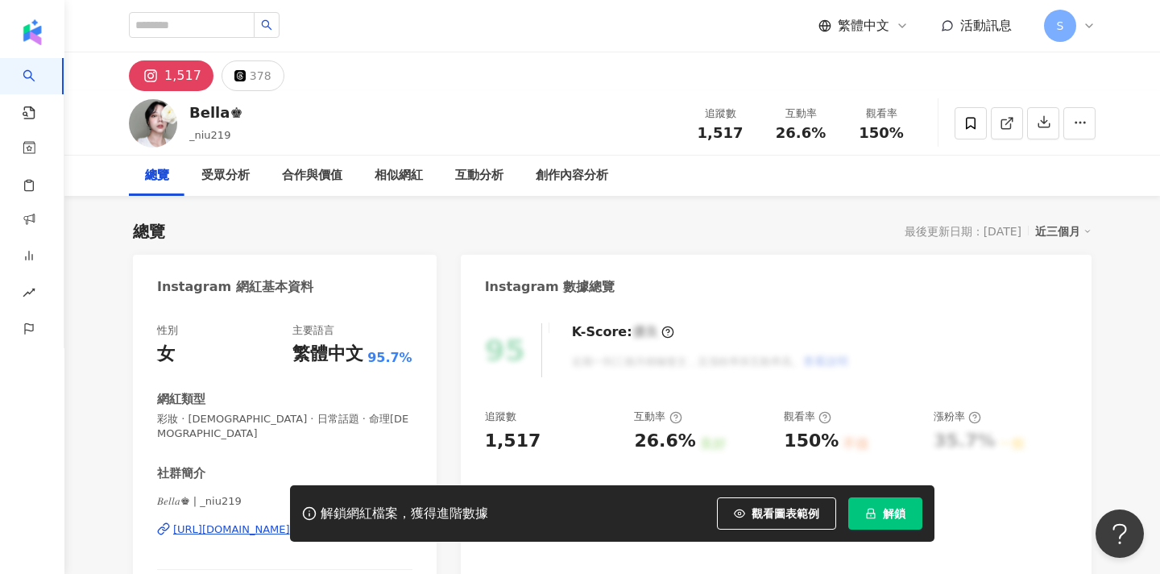
drag, startPoint x: 159, startPoint y: 486, endPoint x: 186, endPoint y: 486, distance: 26.6
click at [186, 486] on div "解鎖網紅檔案，獲得進階數據 觀看圖表範例 解鎖" at bounding box center [580, 513] width 1160 height 56
drag, startPoint x: 186, startPoint y: 486, endPoint x: 159, endPoint y: 486, distance: 27.4
click at [159, 486] on div "解鎖網紅檔案，獲得進階數據 觀看圖表範例 解鎖" at bounding box center [580, 513] width 1160 height 56
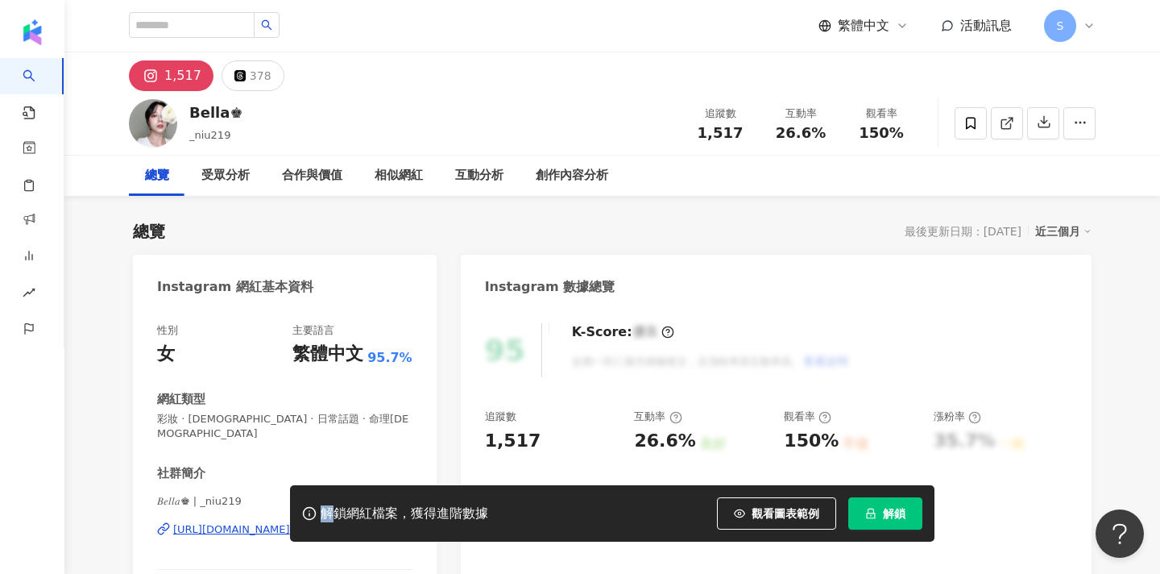
click at [159, 486] on div "解鎖網紅檔案，獲得進階數據 觀看圖表範例 解鎖" at bounding box center [580, 513] width 1160 height 56
drag, startPoint x: 159, startPoint y: 486, endPoint x: 198, endPoint y: 486, distance: 39.5
click at [197, 486] on div "解鎖網紅檔案，獲得進階數據 觀看圖表範例 解鎖" at bounding box center [580, 513] width 1160 height 56
click at [876, 511] on icon "lock" at bounding box center [870, 512] width 11 height 11
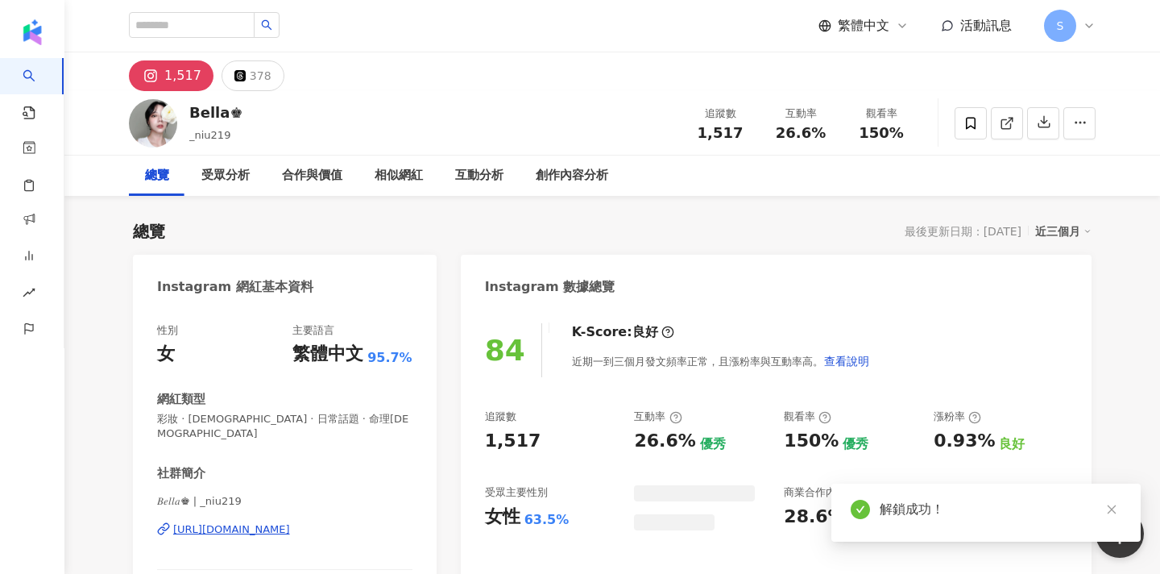
click at [726, 2] on div "繁體中文 活動訊息 S" at bounding box center [612, 26] width 967 height 52
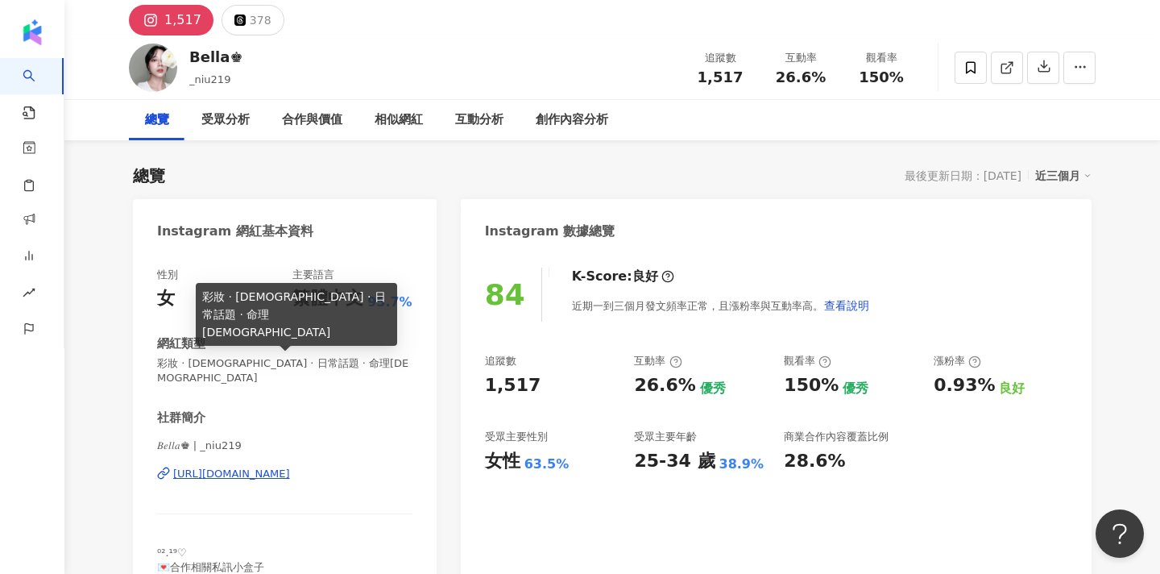
scroll to position [121, 0]
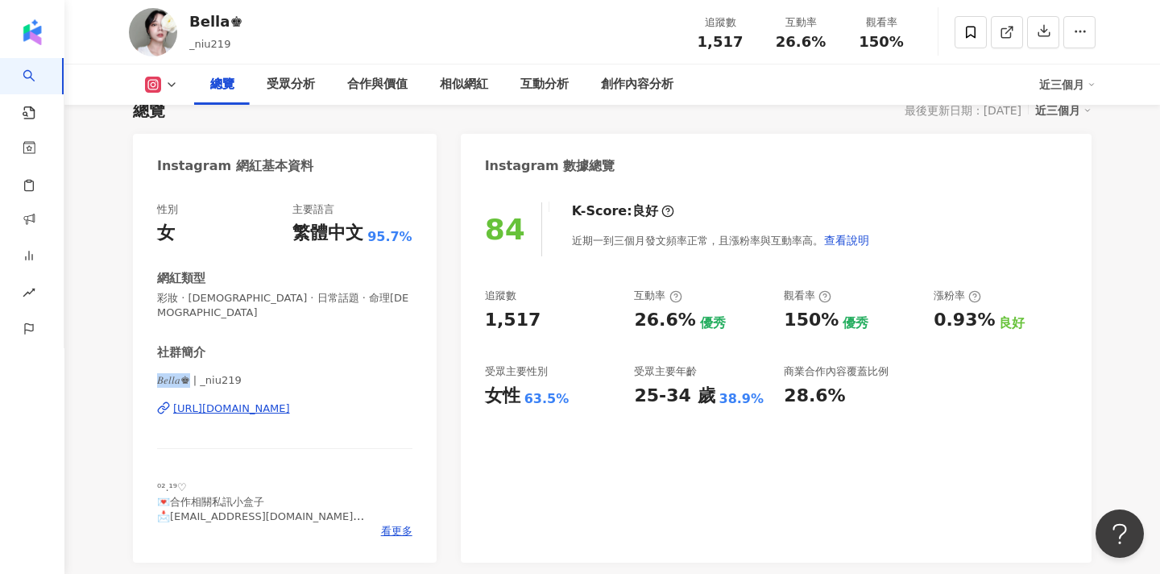
drag, startPoint x: 159, startPoint y: 364, endPoint x: 186, endPoint y: 365, distance: 27.4
click at [186, 373] on span "𝐵𝑒𝑙𝑙𝑎♚ | _niu219" at bounding box center [284, 380] width 255 height 14
copy span "𝐵𝑒𝑙𝑙𝑎♚ | _n"
click at [394, 524] on span "看更多" at bounding box center [396, 531] width 31 height 14
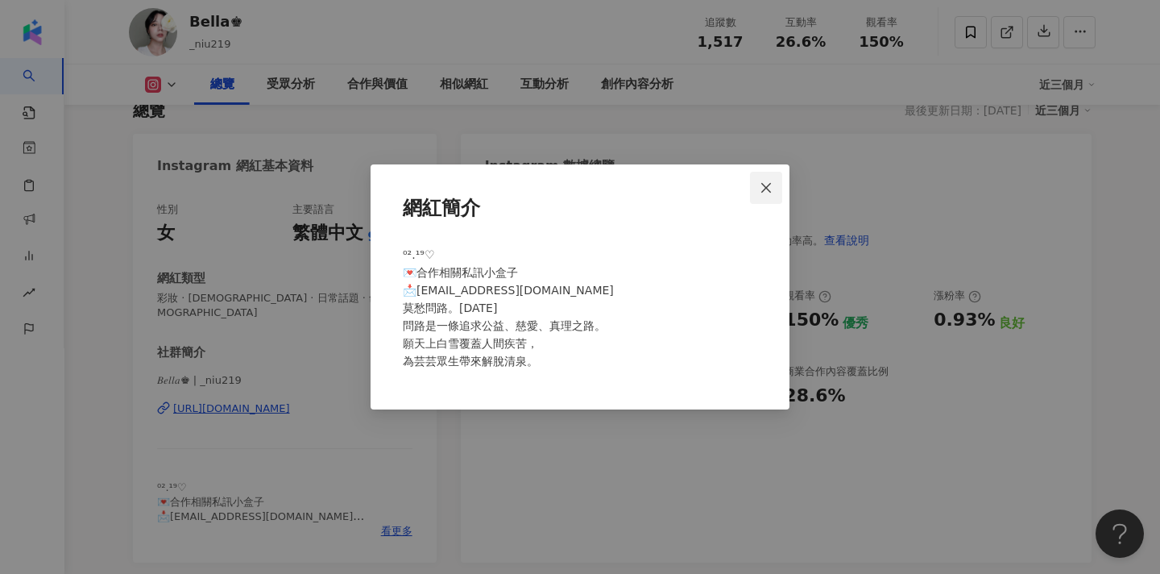
click at [768, 187] on icon "close" at bounding box center [766, 187] width 10 height 10
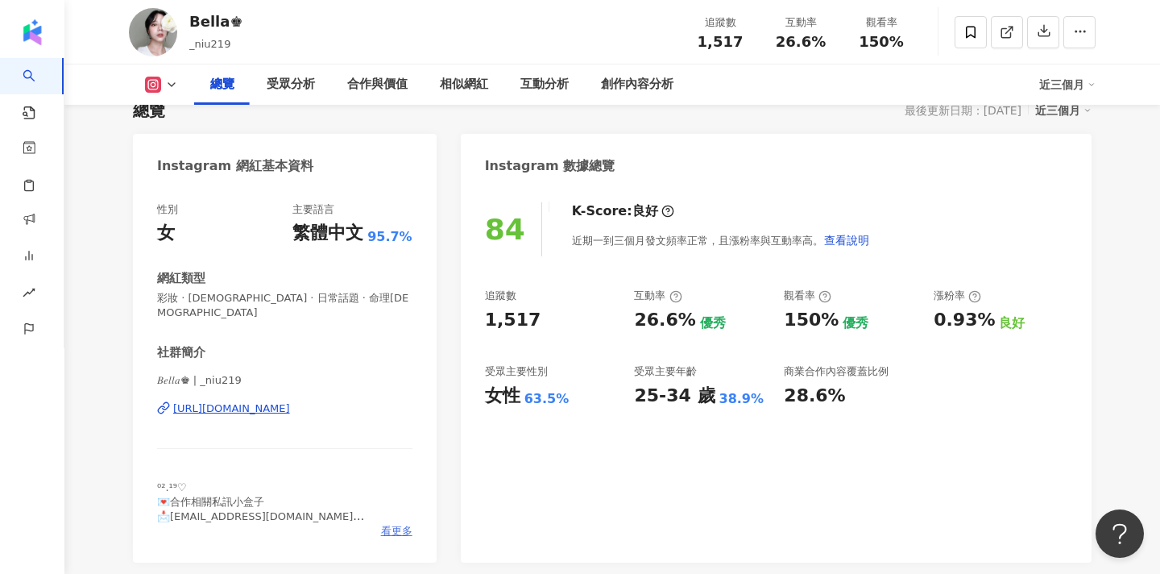
click at [399, 524] on span "看更多" at bounding box center [396, 531] width 31 height 14
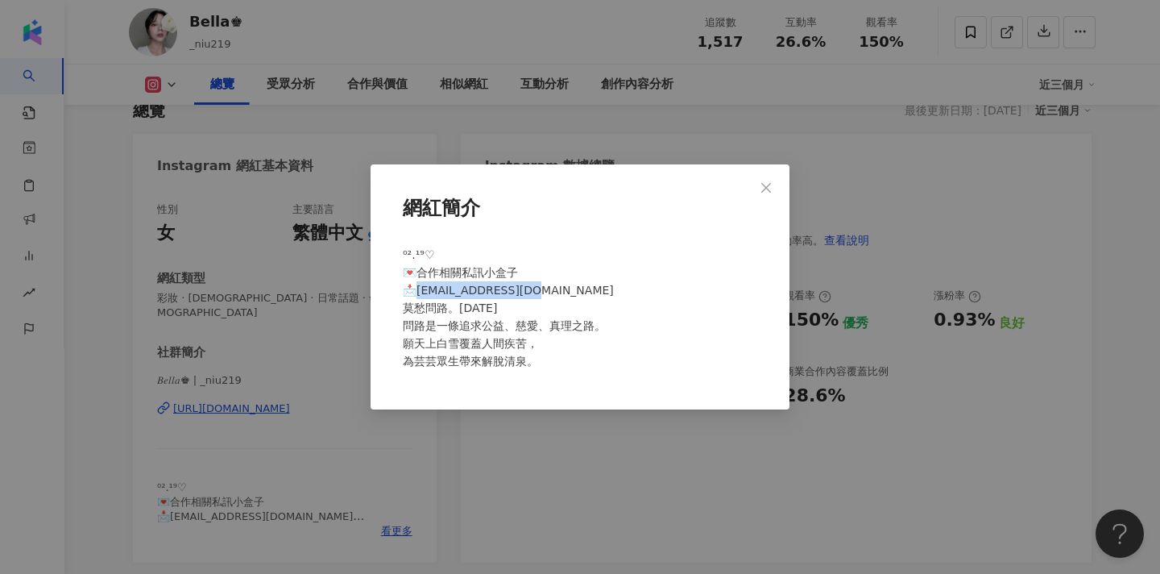
drag, startPoint x: 532, startPoint y: 288, endPoint x: 416, endPoint y: 288, distance: 115.2
click at [416, 288] on span "⁰².¹⁹♡ 💌合作相關私訊小盒子 📩niu26852@gmail.com 莫愁問路。小雪 問路是一條追求公益、慈愛、真理之路。 願天上白雪覆蓋人間疾苦， 為…" at bounding box center [508, 307] width 211 height 119
copy span "u26852@gmail.com"
click at [764, 185] on icon "close" at bounding box center [766, 187] width 10 height 10
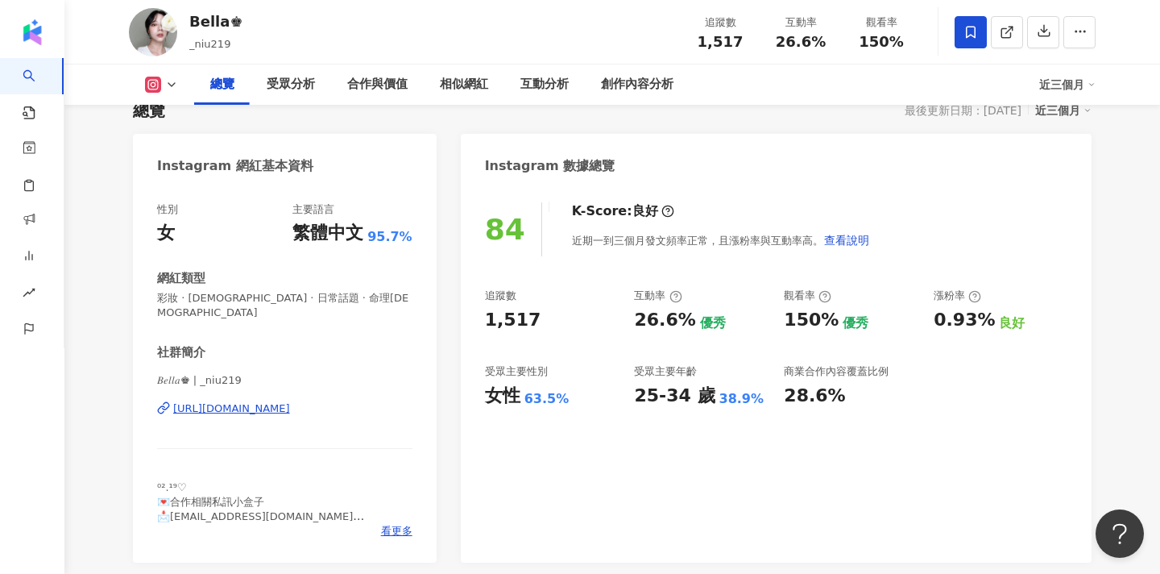
click at [964, 43] on span at bounding box center [971, 32] width 32 height 32
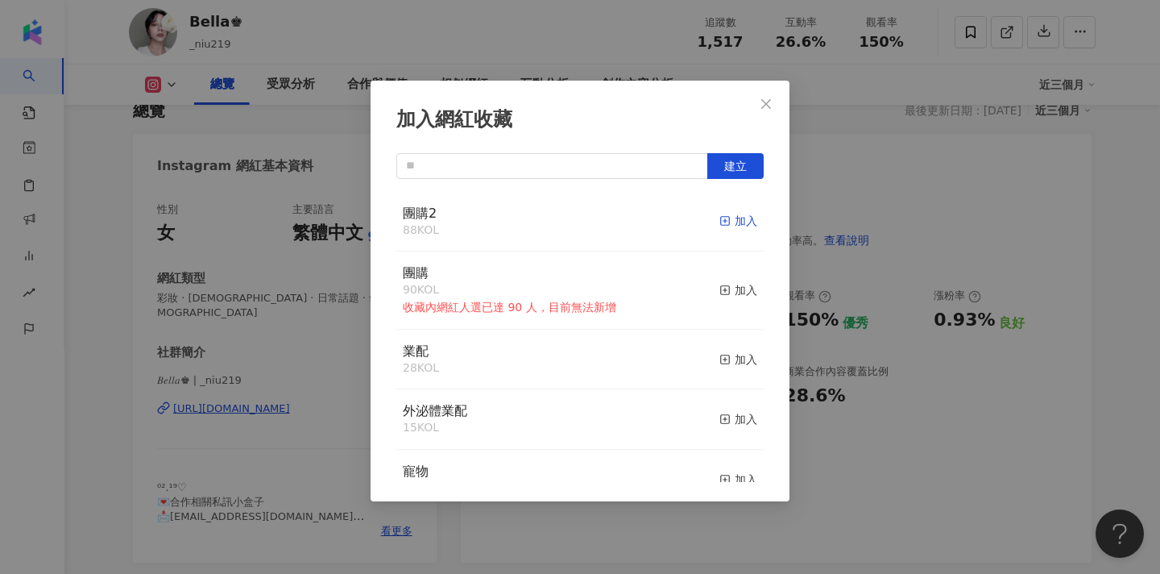
click at [727, 224] on icon "button" at bounding box center [724, 220] width 11 height 11
click at [770, 107] on icon "close" at bounding box center [766, 103] width 13 height 13
click at [883, 184] on div "加入網紅收藏 建立 團購2 89 KOL 已加入 團購 90 KOL 收藏內網紅人選已達 90 人，目前無法新增 加入 業配 28 KOL 加入 外泌體業配 …" at bounding box center [580, 287] width 1160 height 574
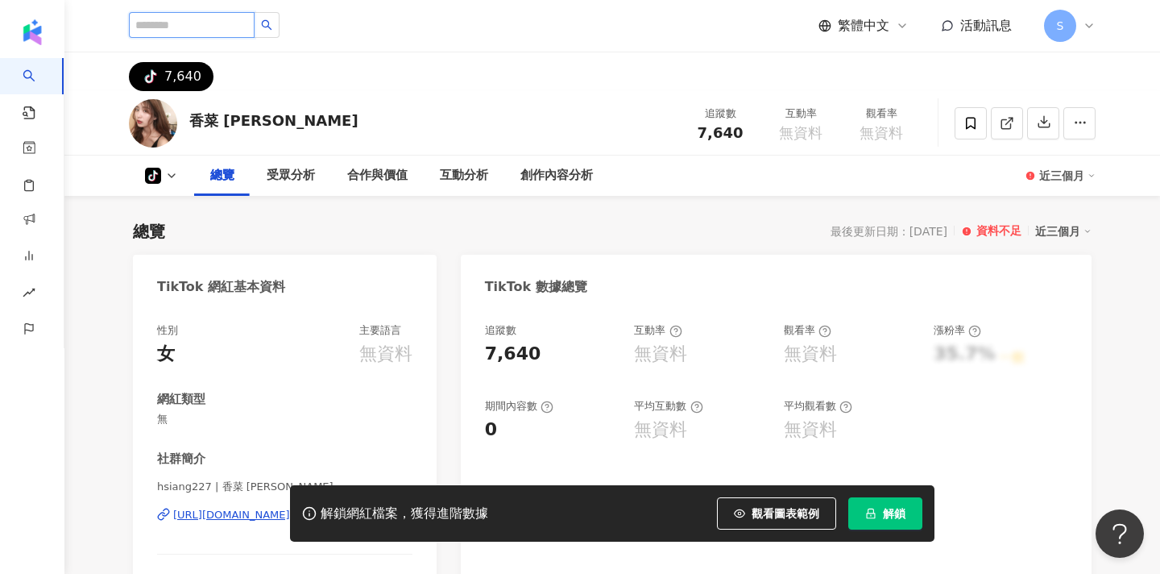
click at [224, 26] on input "search" at bounding box center [192, 25] width 126 height 26
type input "**"
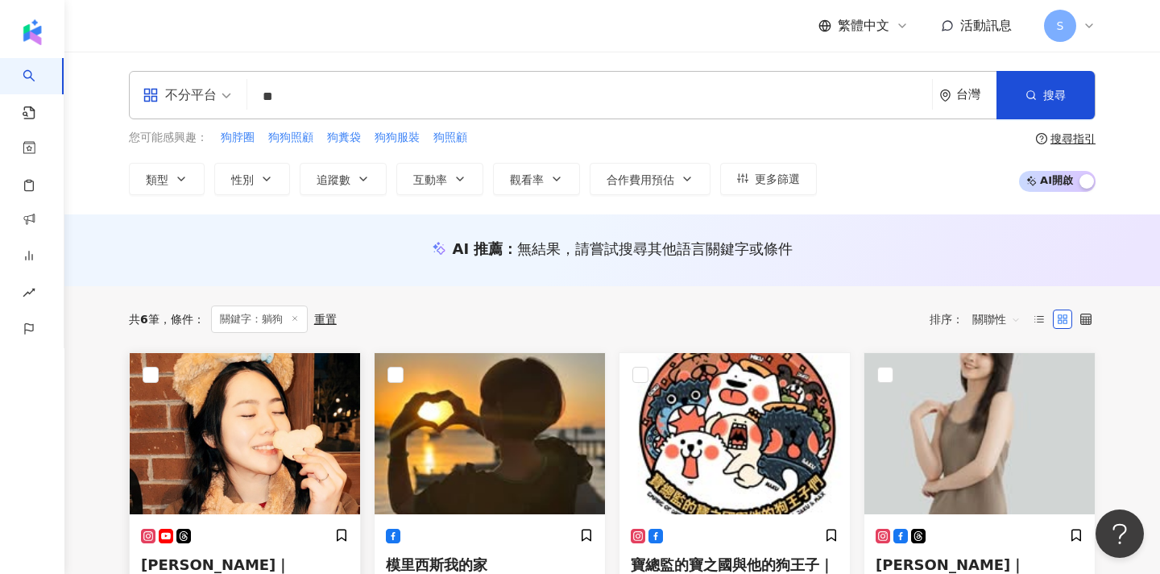
click at [290, 396] on img at bounding box center [245, 433] width 230 height 161
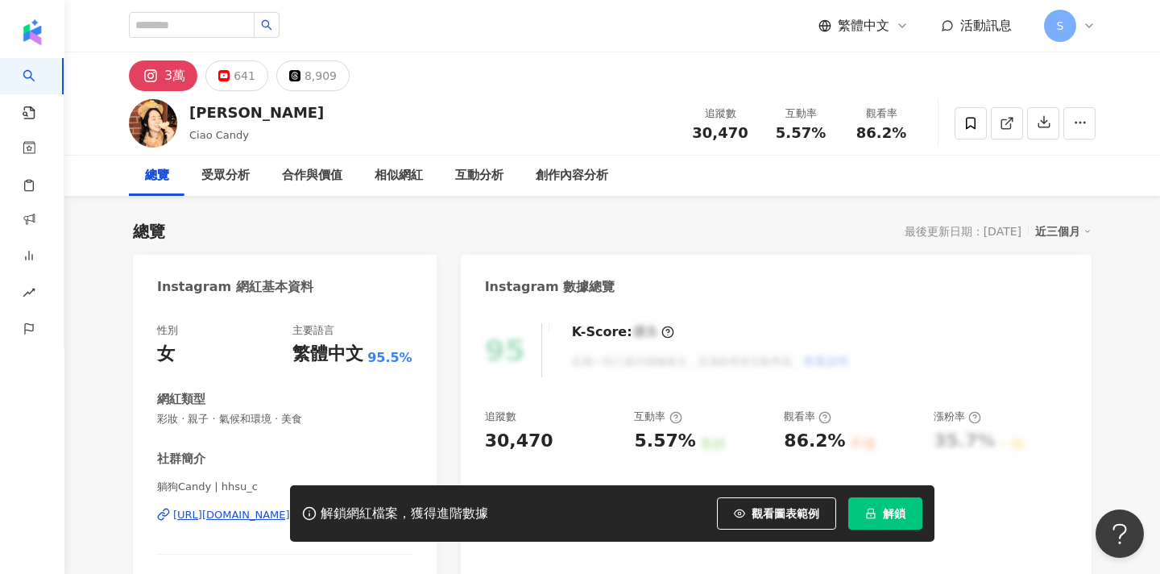
click at [362, 0] on div "繁體中文 活動訊息 S" at bounding box center [612, 26] width 967 height 52
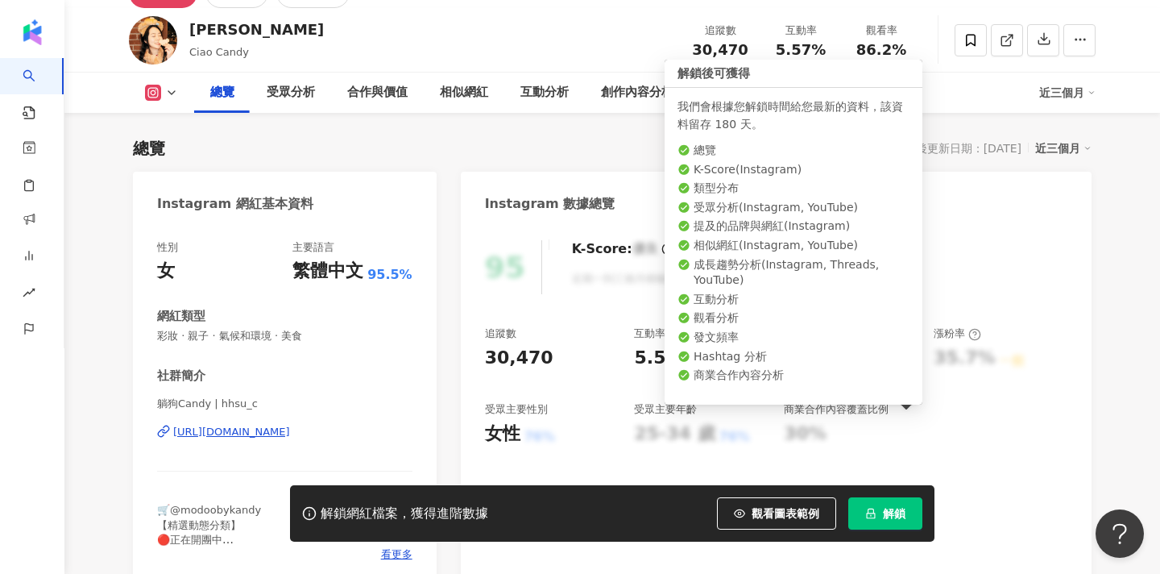
scroll to position [126, 0]
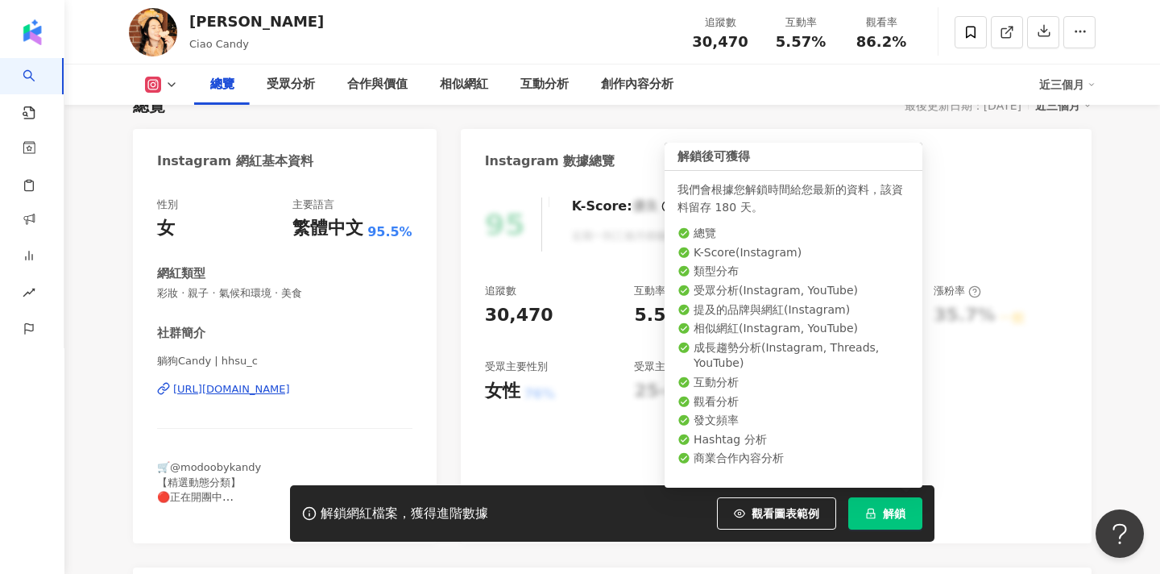
click at [898, 540] on div "解鎖網紅檔案，獲得進階數據 觀看圖表範例 解鎖" at bounding box center [612, 513] width 644 height 56
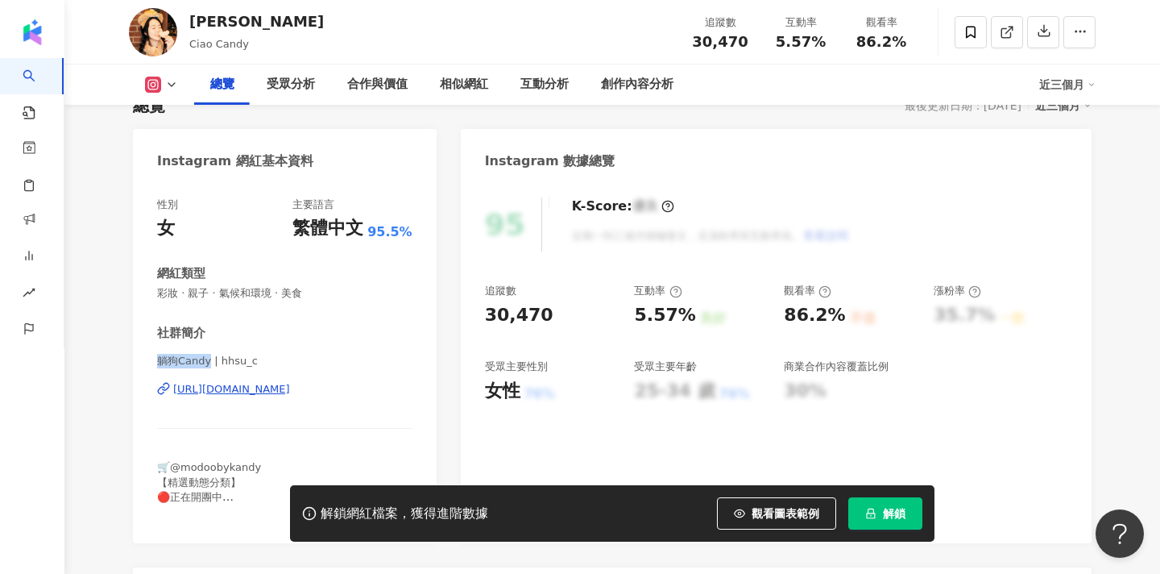
drag, startPoint x: 159, startPoint y: 361, endPoint x: 207, endPoint y: 361, distance: 47.5
click at [207, 361] on span "躺狗Candy | hhsu_c" at bounding box center [284, 361] width 255 height 14
copy span "躺狗Candy"
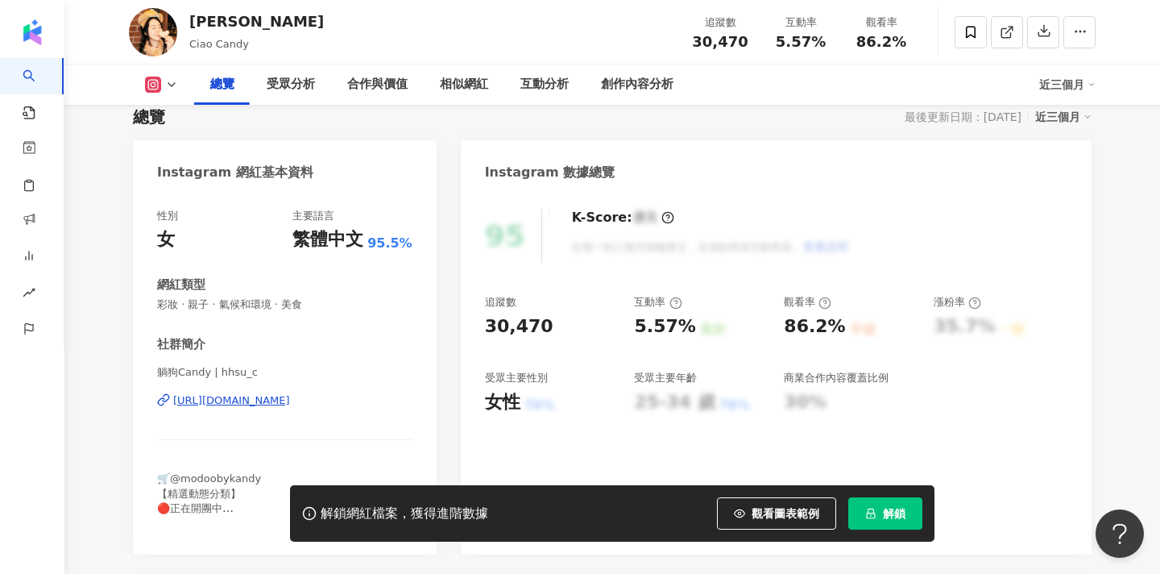
click at [899, 530] on div "解鎖網紅檔案，獲得進階數據 觀看圖表範例 解鎖" at bounding box center [612, 513] width 644 height 56
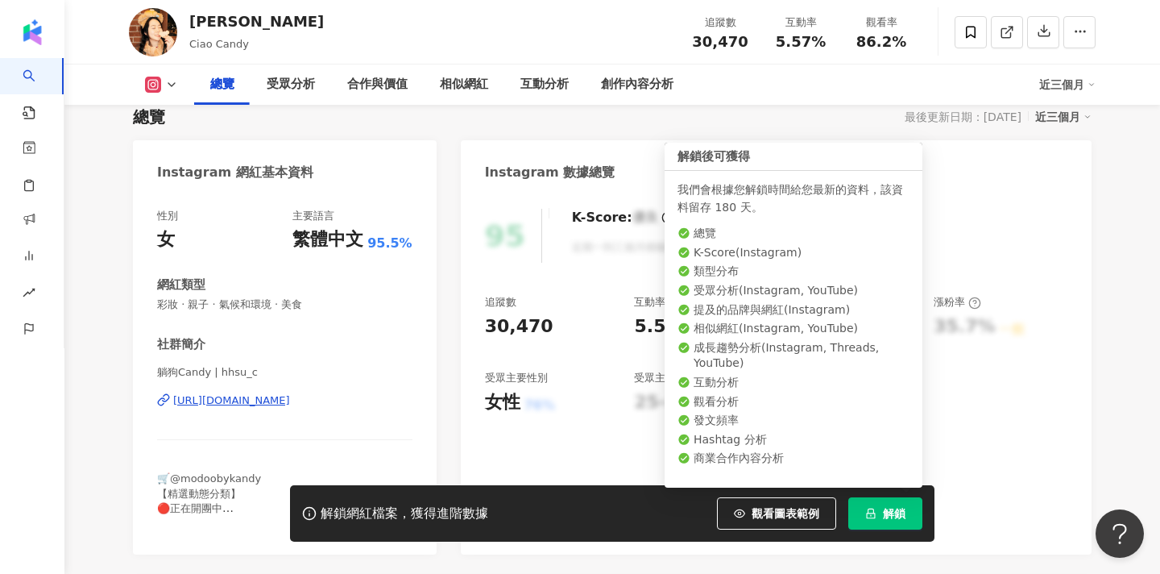
click at [891, 516] on span "解鎖" at bounding box center [894, 513] width 23 height 13
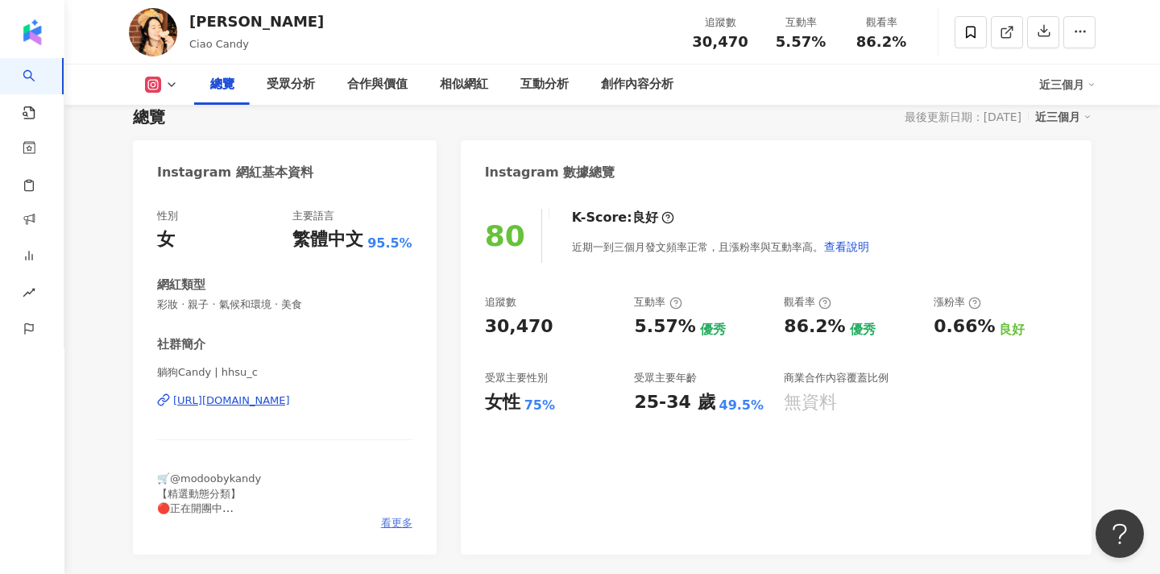
click at [395, 518] on span "看更多" at bounding box center [396, 523] width 31 height 14
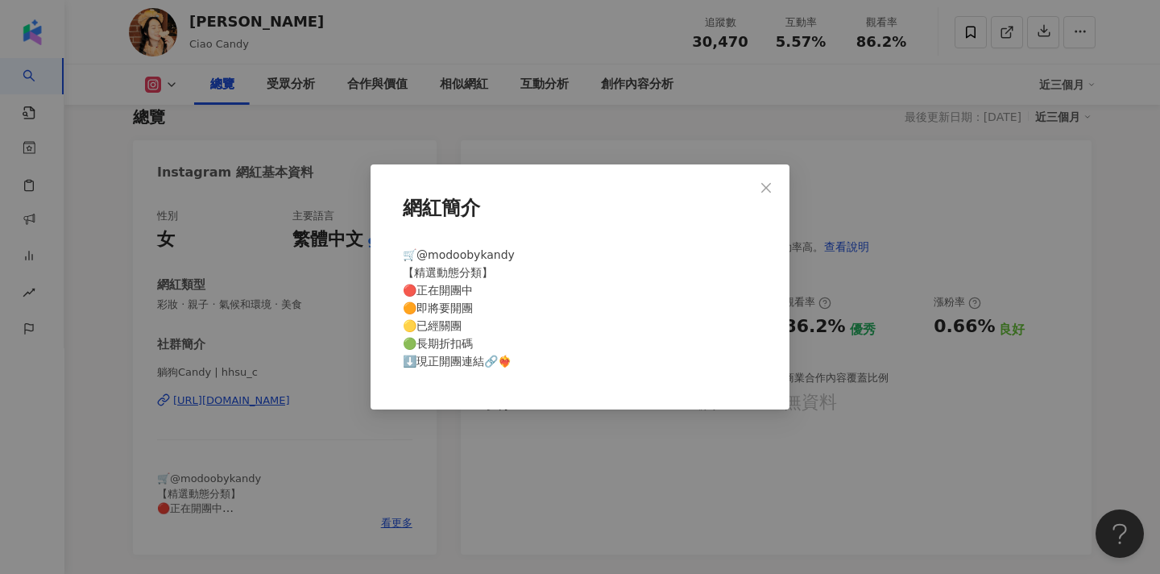
click at [788, 170] on div "網紅簡介 🛒@modoobykandy 【精選動態分類】 🔴正在開團中 🟠即將要開團 🟡已經關團 🟢長期折扣碼 ⬇️現正開團連結🔗❤️‍🔥" at bounding box center [580, 286] width 419 height 245
click at [777, 179] on button "Close" at bounding box center [766, 188] width 32 height 32
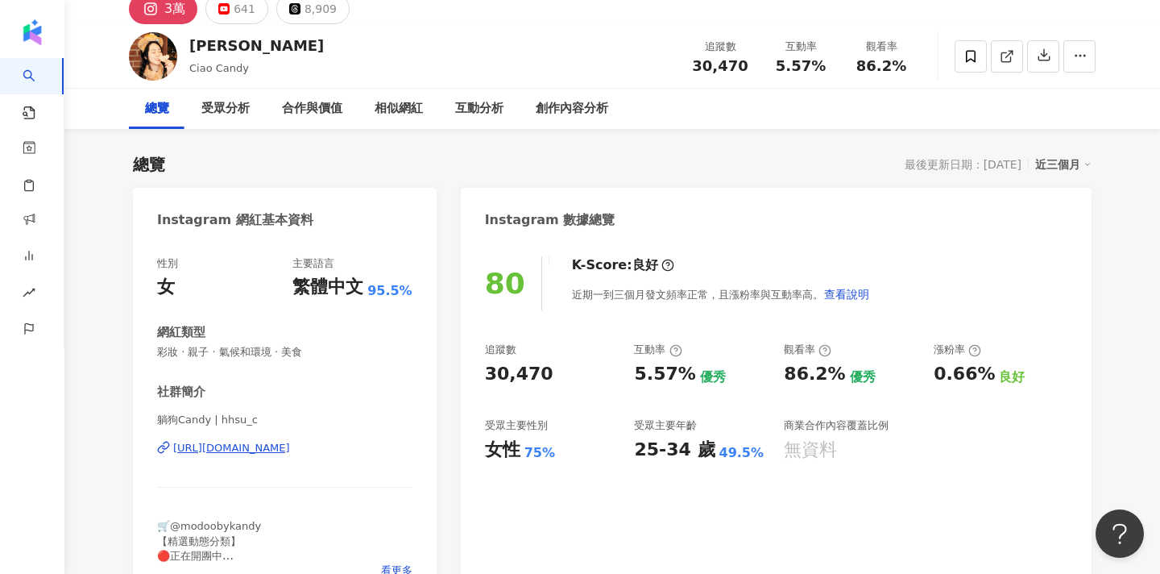
scroll to position [52, 0]
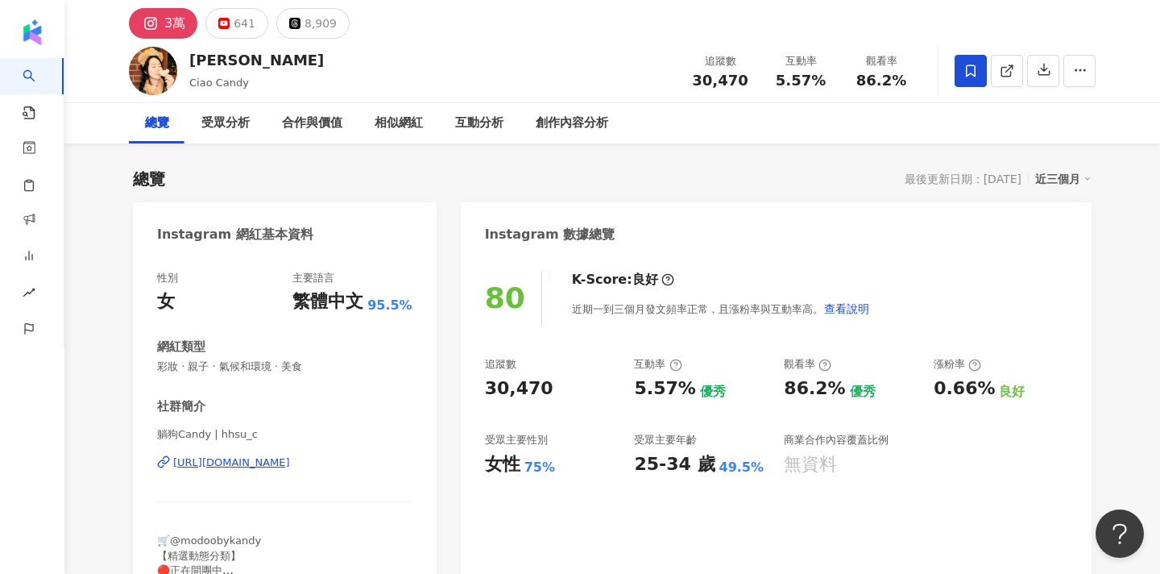
click at [975, 64] on icon at bounding box center [970, 71] width 14 height 14
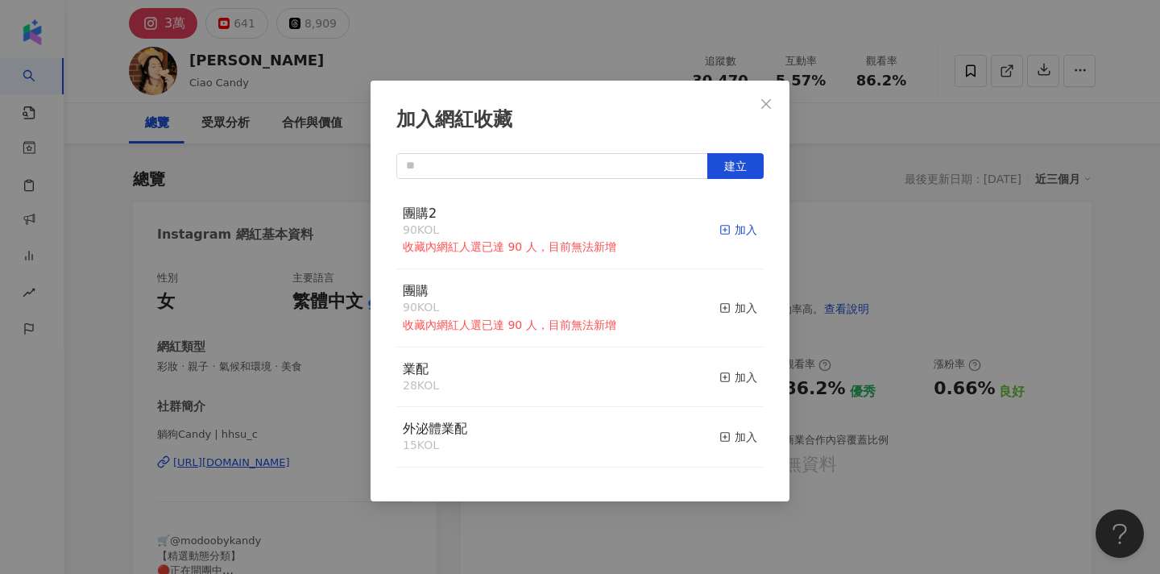
click at [727, 228] on icon "button" at bounding box center [724, 229] width 11 height 11
click at [743, 174] on button "建立" at bounding box center [735, 166] width 56 height 26
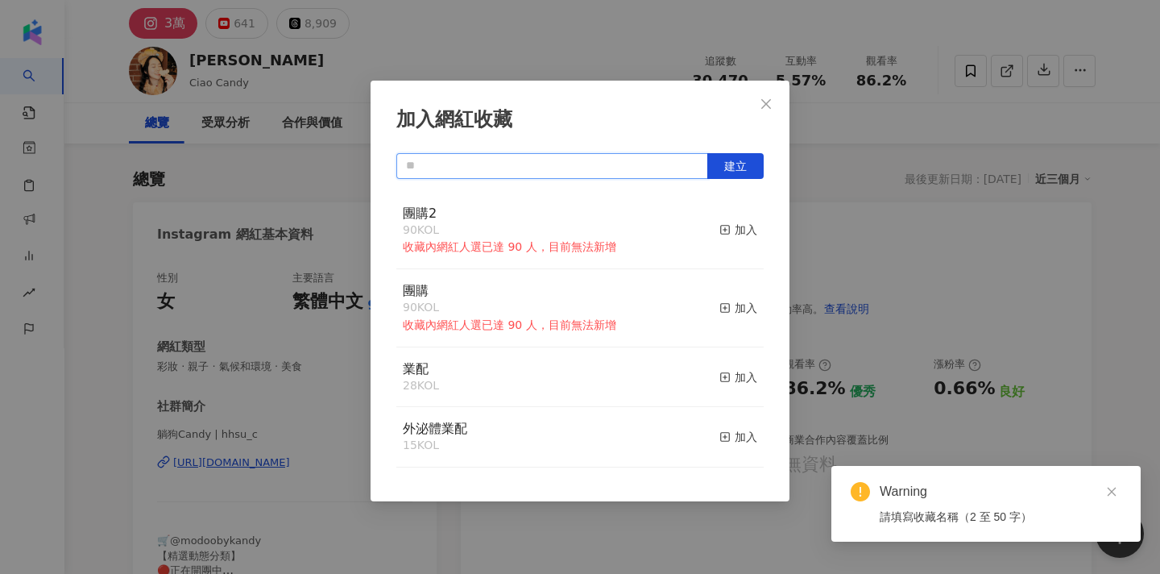
click at [553, 170] on input "text" at bounding box center [552, 166] width 312 height 26
type input "*"
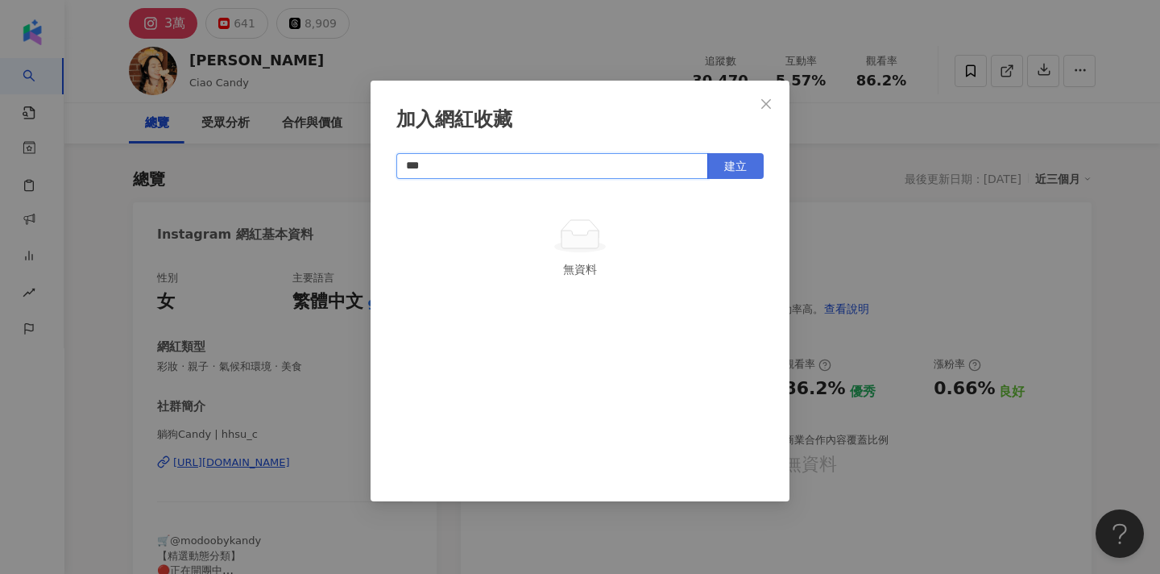
click at [722, 166] on button "建立" at bounding box center [735, 166] width 56 height 26
type input "***"
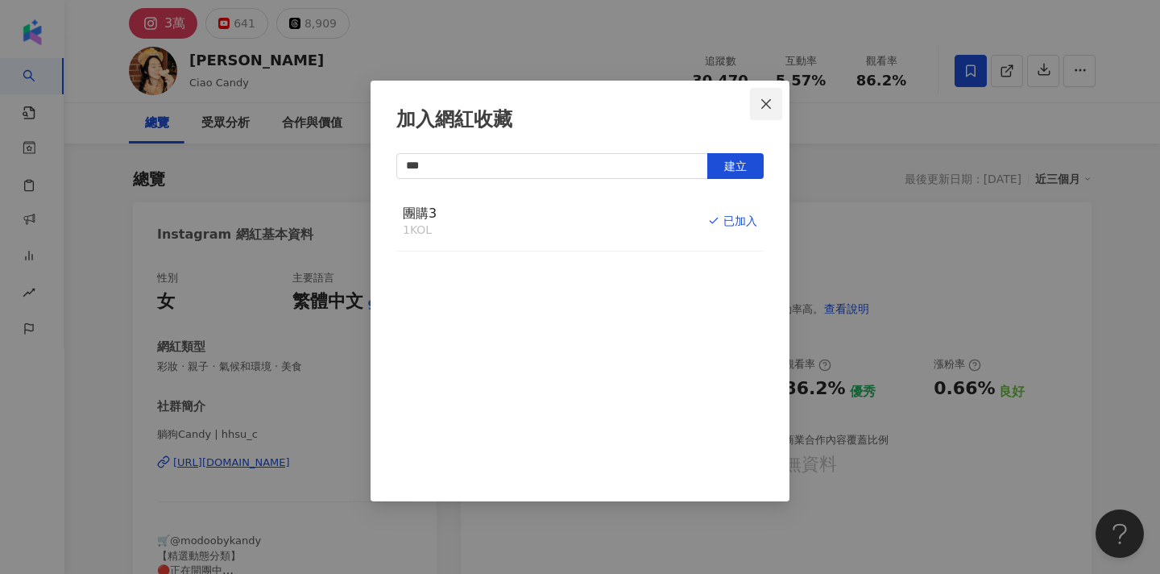
click at [767, 103] on icon "close" at bounding box center [766, 103] width 10 height 10
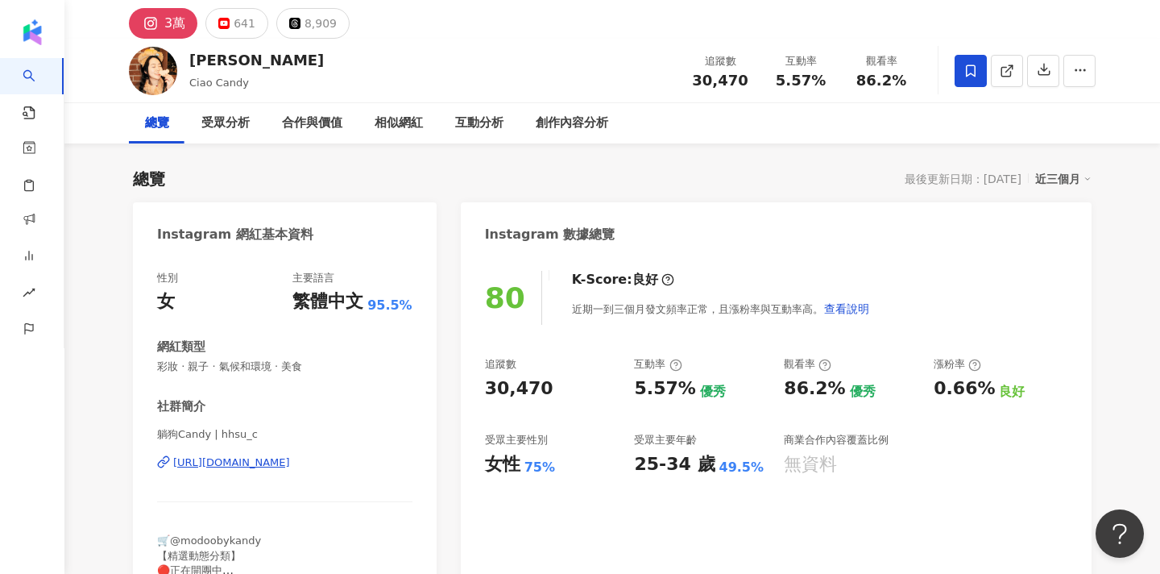
click at [872, 249] on div "加入網紅收藏 *** 建立 團購3 1 KOL 已加入" at bounding box center [580, 287] width 1160 height 574
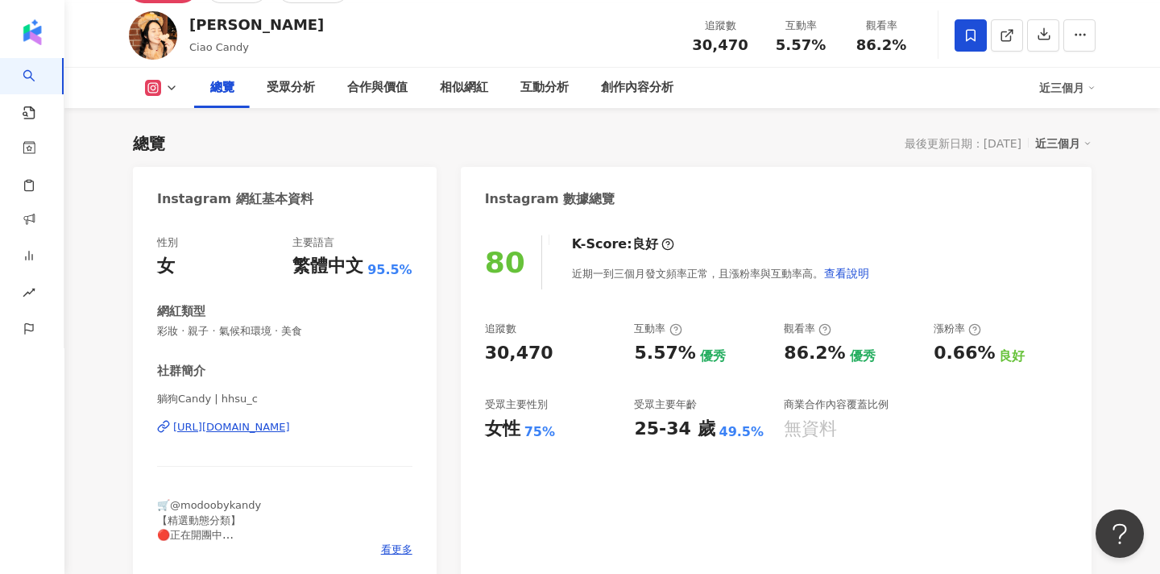
scroll to position [85, 0]
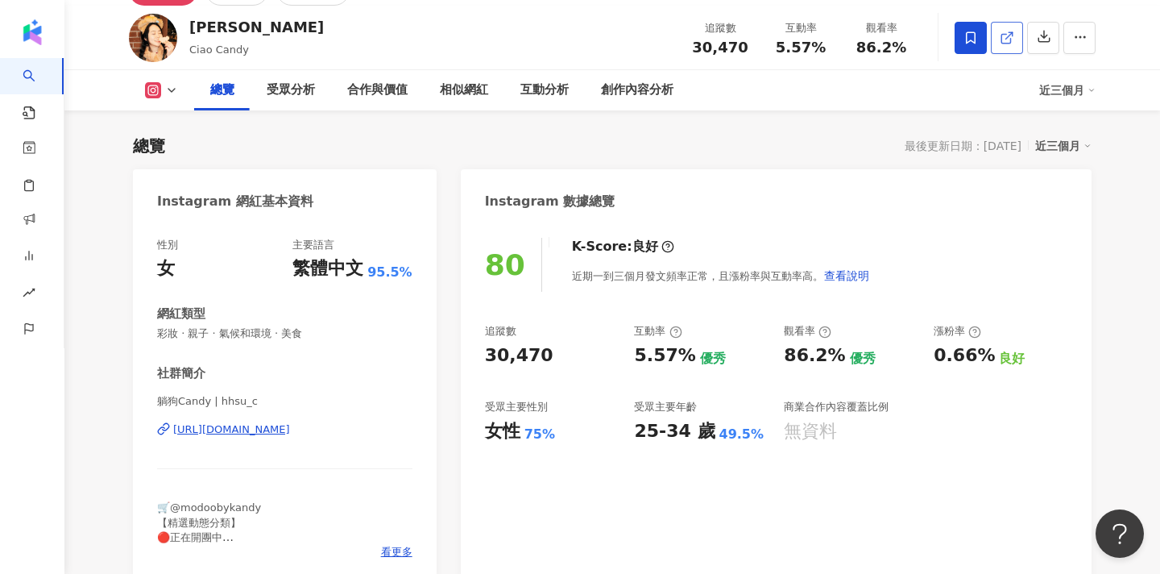
click at [1007, 46] on link at bounding box center [1007, 38] width 32 height 32
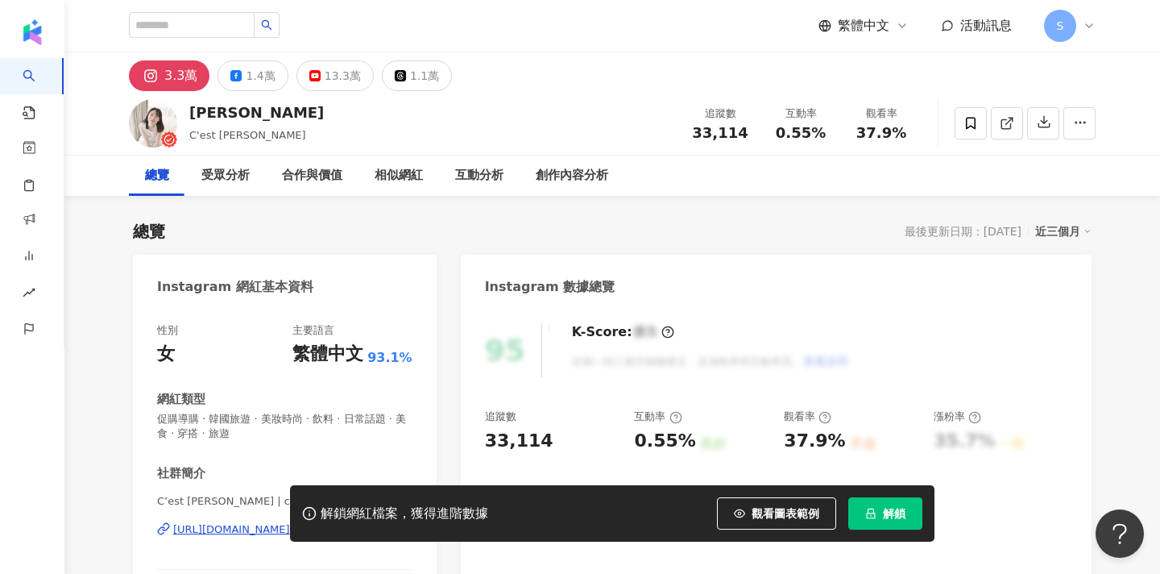
scroll to position [3, 0]
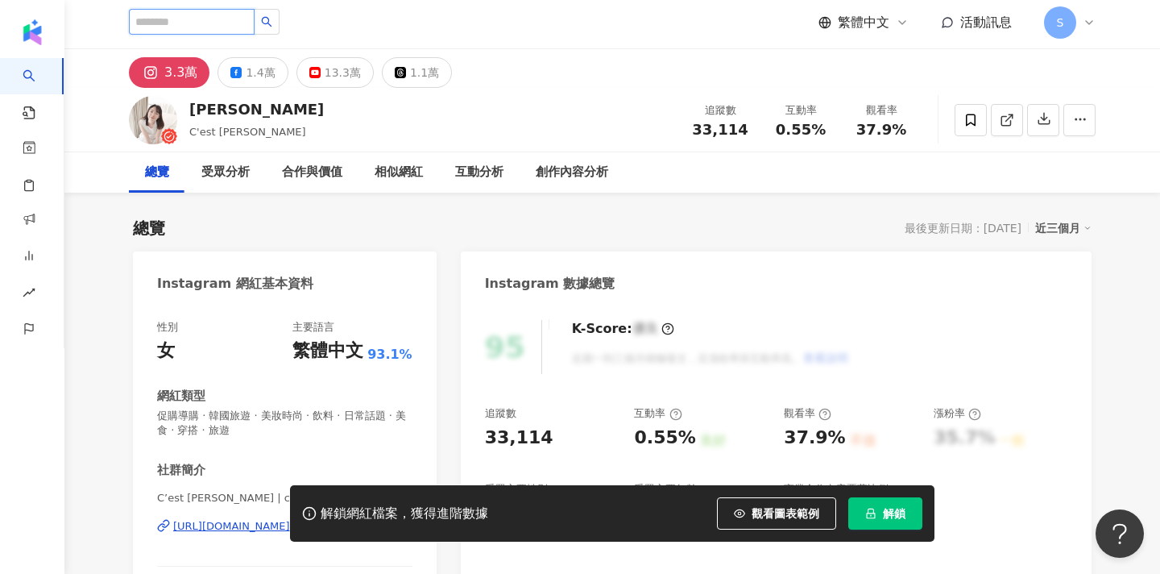
click at [198, 30] on input "search" at bounding box center [192, 22] width 126 height 26
type input "*"
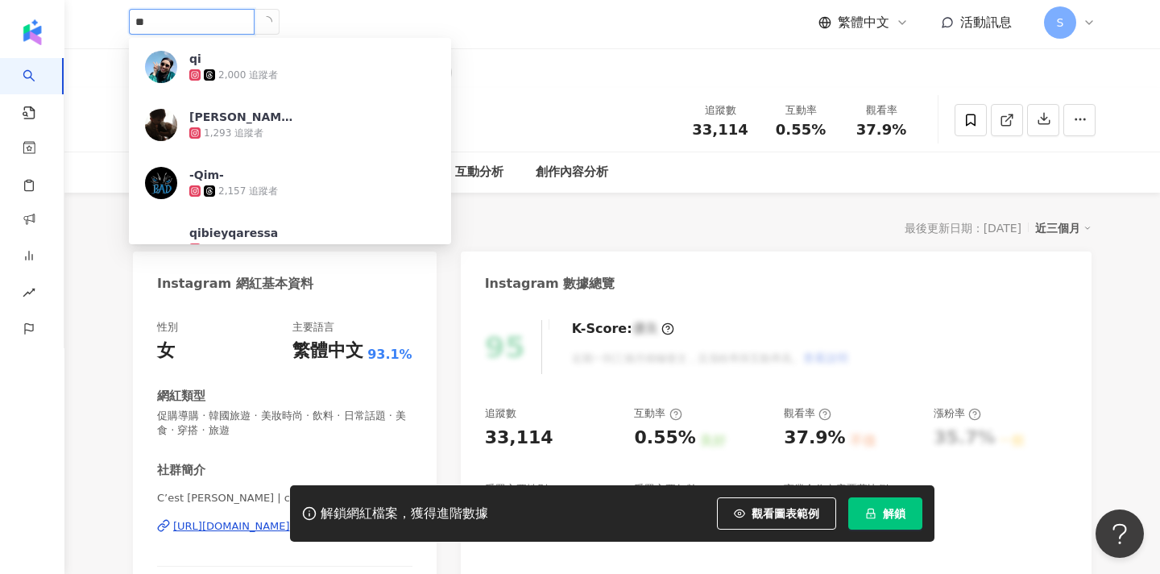
type input "*"
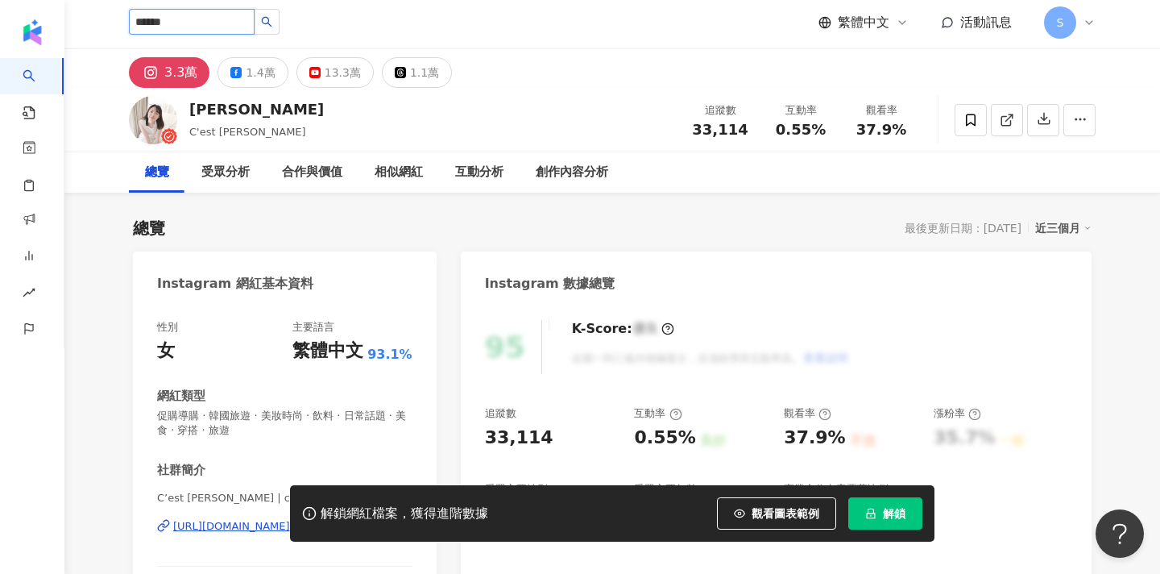
type input "****"
click at [280, 30] on button "button" at bounding box center [267, 22] width 26 height 26
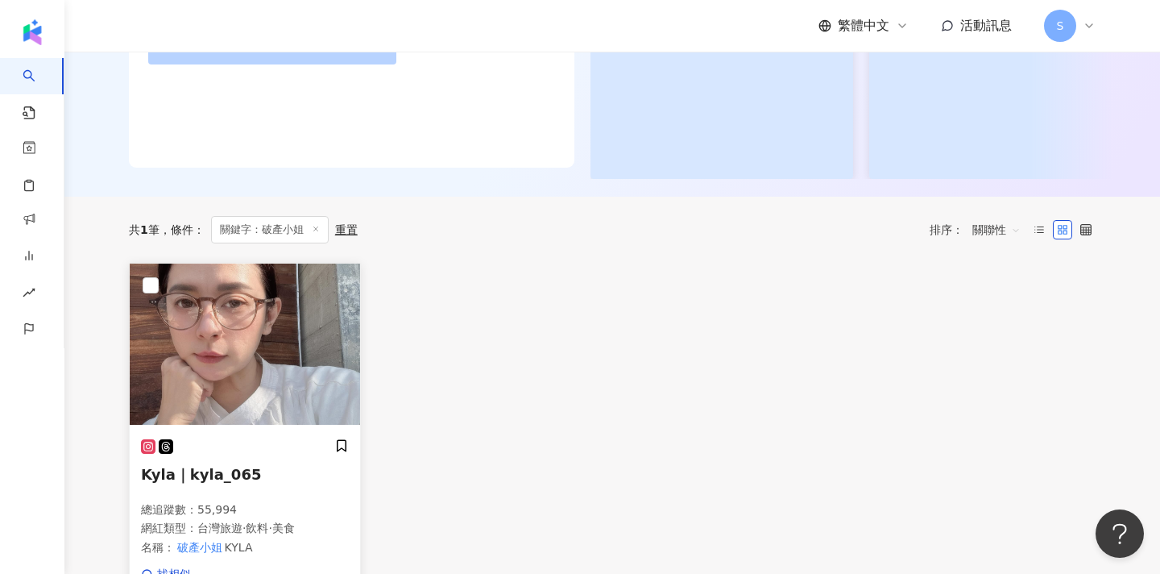
scroll to position [339, 0]
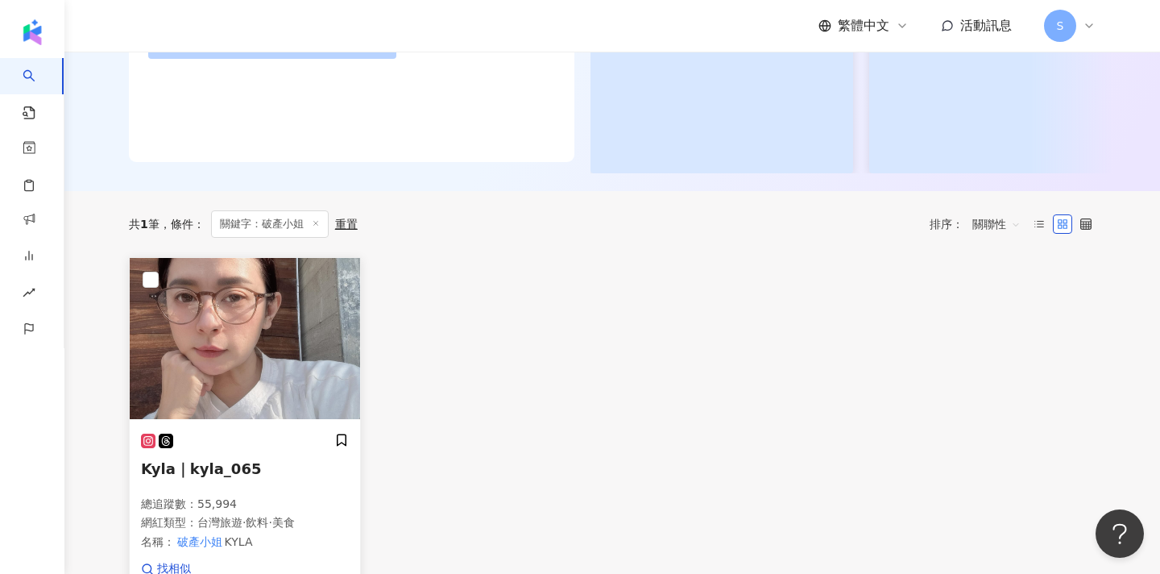
click at [238, 358] on img at bounding box center [245, 338] width 230 height 161
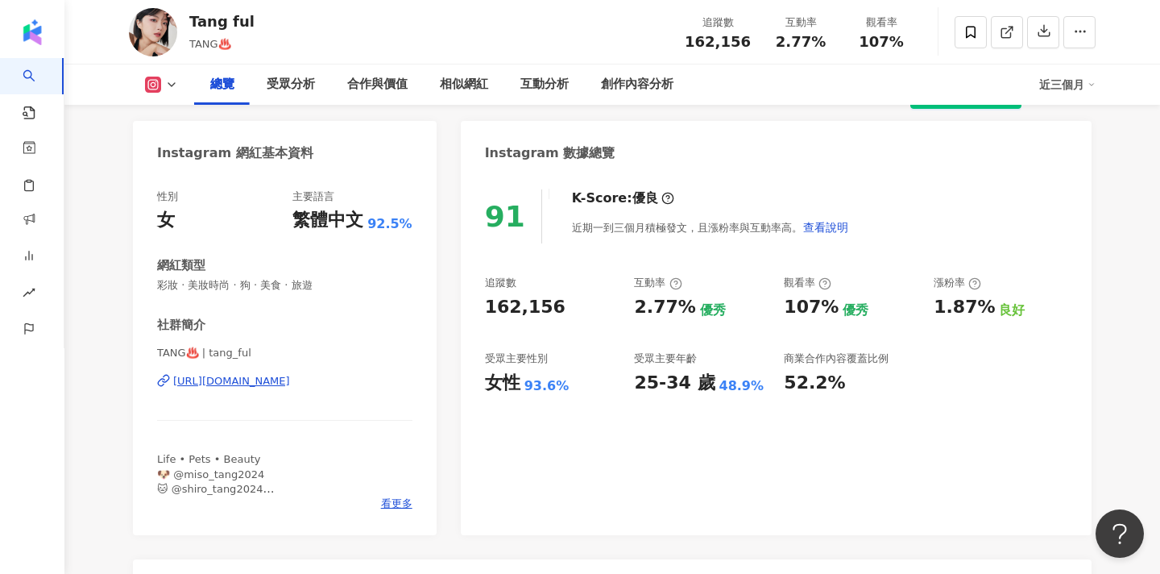
scroll to position [139, 0]
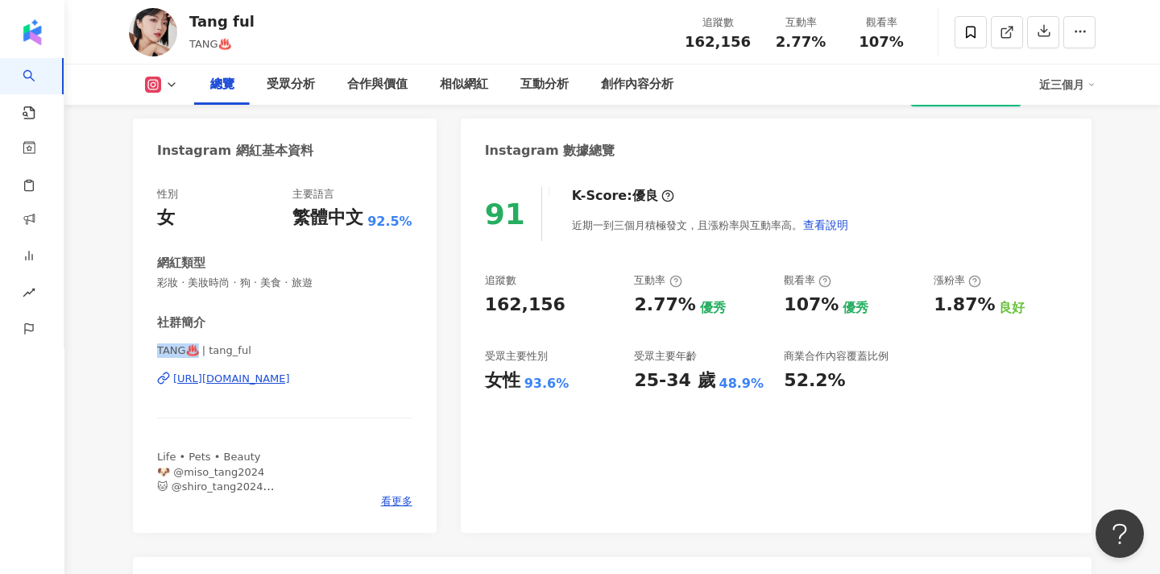
drag, startPoint x: 159, startPoint y: 346, endPoint x: 198, endPoint y: 346, distance: 38.7
click at [198, 346] on span "TANG♨️ | tang_ful" at bounding box center [284, 350] width 255 height 14
copy span "TANG♨️"
click at [310, 4] on div "Tang ful TANG♨️ 追蹤數 162,156 互動率 2.77% 觀看率 107%" at bounding box center [612, 32] width 1031 height 64
click at [310, 2] on div "Tang ful TANG♨️ 追蹤數 162,156 互動率 2.77% 觀看率 107%" at bounding box center [612, 32] width 1031 height 64
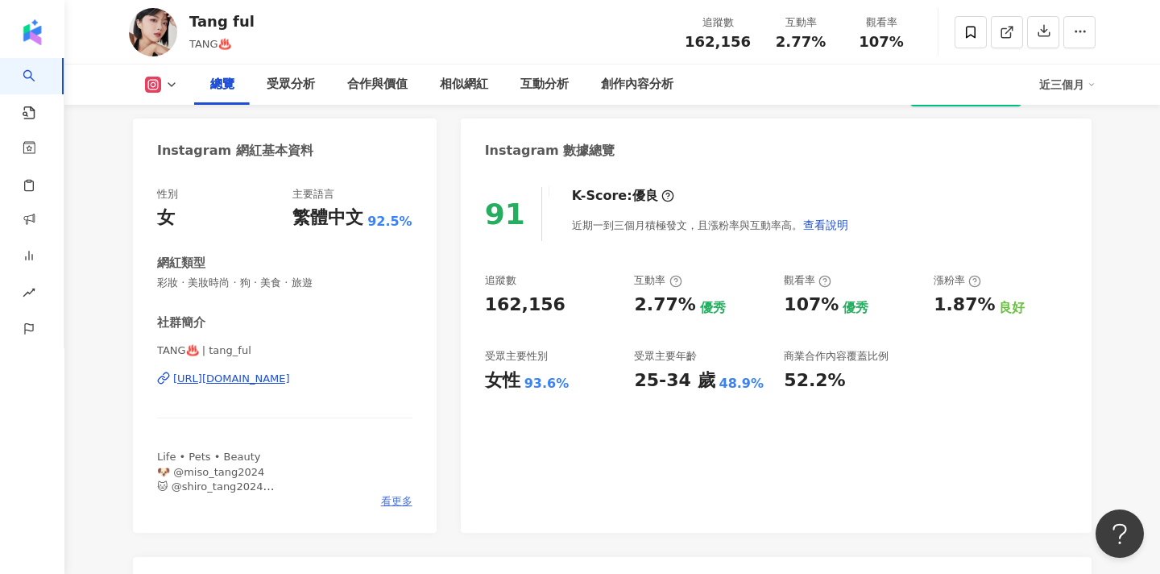
click at [396, 505] on span "看更多" at bounding box center [396, 501] width 31 height 14
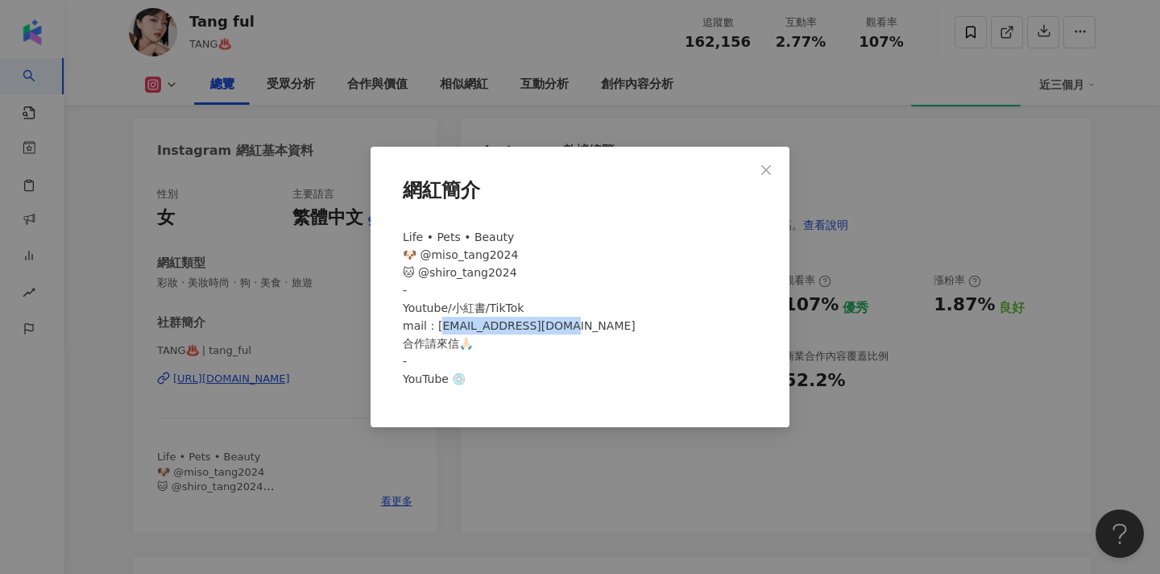
drag, startPoint x: 437, startPoint y: 326, endPoint x: 557, endPoint y: 320, distance: 120.2
click at [557, 320] on span "Life • Pets • Beauty 🐶 @miso_tang2024 🐱 @shiro_tang2024 - Youtube/小紅書/TikTok ma…" at bounding box center [519, 307] width 233 height 155
drag, startPoint x: 568, startPoint y: 324, endPoint x: 435, endPoint y: 326, distance: 132.9
click at [435, 326] on div "Life • Pets • Beauty 🐶 @miso_tang2024 🐱 @shiro_tang2024 - Youtube/小紅書/TikTok ma…" at bounding box center [579, 315] width 367 height 186
copy span "ngfulmade@gmail.com 合"
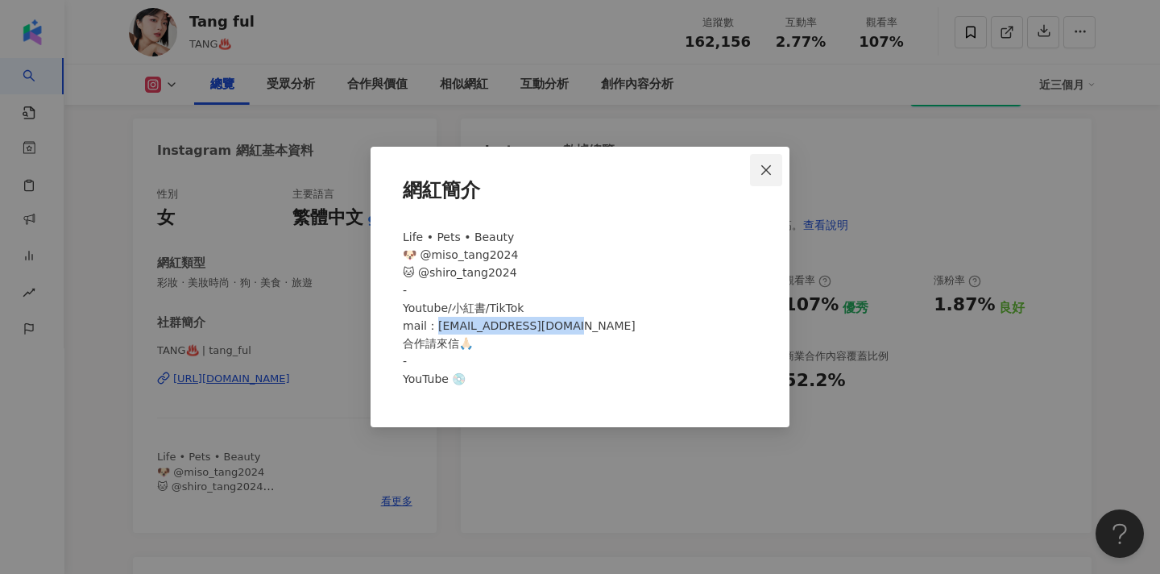
click at [773, 172] on span "Close" at bounding box center [766, 170] width 32 height 13
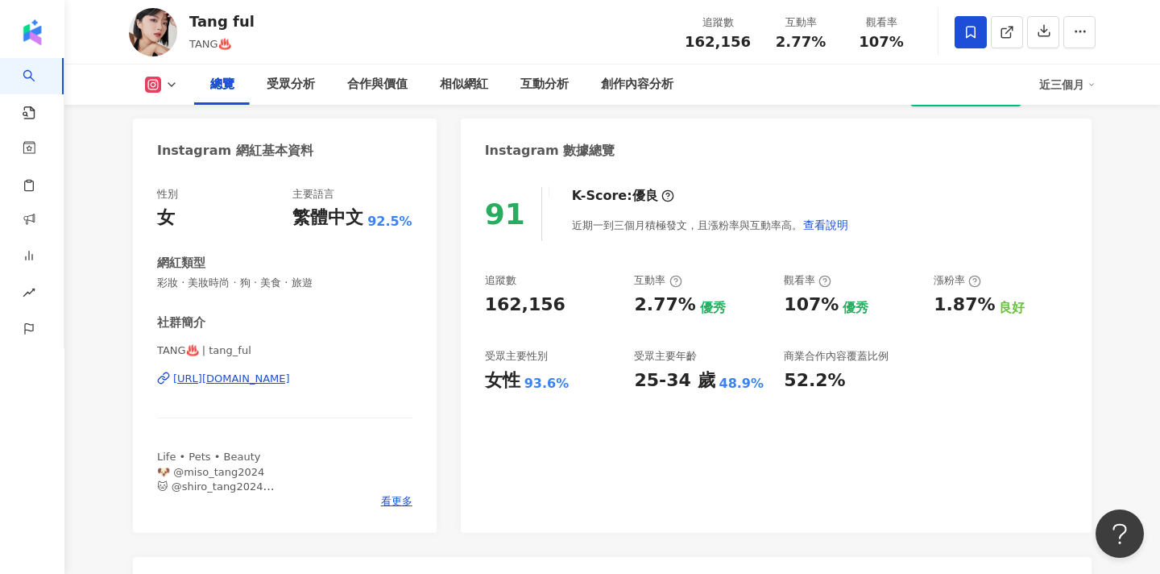
click at [975, 40] on span at bounding box center [971, 32] width 32 height 32
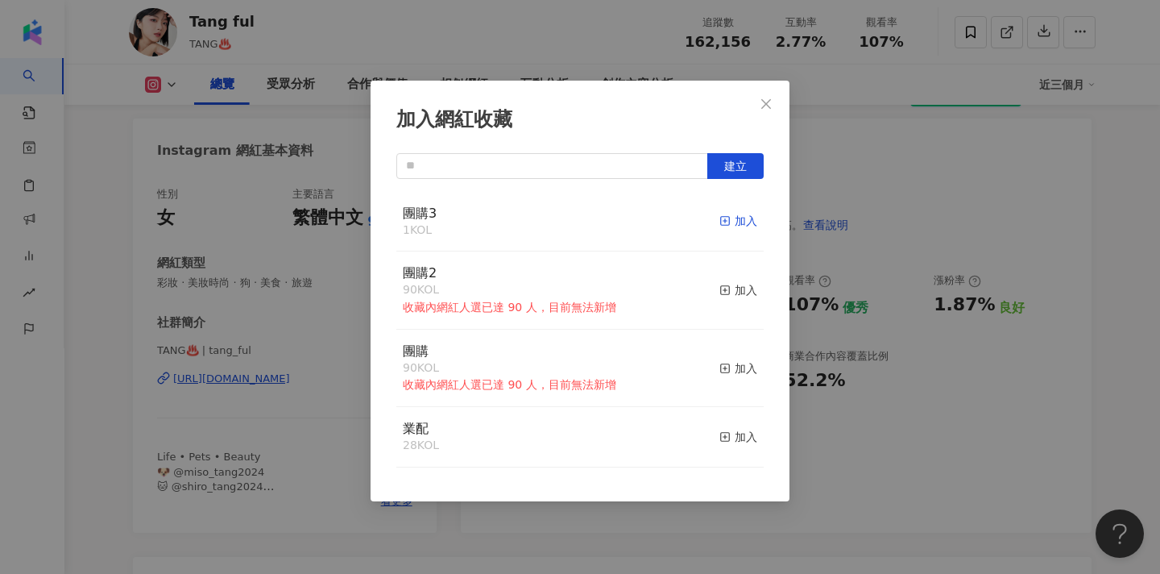
click at [738, 223] on div "加入" at bounding box center [738, 221] width 38 height 18
click at [769, 110] on icon "close" at bounding box center [766, 103] width 13 height 13
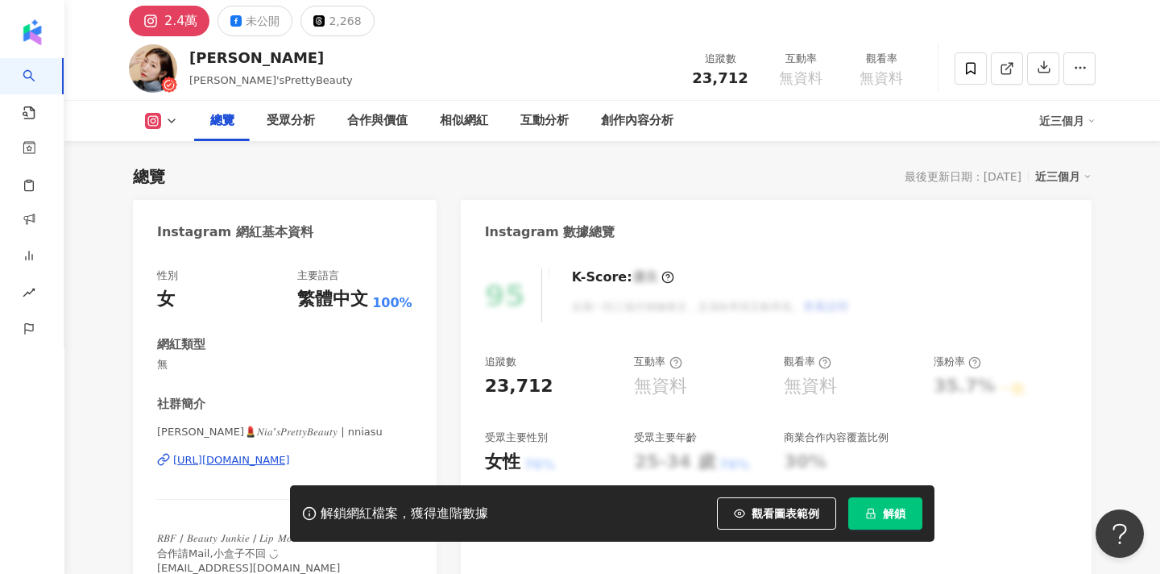
scroll to position [57, 0]
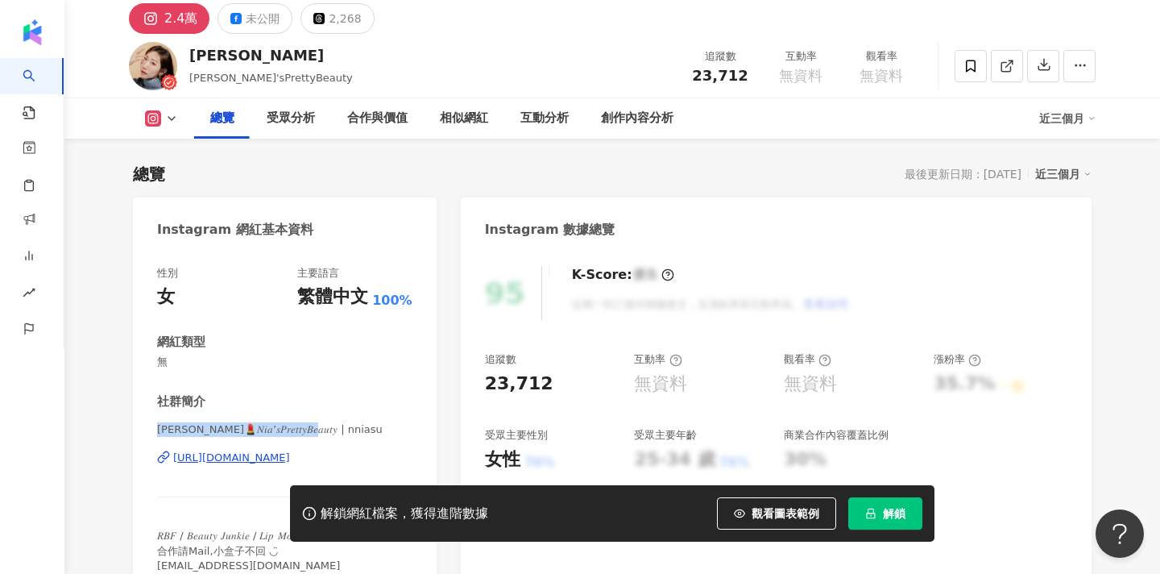
drag, startPoint x: 159, startPoint y: 427, endPoint x: 286, endPoint y: 430, distance: 127.3
click at [286, 430] on span "[PERSON_NAME]💄𝑁𝑖𝑎’𝑠𝑃𝑟𝑒𝑡𝑡𝑦𝐵𝑒𝑎𝑢𝑡𝑦 | nniasu" at bounding box center [284, 429] width 255 height 14
copy span "[PERSON_NAME]💄𝑁𝑖𝑎’𝑠𝑃𝑟𝑒𝑡𝑡𝑦𝐵𝑒𝑎𝑢𝑡𝑦 | nniasu"
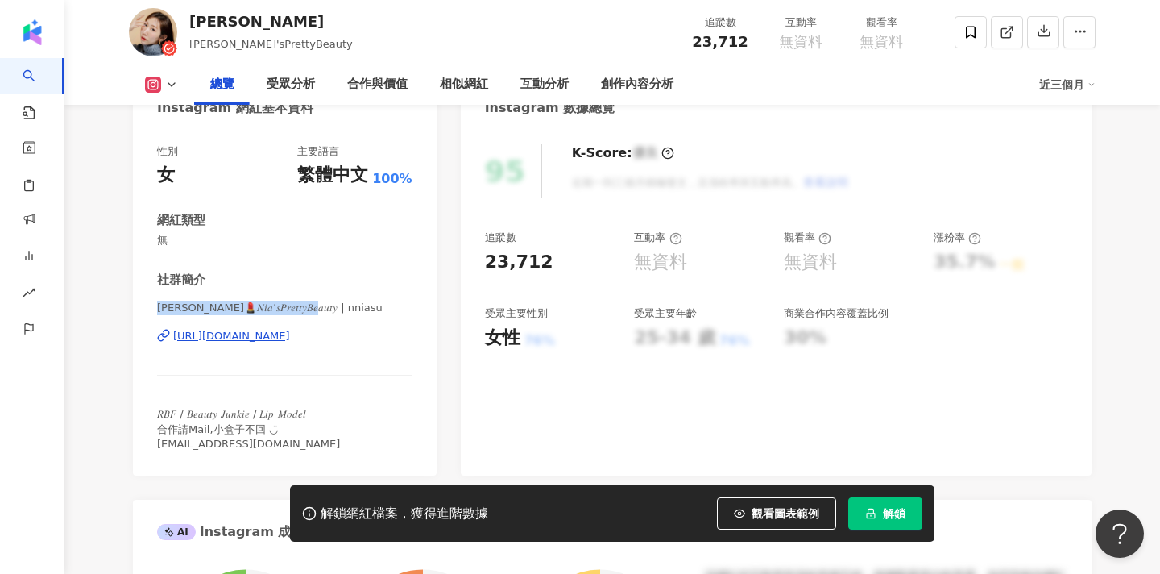
scroll to position [199, 0]
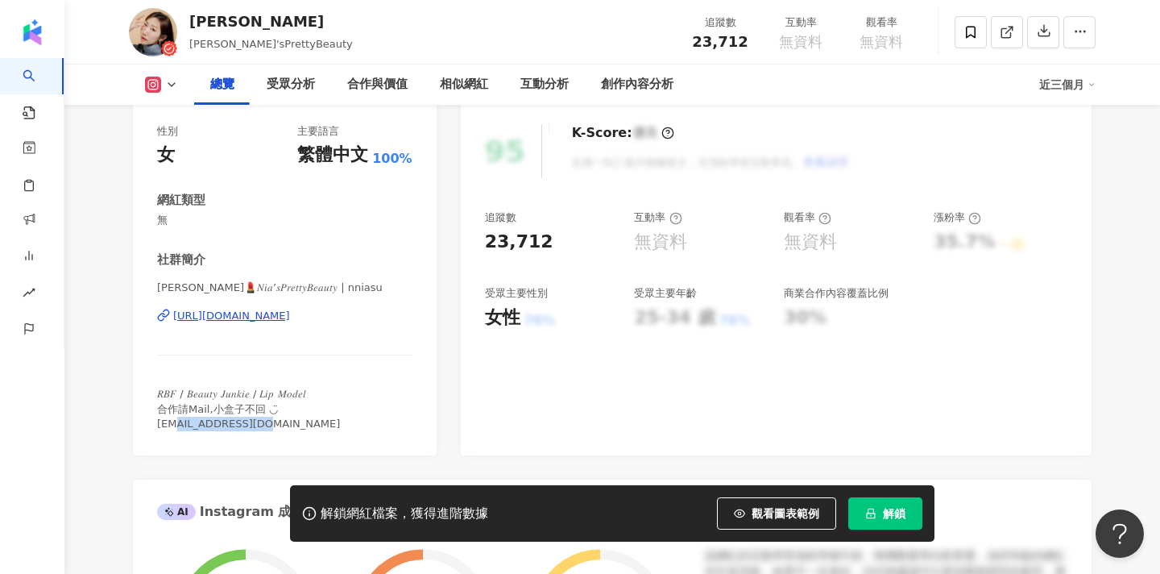
drag, startPoint x: 262, startPoint y: 424, endPoint x: 173, endPoint y: 427, distance: 88.7
click at [173, 427] on span "𝑅𝐵𝐹 / 𝐵𝑒𝑎𝑢𝑡𝑦 𝐽𝑢𝑛𝑘𝑖𝑒 / 𝐿𝑖𝑝 𝑀𝑜𝑑𝑒𝑙 合作請Mail,小盒子不回 ◡̈ [EMAIL_ADDRESS][DOMAIN_NAME]" at bounding box center [248, 407] width 183 height 41
drag, startPoint x: 157, startPoint y: 424, endPoint x: 275, endPoint y: 423, distance: 118.4
click at [275, 423] on div "𝑅𝐵𝐹 / 𝐵𝑒𝑎𝑢𝑡𝑦 𝐽𝑢𝑛𝑘𝑖𝑒 / 𝐿𝑖𝑝 𝑀𝑜𝑑𝑒𝑙 合作請Mail,小盒子不回 ◡̈ [EMAIL_ADDRESS][DOMAIN_NAME]" at bounding box center [284, 409] width 255 height 44
copy span "𝑅𝐵𝐹 / 𝐵𝑒𝑎𝑢𝑡𝑦 𝐽𝑢𝑛𝑘𝑖𝑒 / 𝐿𝑖𝑝 𝑀𝑜𝑑𝑒𝑙 合作請Mail,小盒子不回 ◡̈ [EMAIL_ADDRESS][DOMAIN_NAME]"
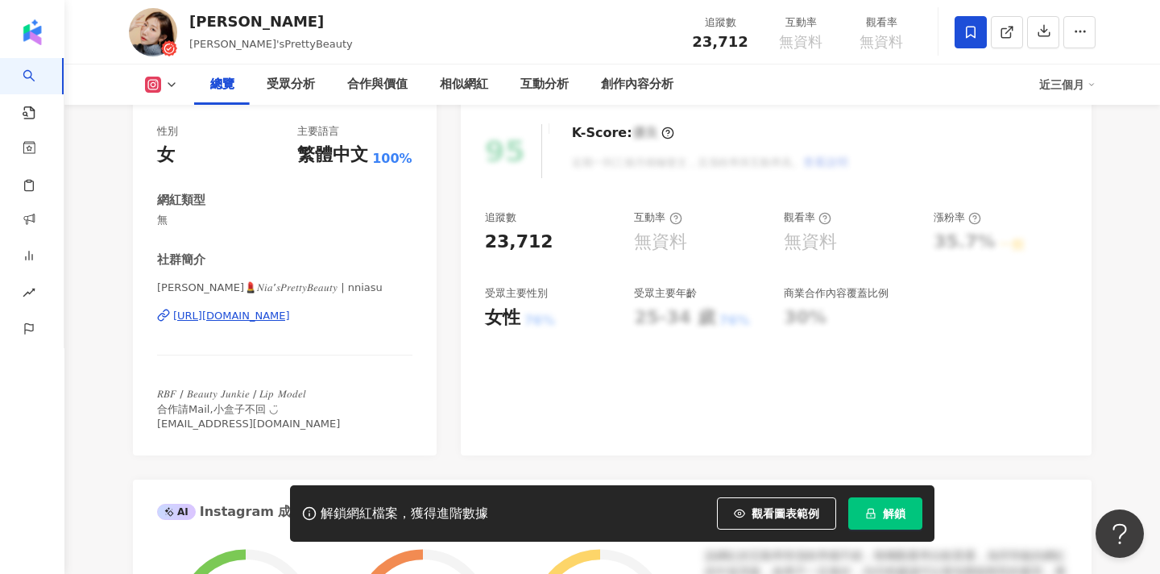
click at [970, 38] on icon at bounding box center [970, 32] width 14 height 14
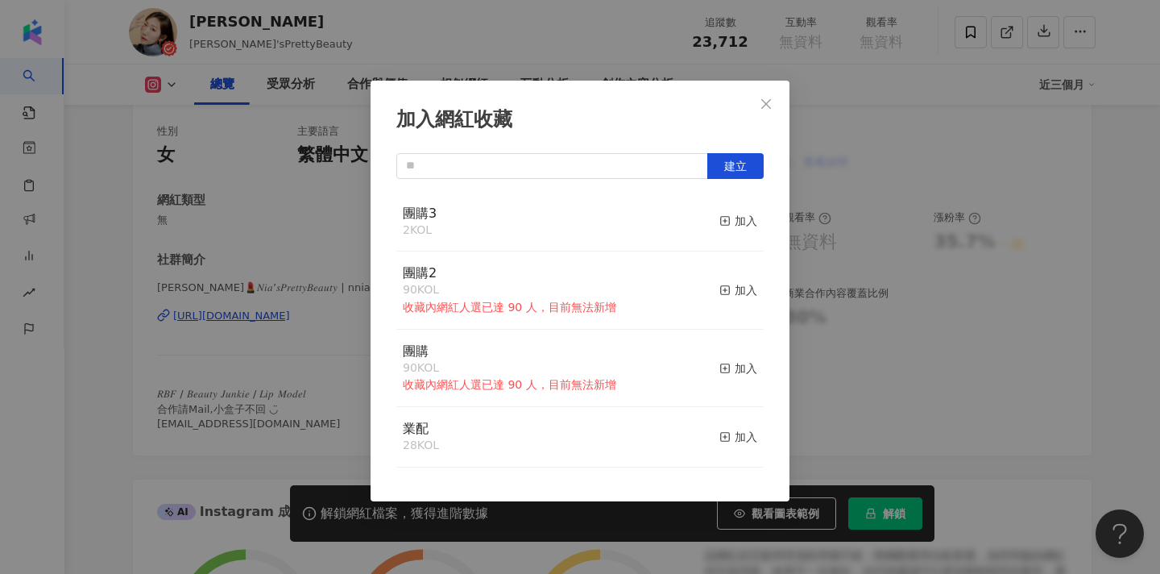
click at [446, 85] on div "加入網紅收藏 建立 團購3 2 KOL 加入 團購2 90 KOL 收藏內網紅人選已達 90 人，目前無法新增 加入 團購 90 KOL 收藏內網紅人選已達 …" at bounding box center [580, 291] width 419 height 420
click at [502, 31] on div "加入網紅收藏 建立 團購3 2 KOL 加入 團購2 90 KOL 收藏內網紅人選已達 90 人，目前無法新增 加入 團購 90 KOL 收藏內網紅人選已達 …" at bounding box center [580, 287] width 1160 height 574
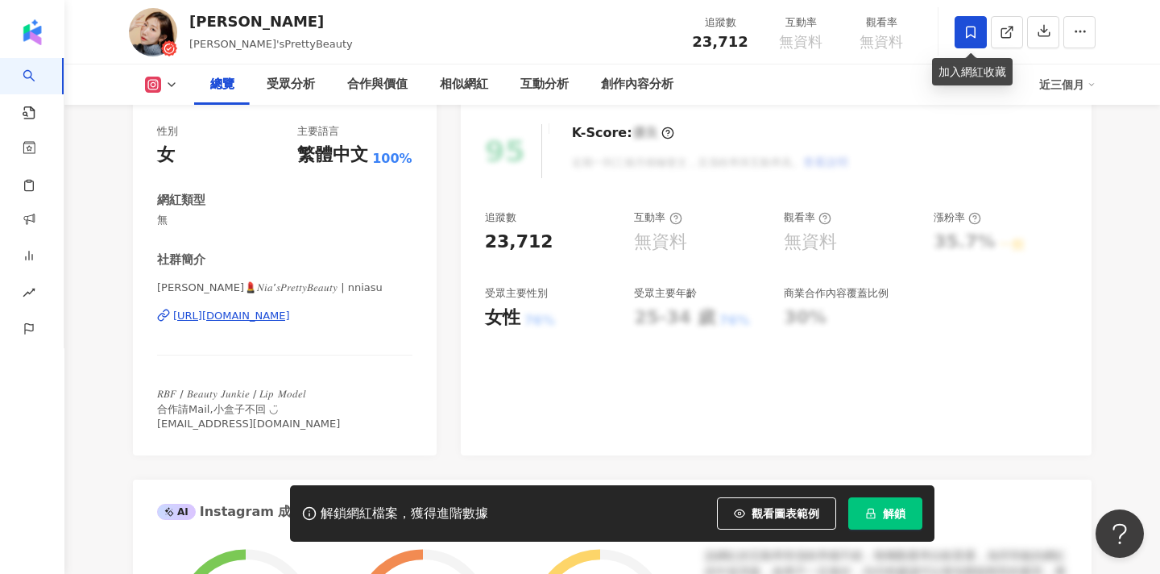
click at [967, 40] on span at bounding box center [971, 32] width 32 height 32
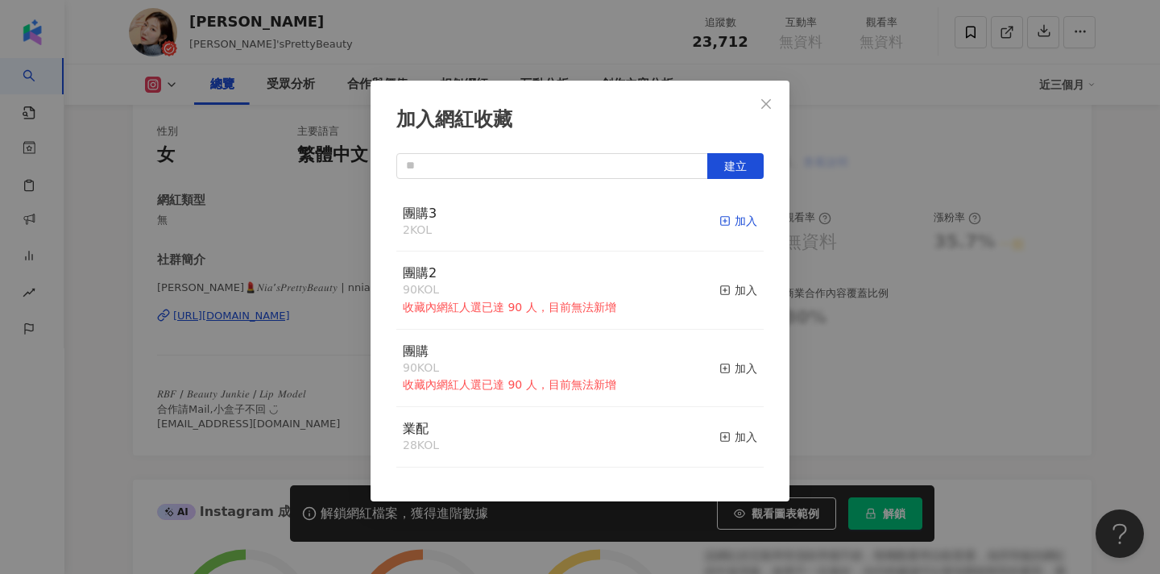
click at [735, 223] on div "加入" at bounding box center [738, 221] width 38 height 18
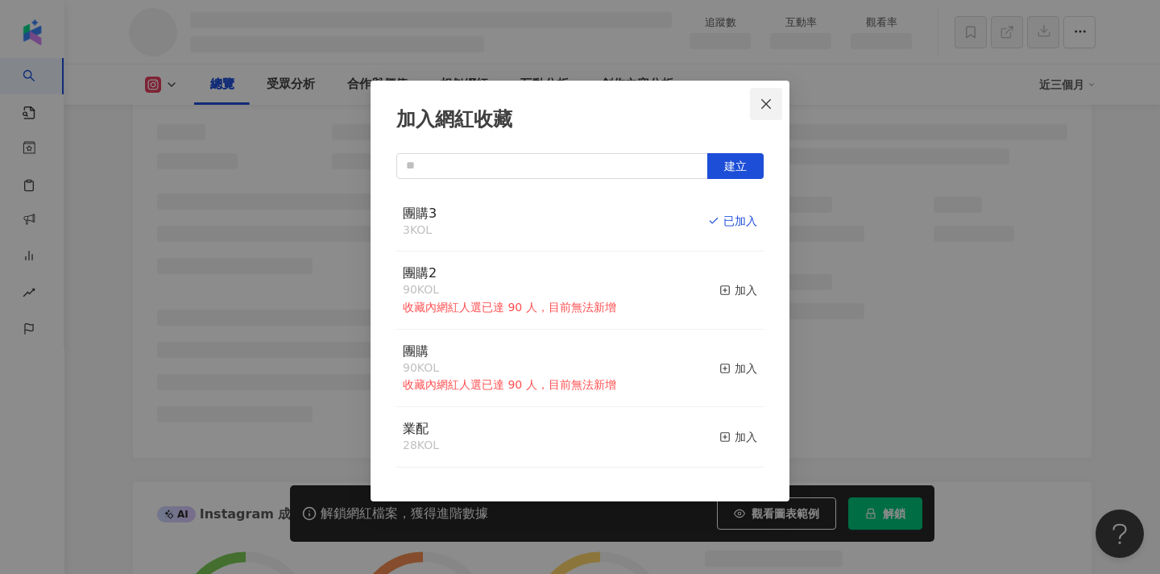
click at [769, 100] on icon "close" at bounding box center [766, 103] width 10 height 10
